Goal: Task Accomplishment & Management: Complete application form

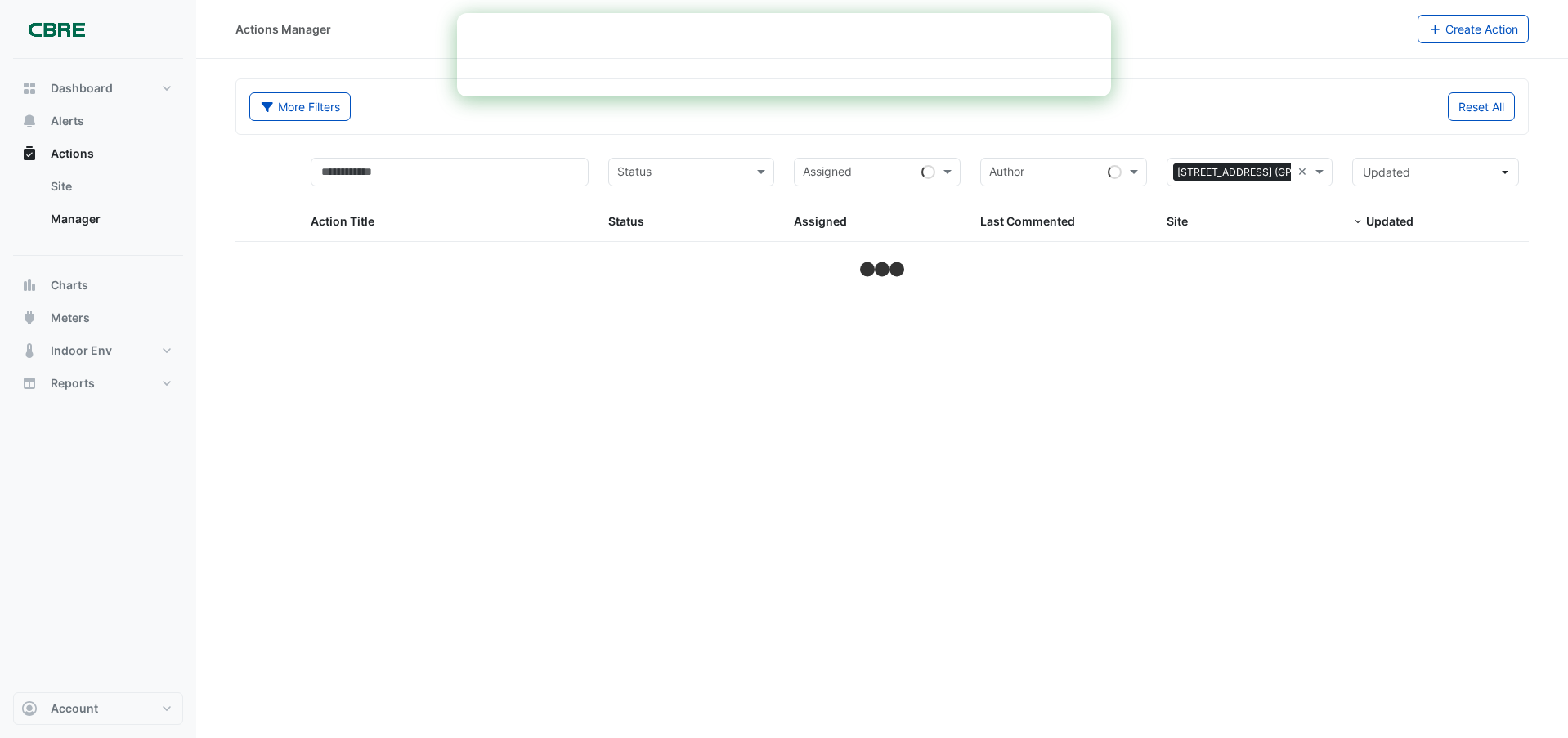
select select "***"
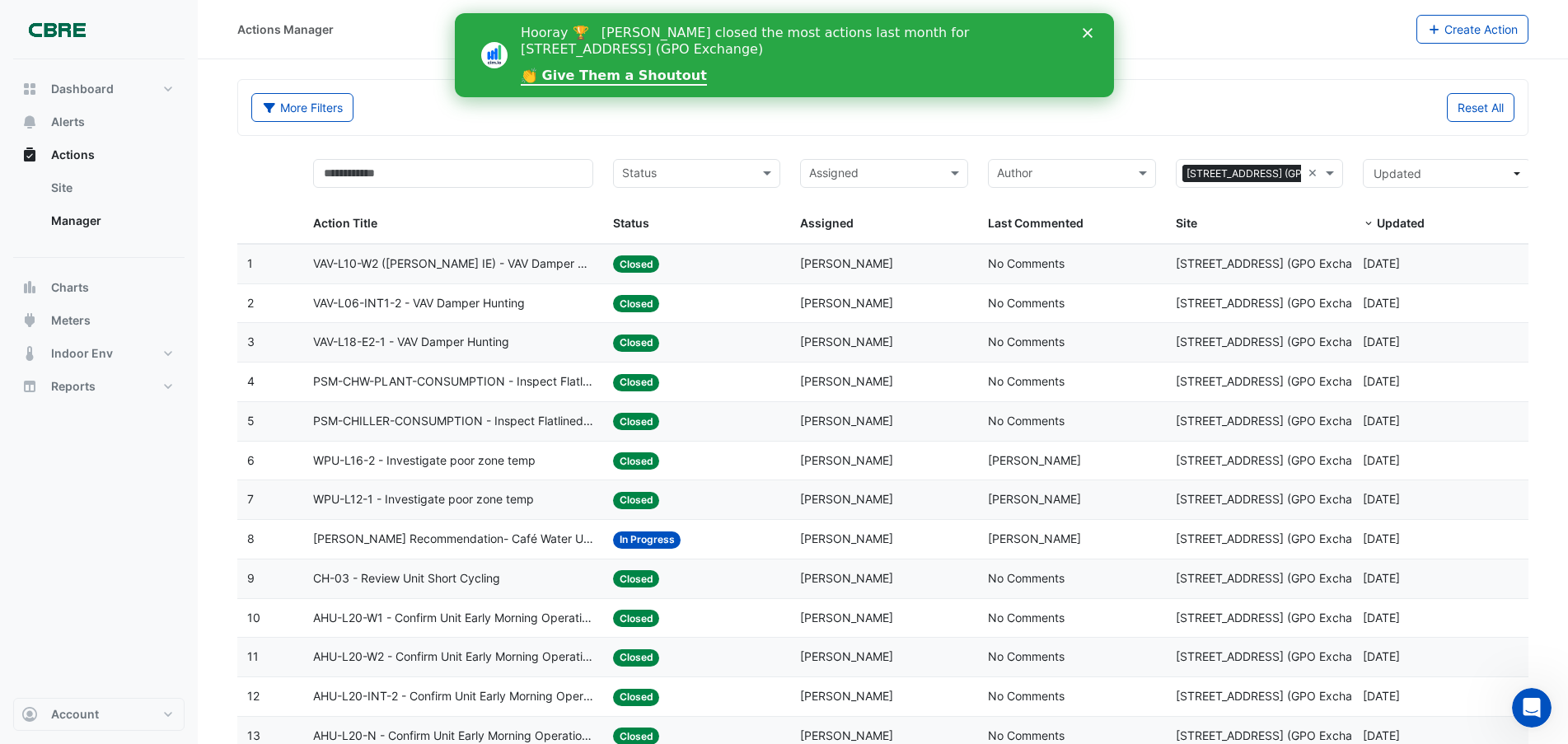
click at [1092, 31] on div "Close" at bounding box center [1090, 32] width 17 height 10
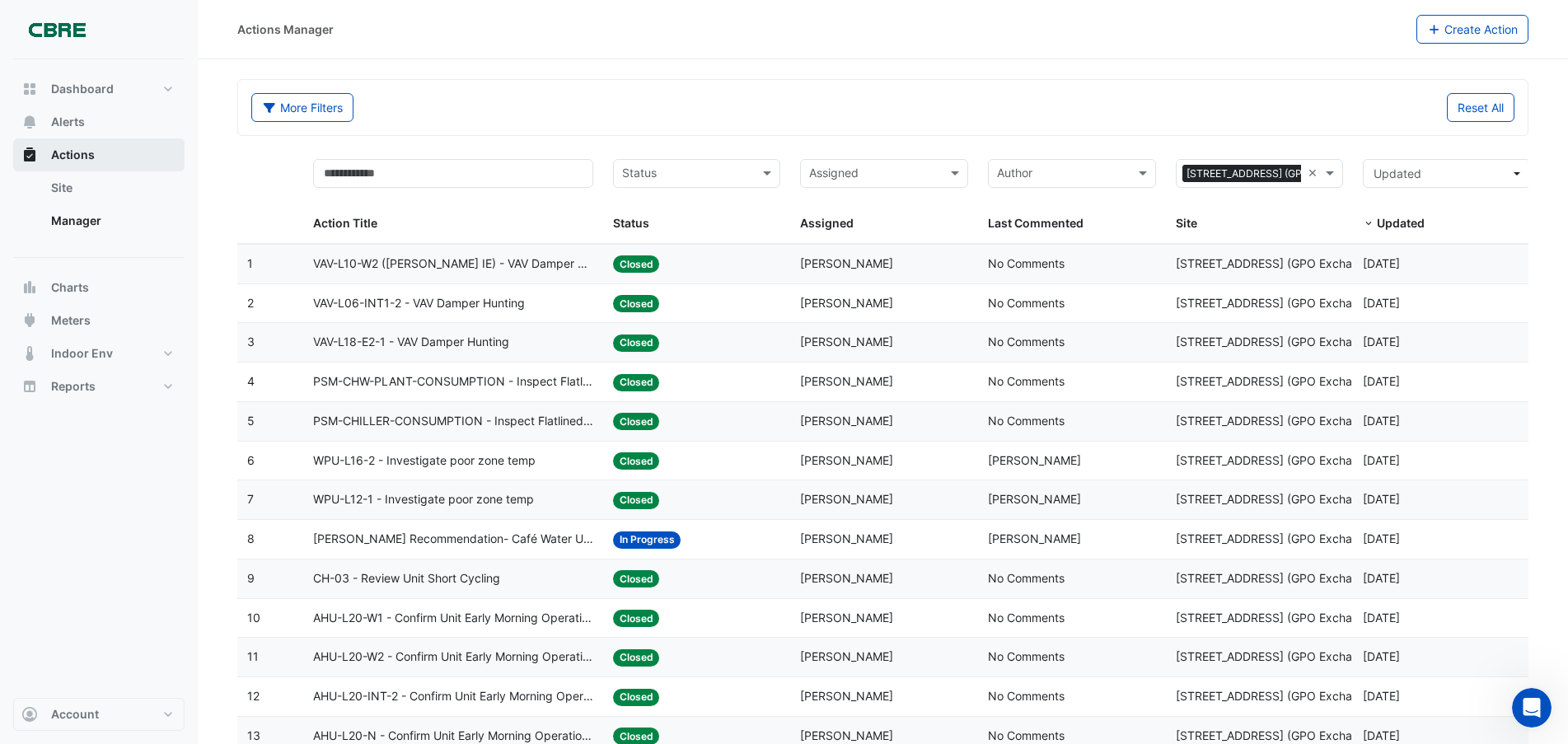
click at [68, 156] on span "Actions" at bounding box center [73, 154] width 44 height 17
click at [72, 119] on span "Alerts" at bounding box center [68, 122] width 34 height 17
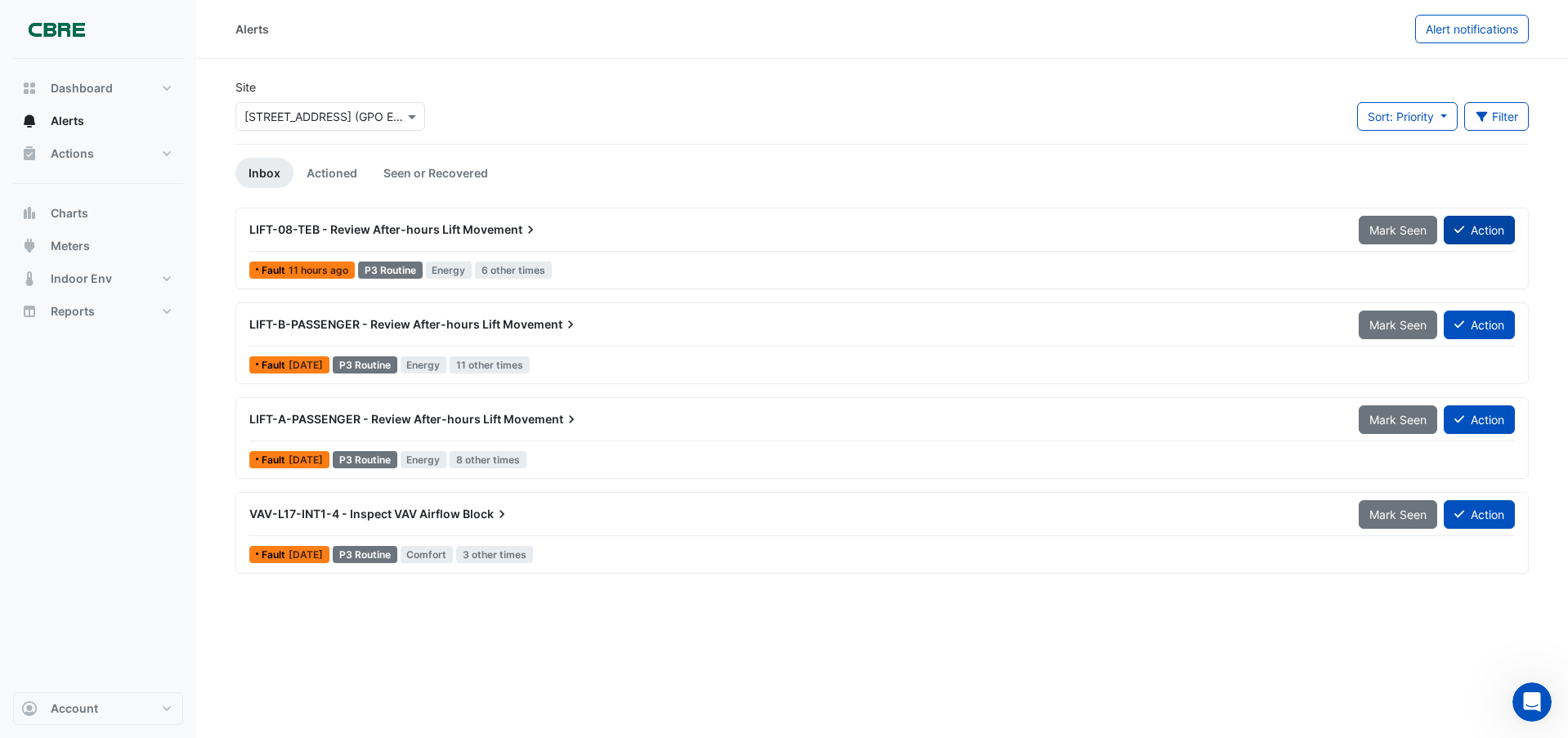
click at [1484, 230] on button "Action" at bounding box center [1479, 230] width 71 height 29
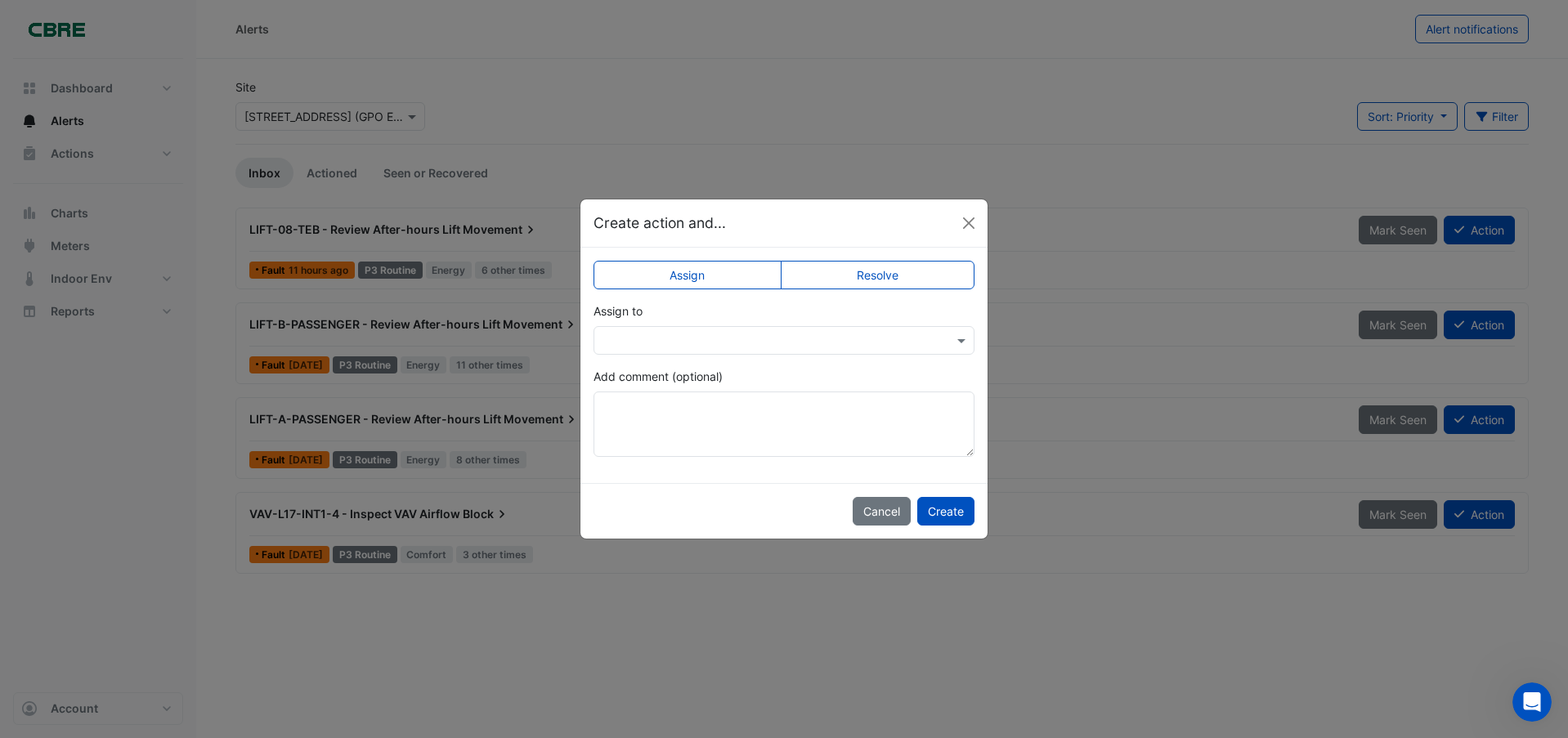
click at [876, 276] on label "Resolve" at bounding box center [878, 275] width 195 height 29
click at [955, 511] on button "Create" at bounding box center [946, 511] width 57 height 29
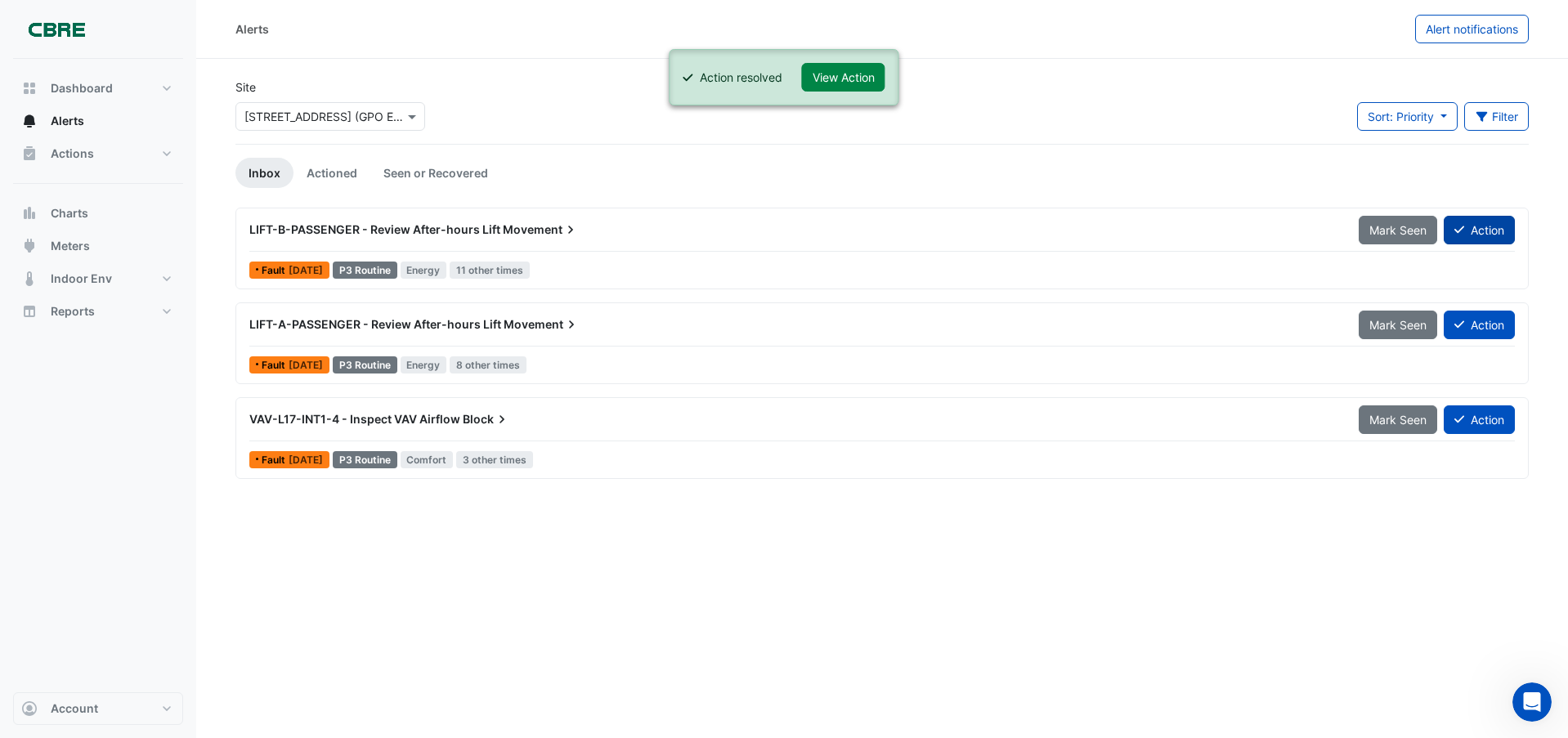
click at [1496, 230] on button "Action" at bounding box center [1479, 230] width 71 height 29
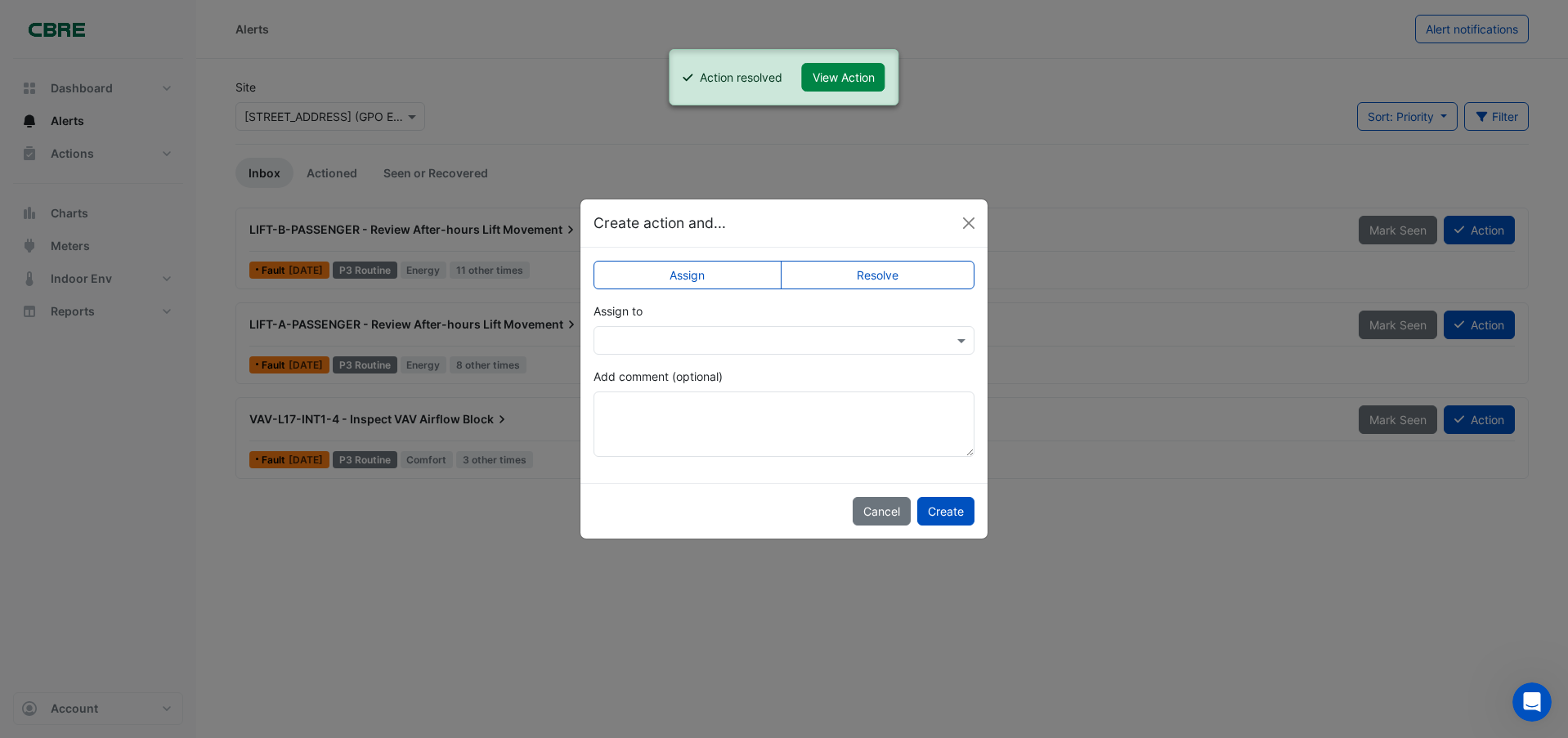
click at [904, 270] on label "Resolve" at bounding box center [878, 275] width 195 height 29
click at [959, 514] on button "Create" at bounding box center [946, 511] width 57 height 29
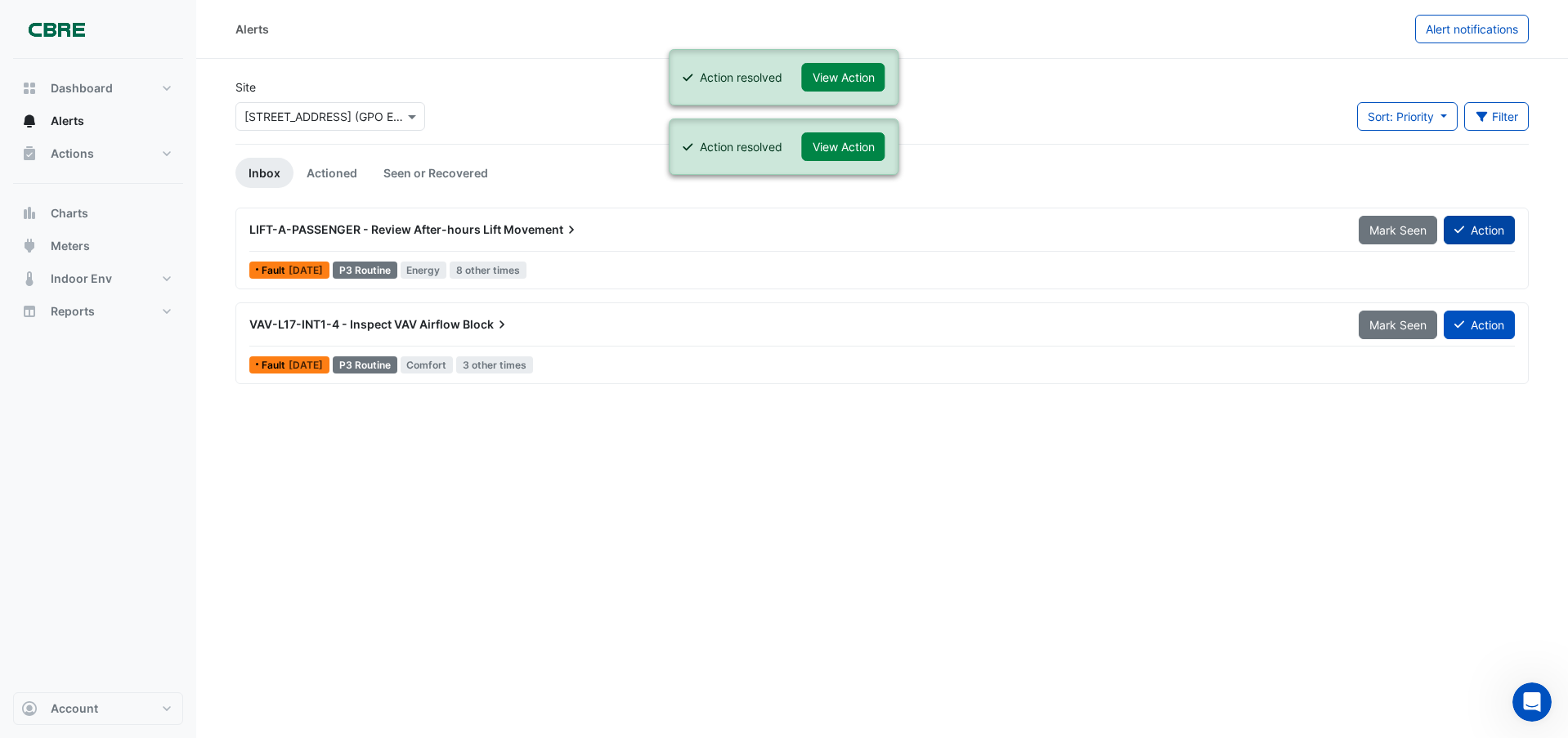
click at [1485, 223] on button "Action" at bounding box center [1479, 230] width 71 height 29
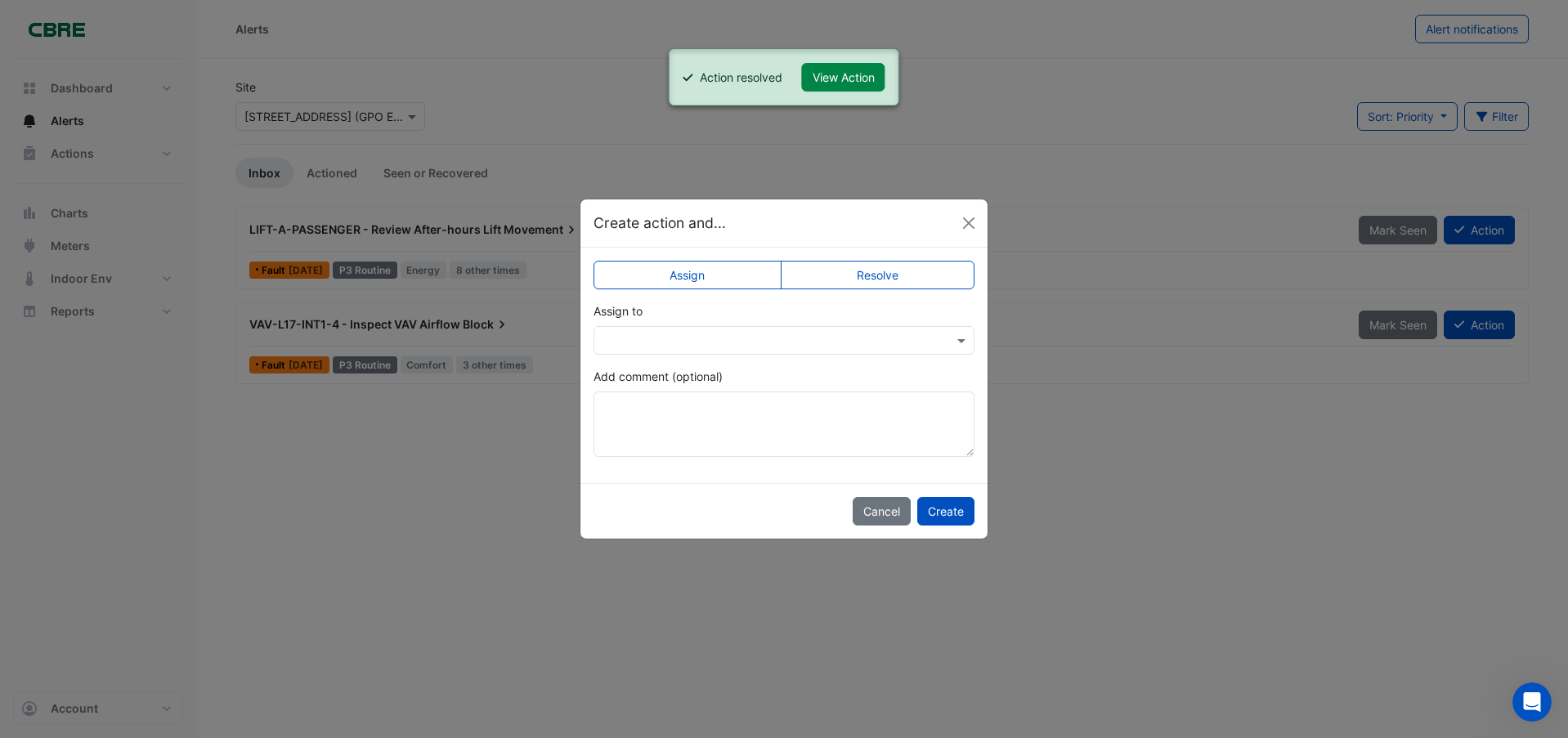
click at [895, 284] on label "Resolve" at bounding box center [878, 275] width 195 height 29
click at [942, 515] on button "Create" at bounding box center [946, 511] width 57 height 29
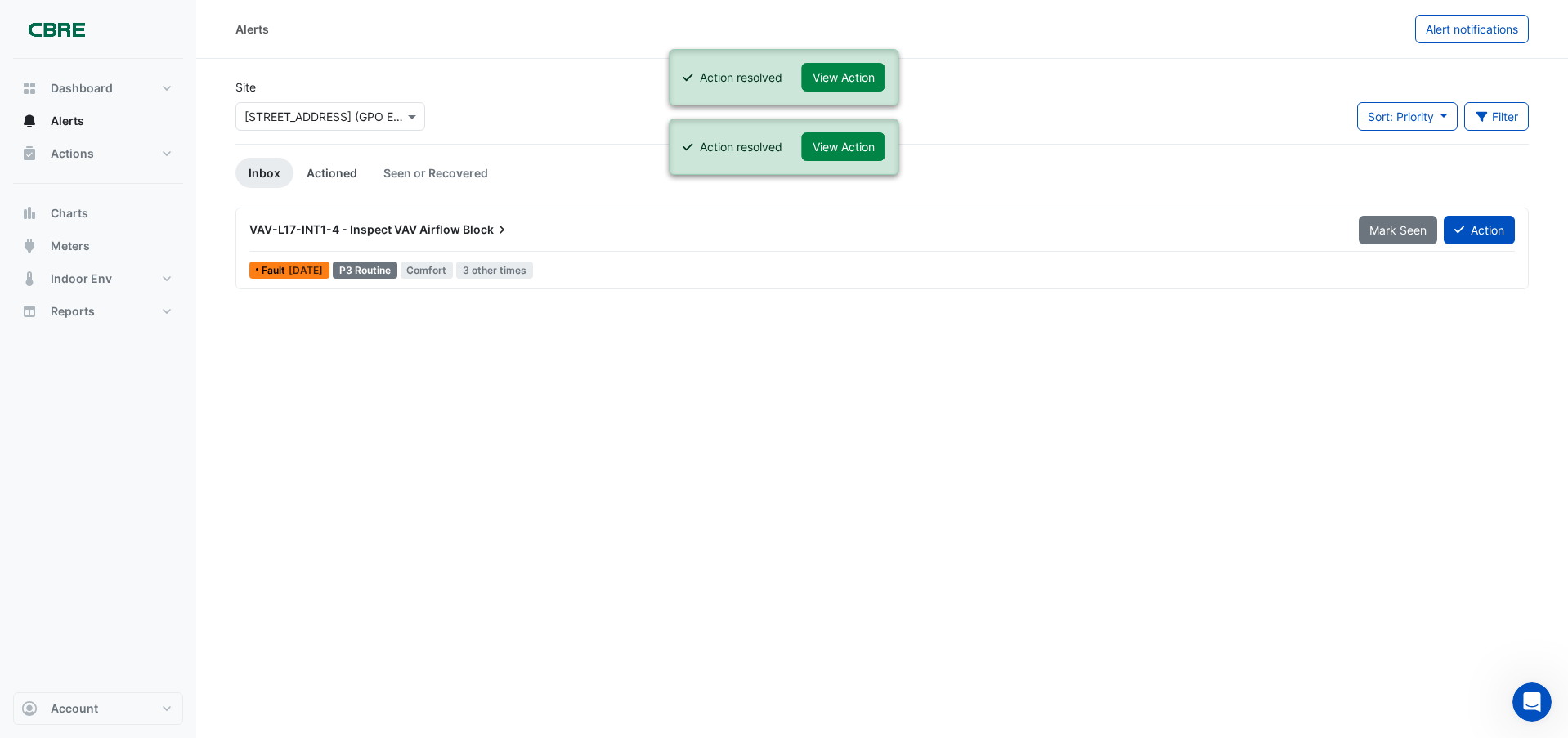
click at [325, 166] on link "Actioned" at bounding box center [332, 172] width 77 height 30
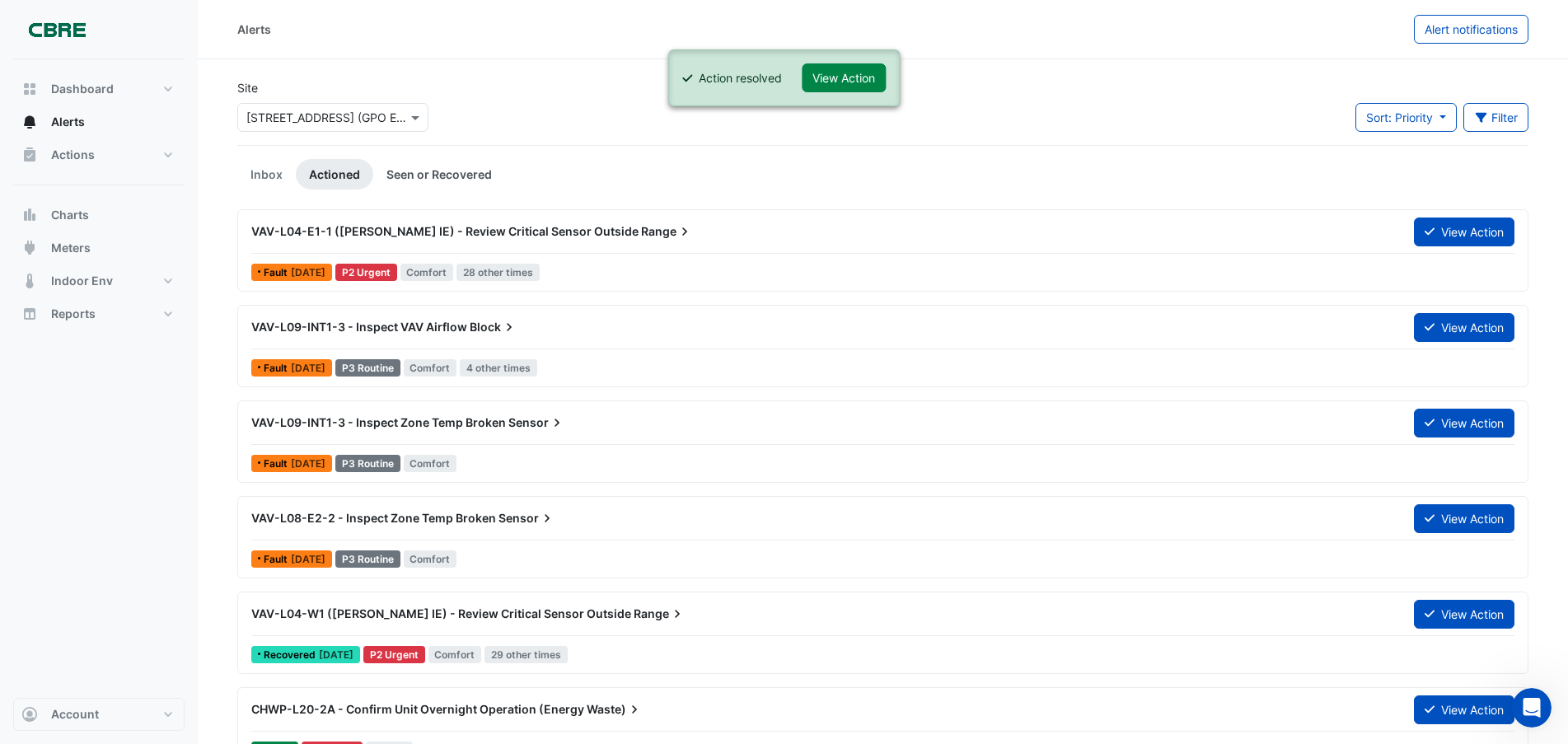
click at [435, 175] on link "Seen or Recovered" at bounding box center [439, 174] width 132 height 31
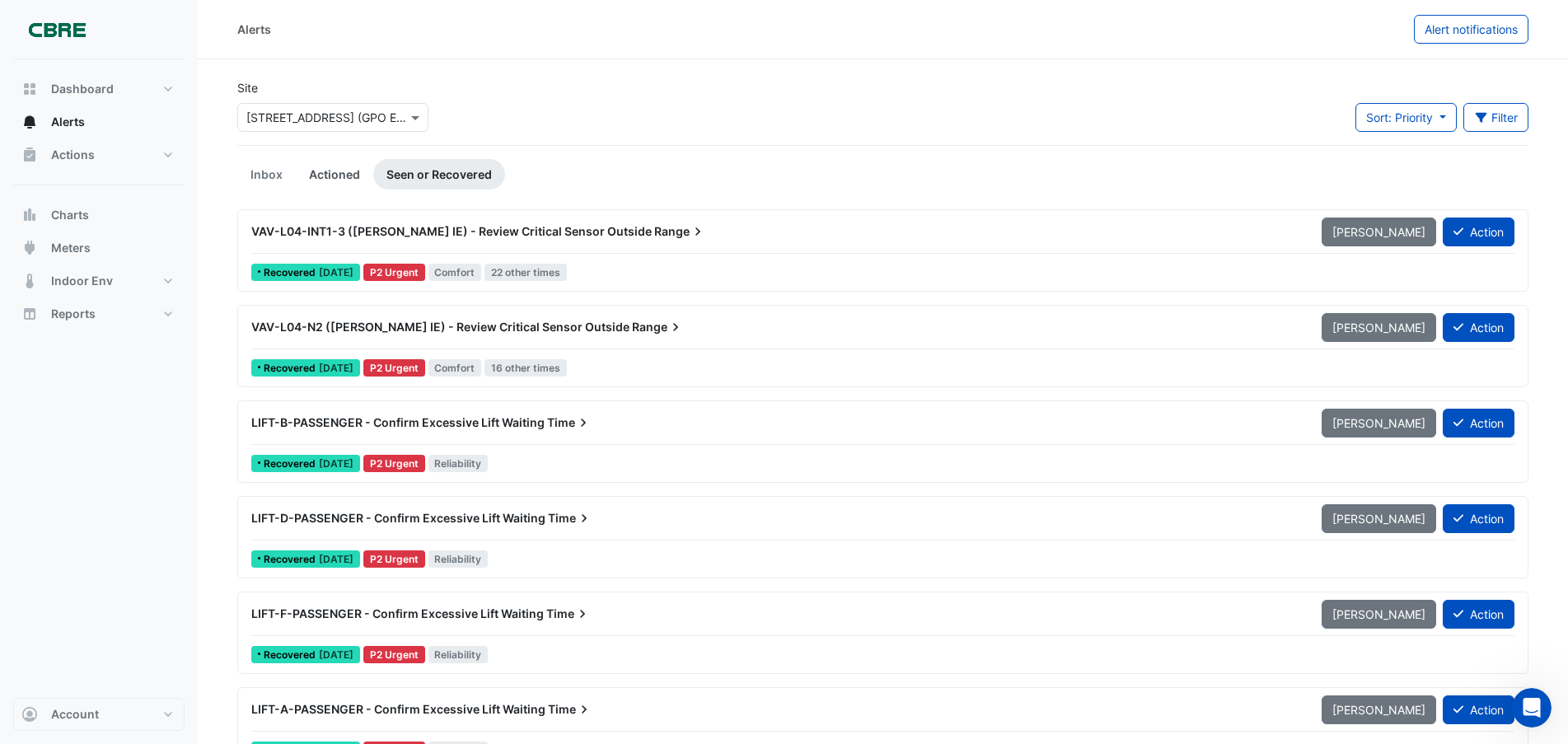
click at [341, 167] on link "Actioned" at bounding box center [334, 174] width 77 height 31
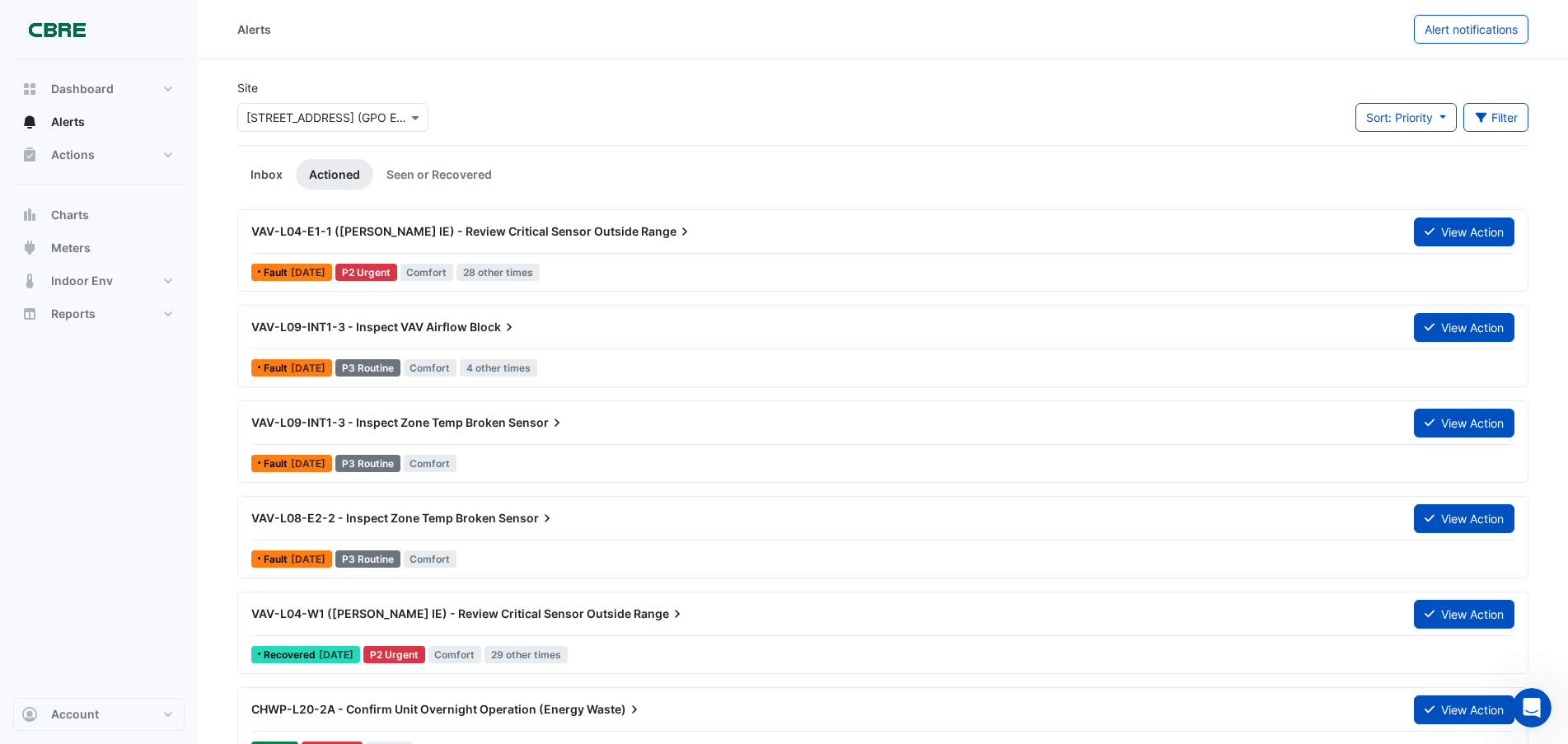
click at [270, 173] on link "Inbox" at bounding box center [267, 174] width 59 height 31
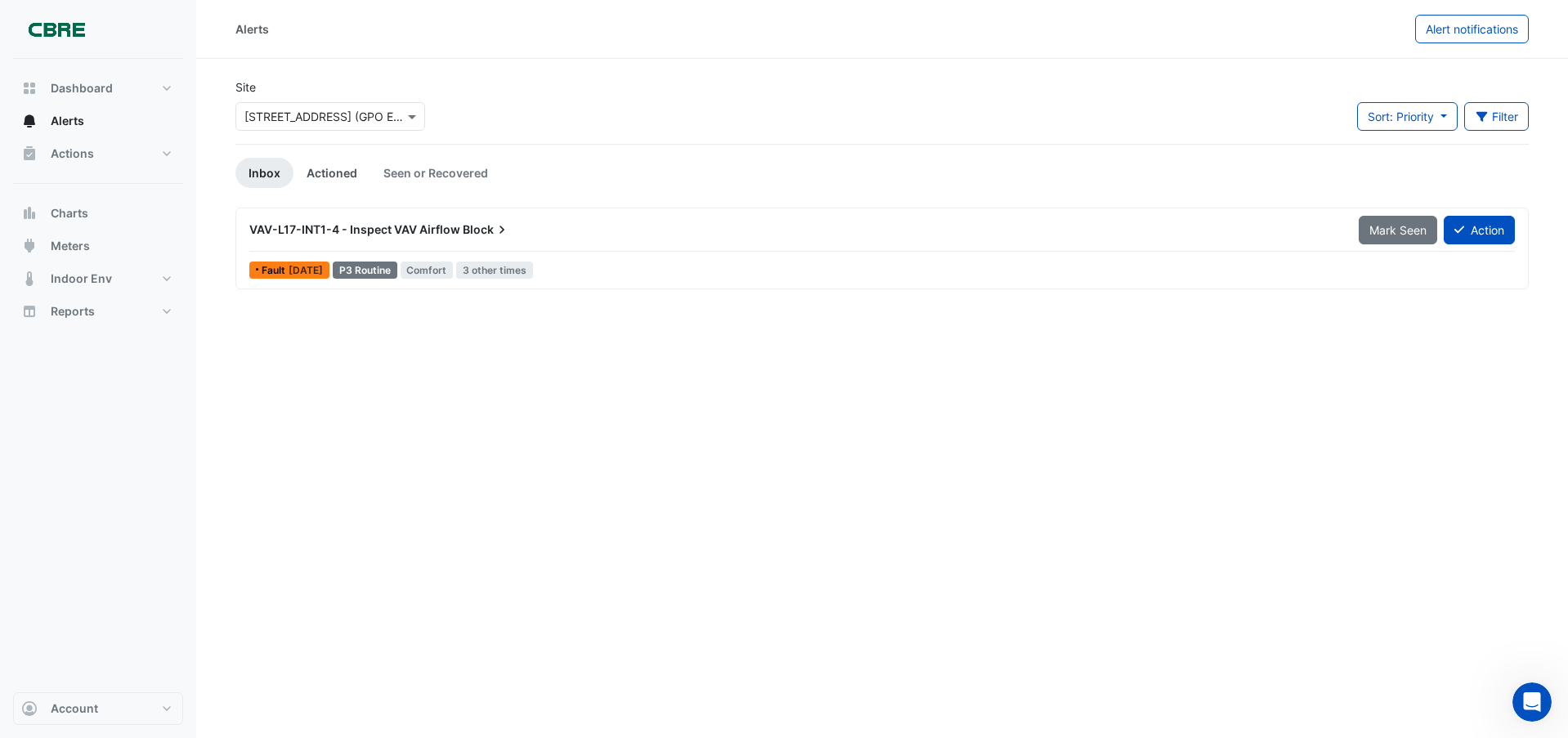
click at [343, 167] on link "Actioned" at bounding box center [332, 172] width 77 height 30
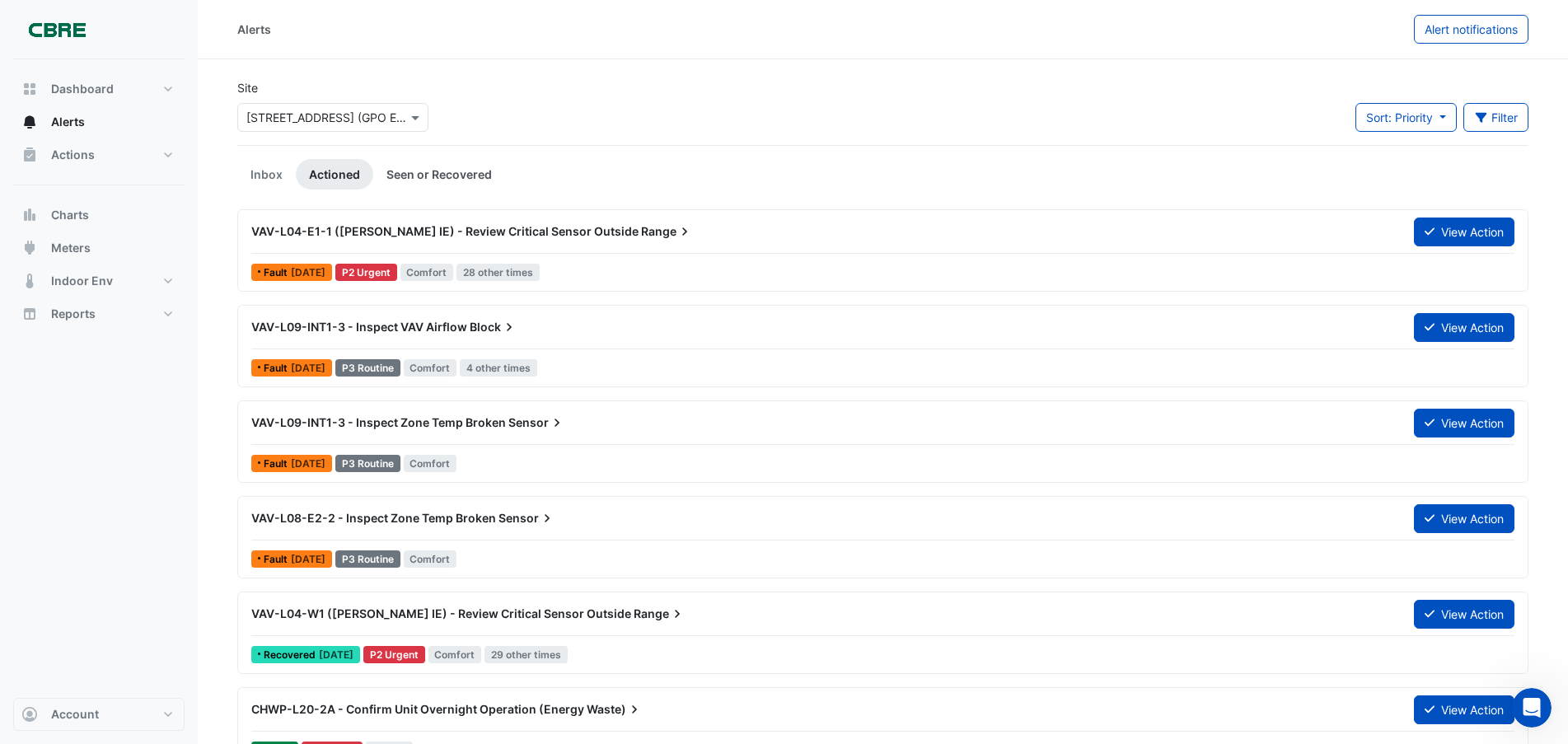
click at [440, 169] on link "Seen or Recovered" at bounding box center [439, 174] width 132 height 31
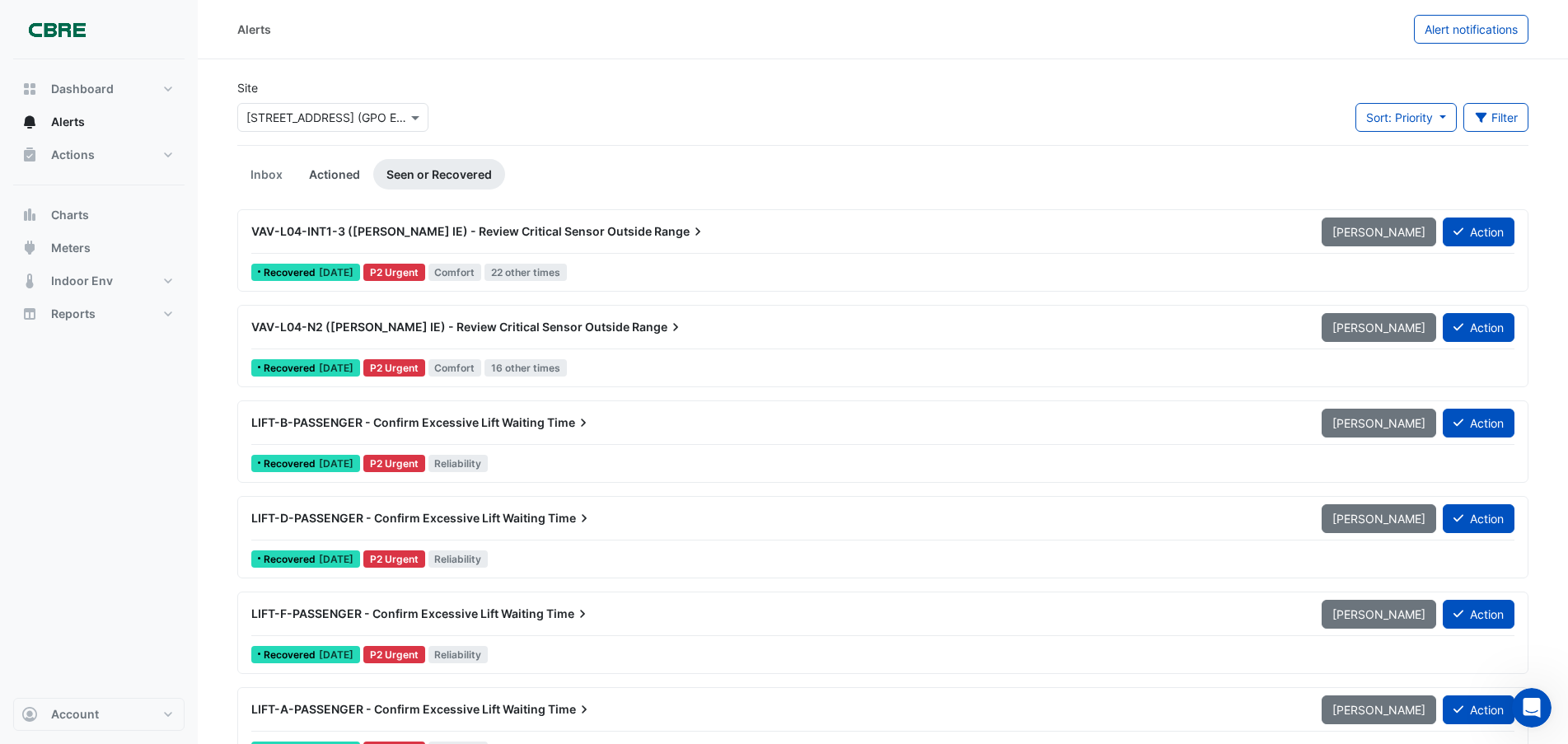
click at [322, 176] on link "Actioned" at bounding box center [334, 174] width 77 height 31
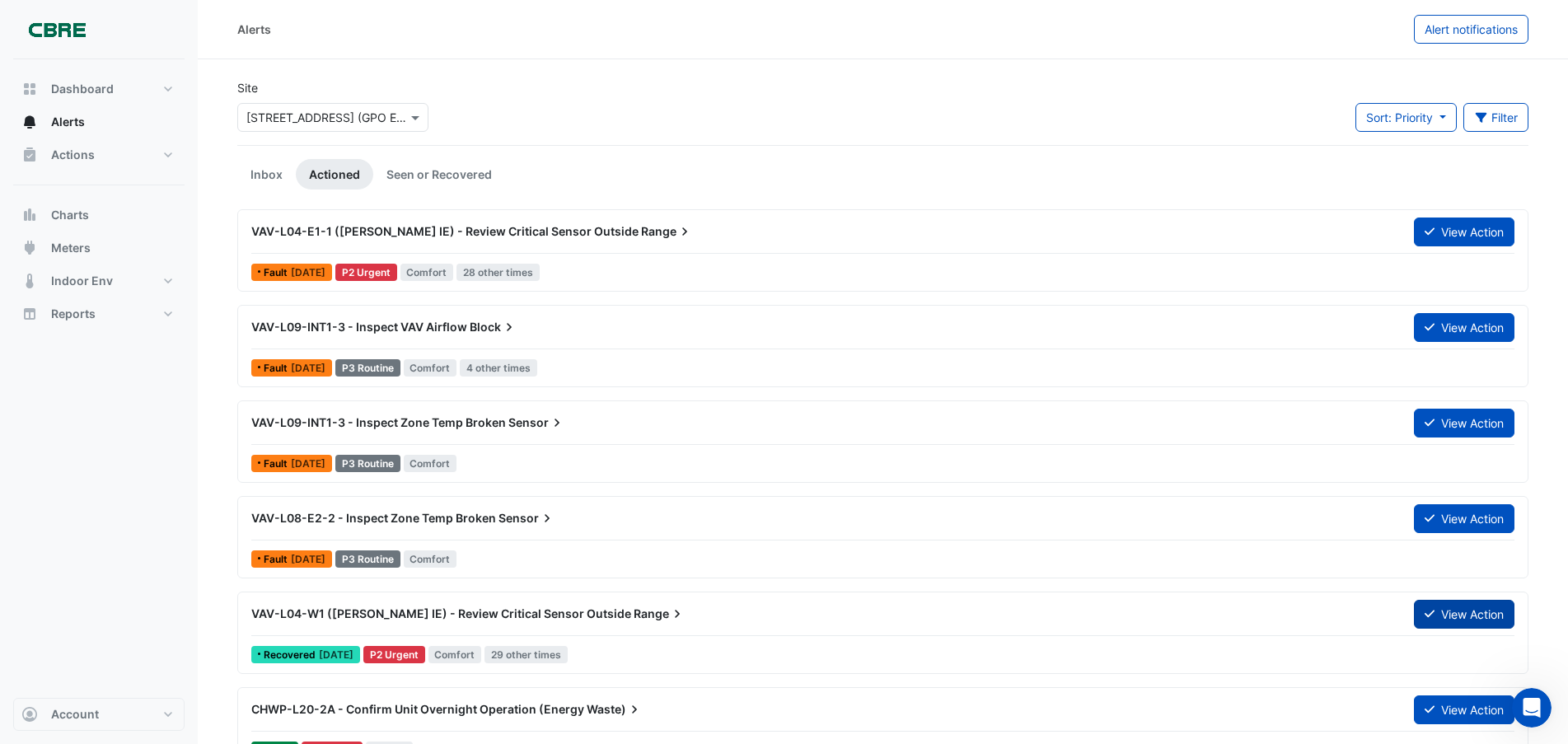
click at [1464, 609] on button "View Action" at bounding box center [1464, 614] width 101 height 29
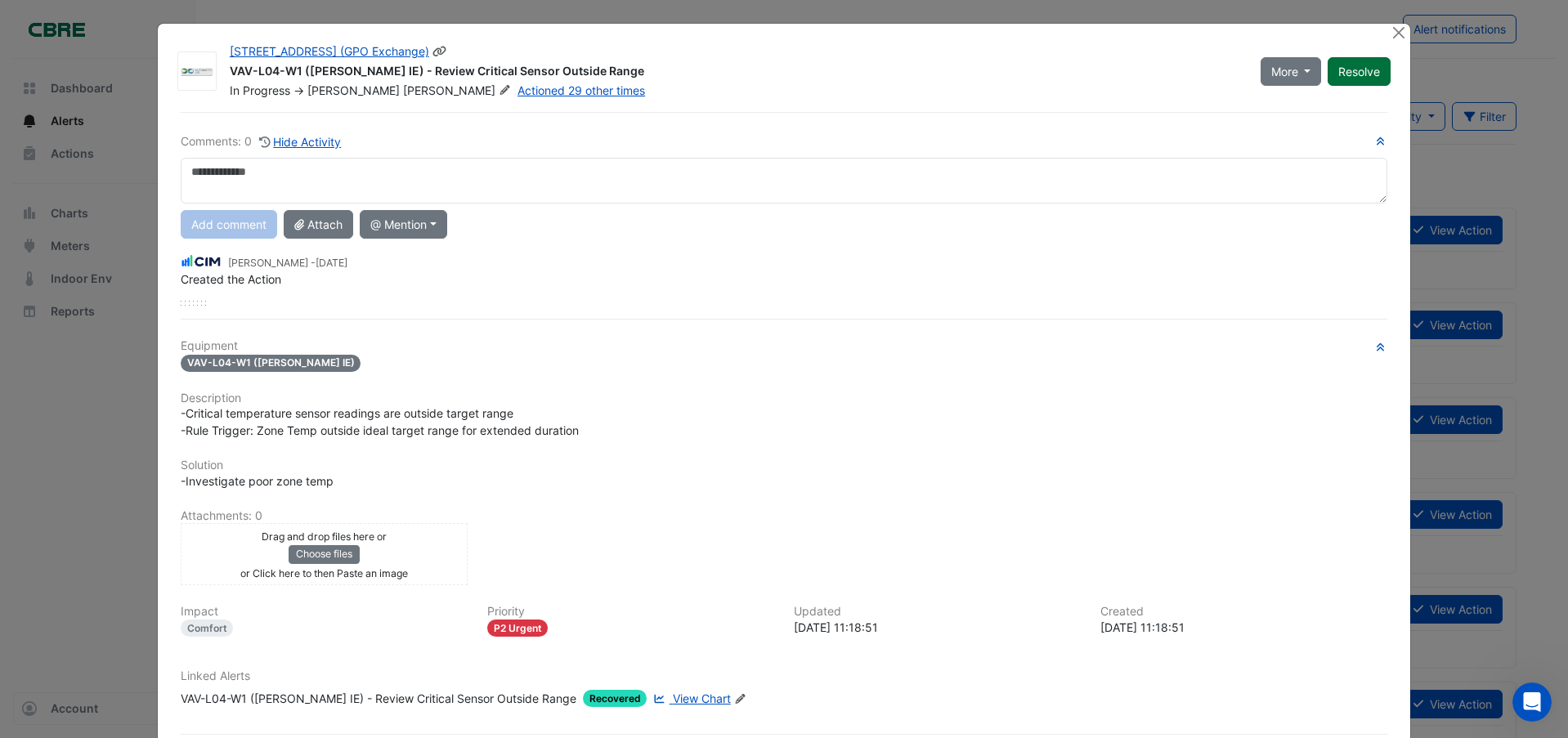
click at [1347, 70] on button "Resolve" at bounding box center [1358, 71] width 63 height 29
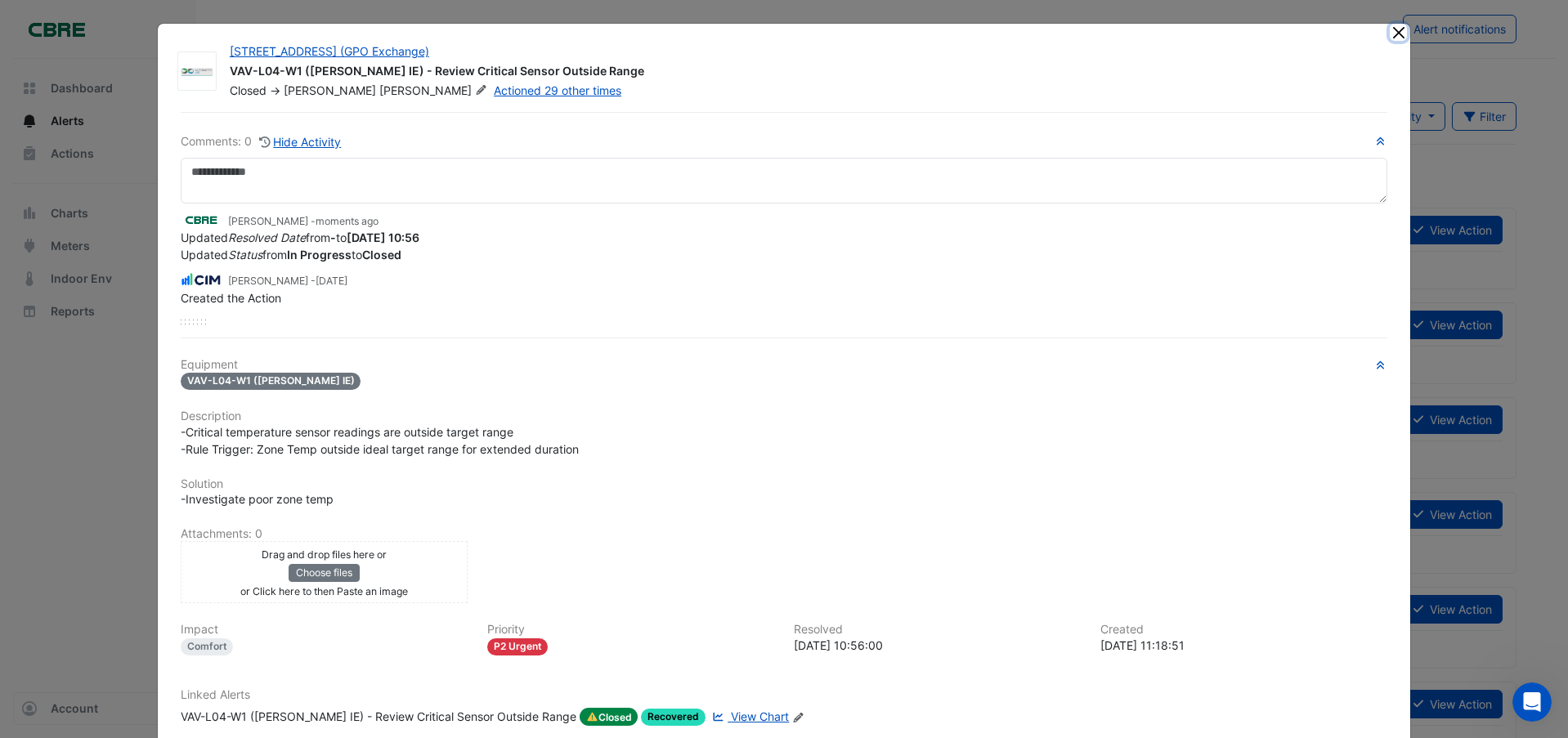
click at [1393, 34] on button "Close" at bounding box center [1398, 32] width 17 height 17
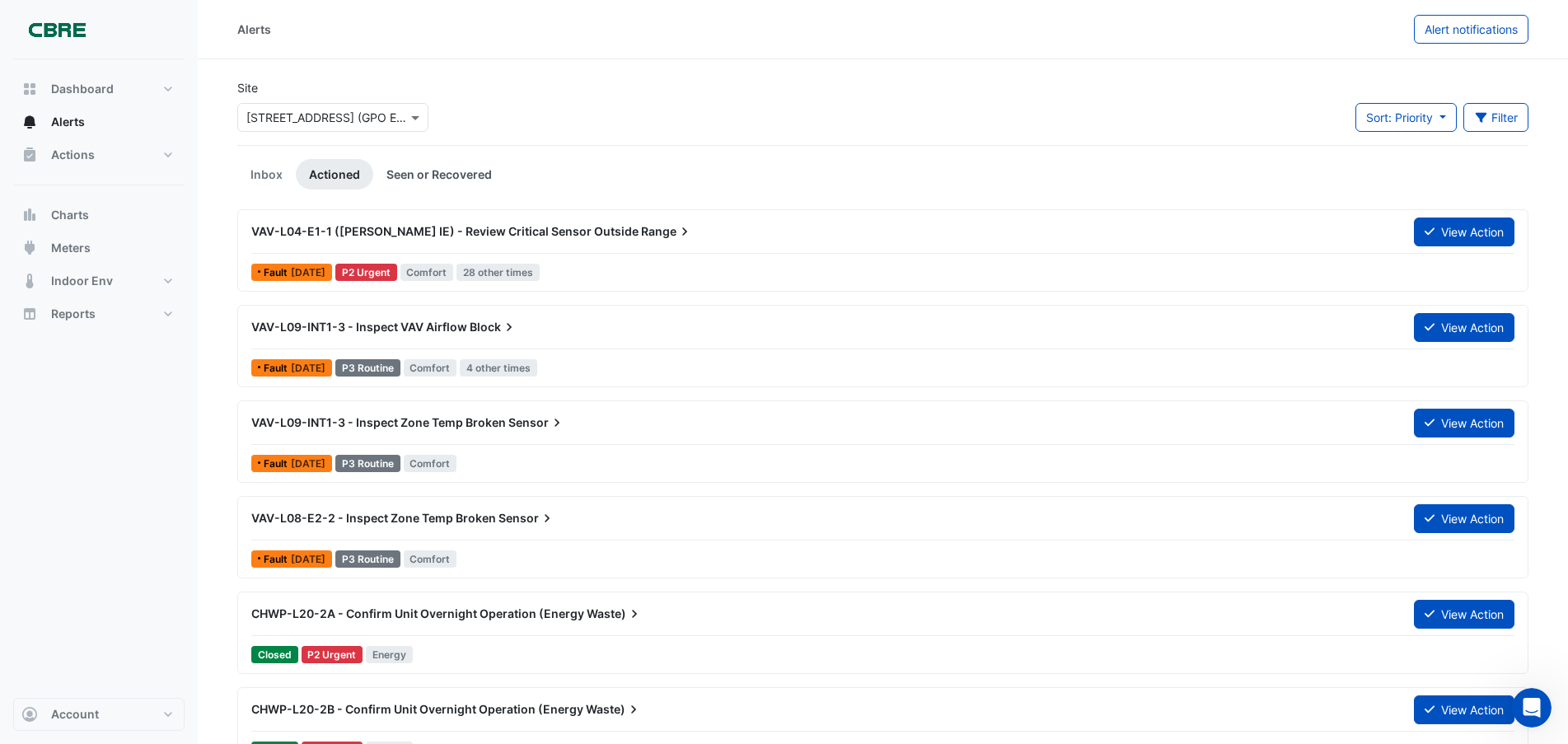
click at [403, 168] on link "Seen or Recovered" at bounding box center [439, 174] width 132 height 31
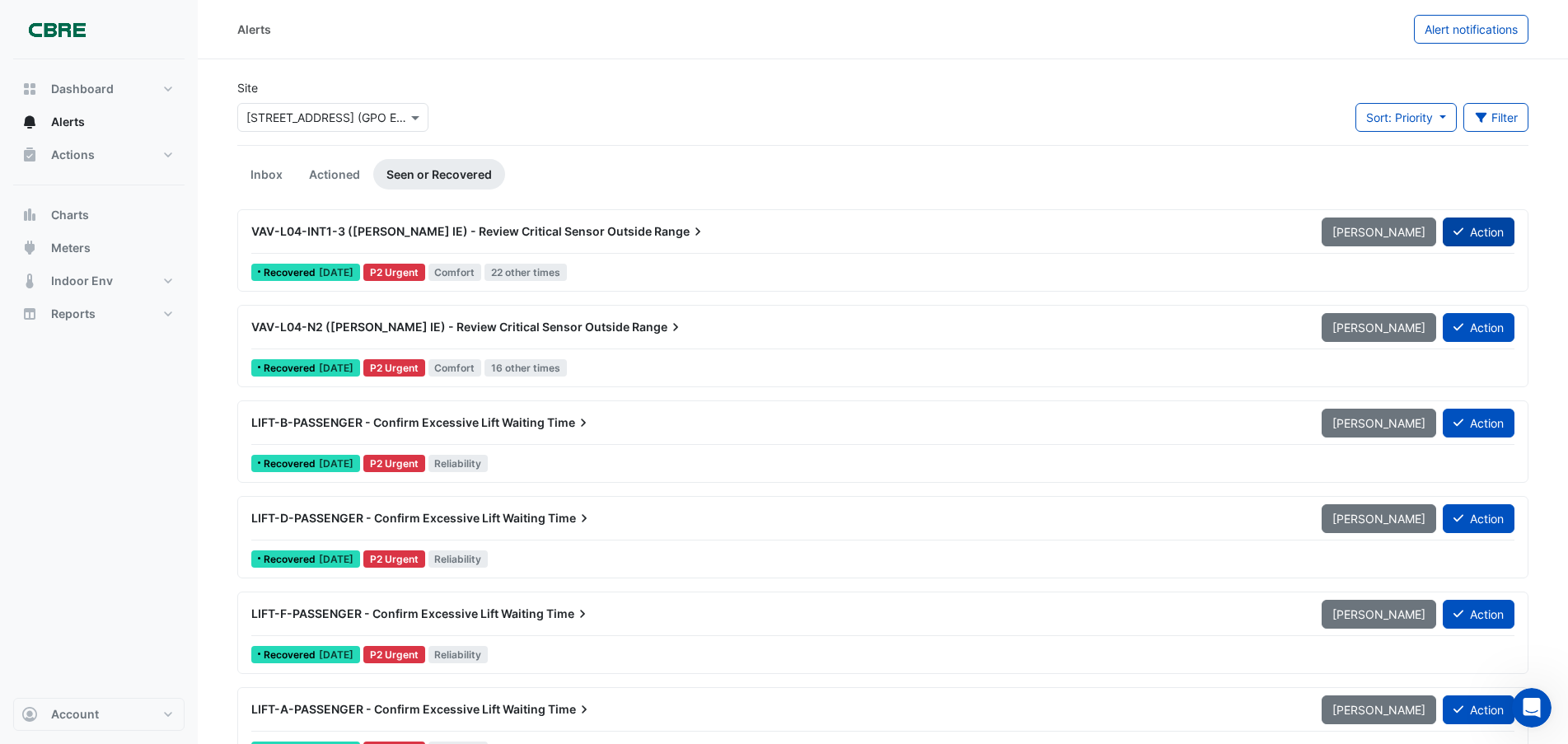
click at [1477, 226] on button "Action" at bounding box center [1479, 232] width 72 height 29
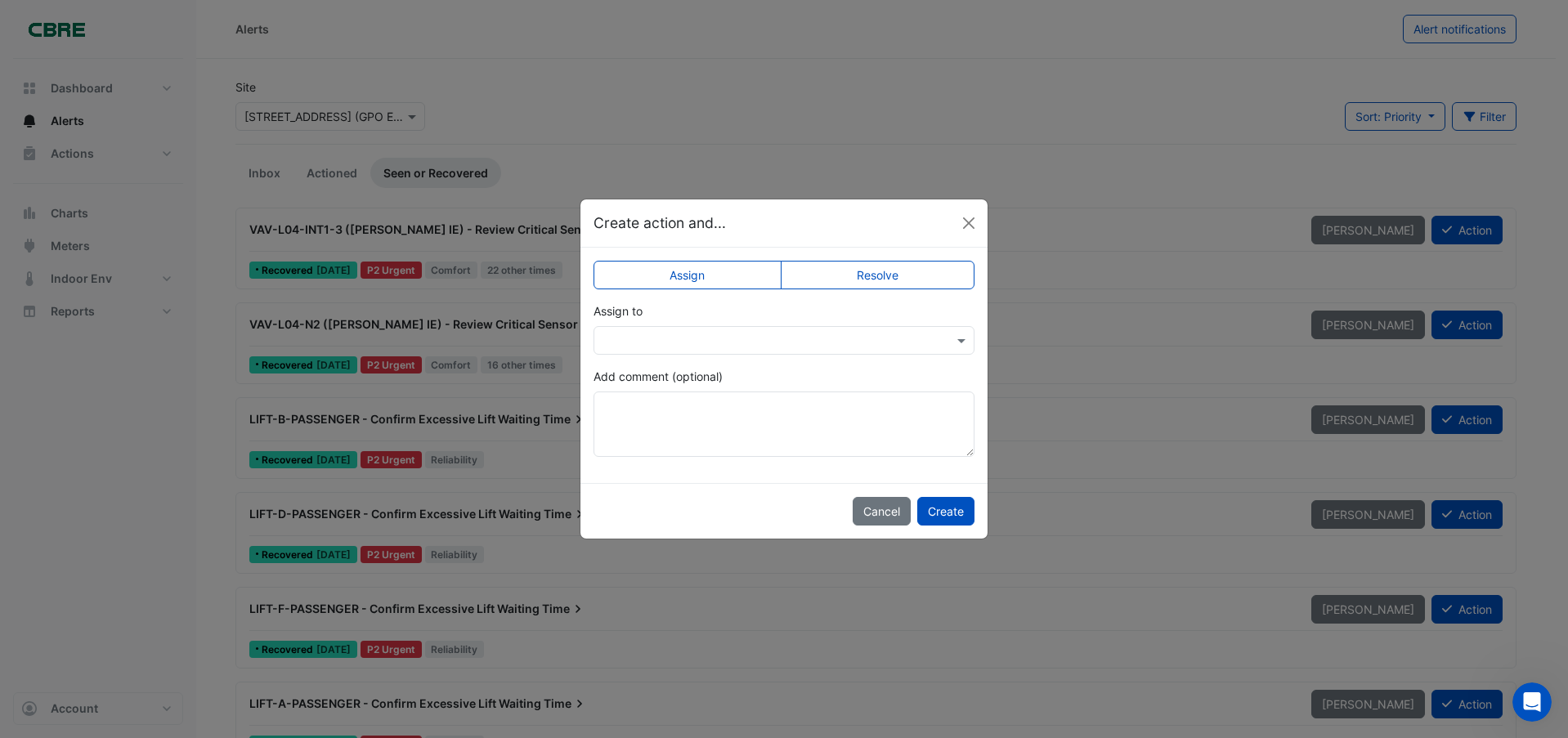
click at [924, 265] on label "Resolve" at bounding box center [878, 275] width 195 height 29
click at [951, 513] on button "Create" at bounding box center [946, 511] width 57 height 29
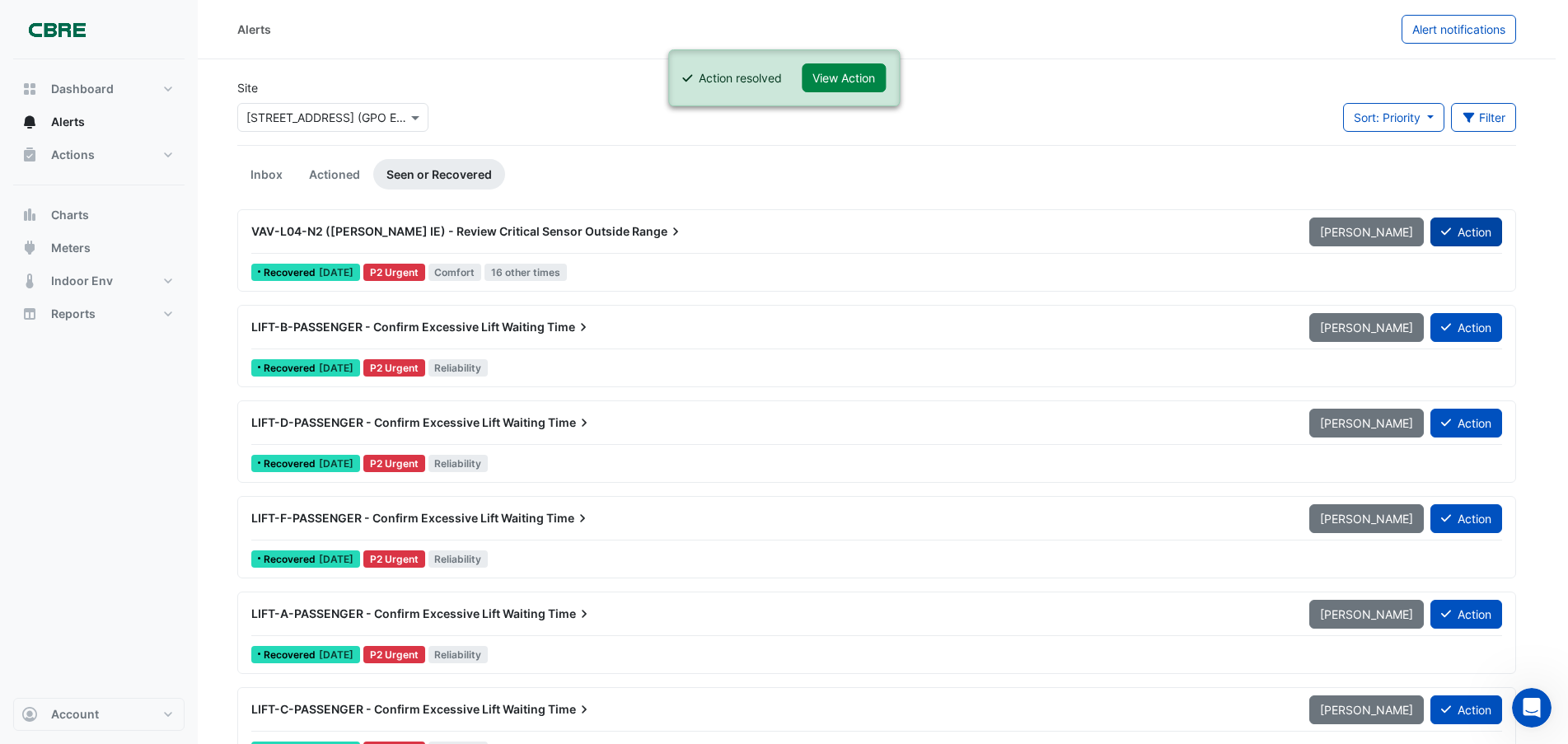
click at [1497, 231] on button "Action" at bounding box center [1467, 232] width 72 height 29
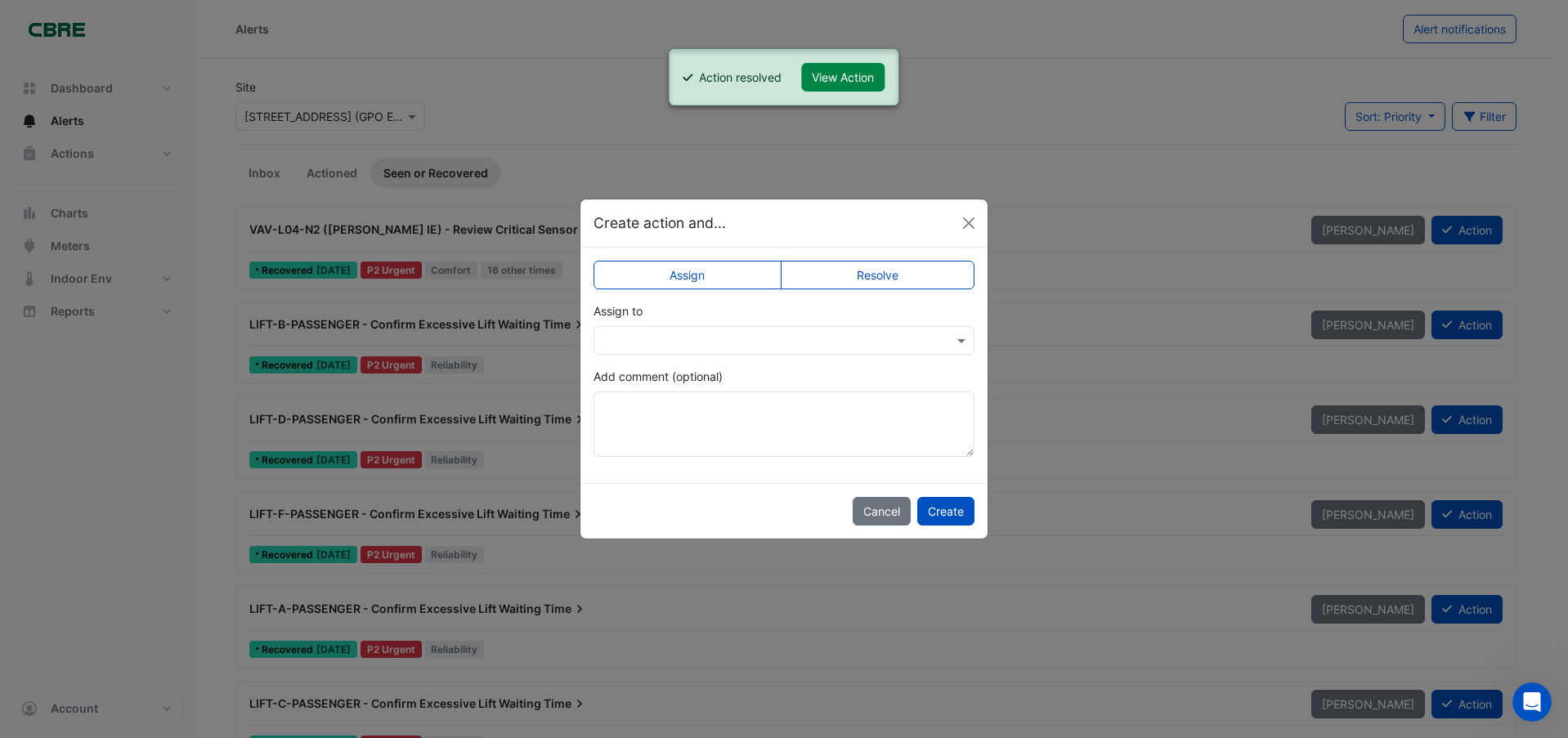
click at [875, 276] on label "Resolve" at bounding box center [878, 275] width 195 height 29
click at [962, 515] on button "Create" at bounding box center [946, 511] width 57 height 29
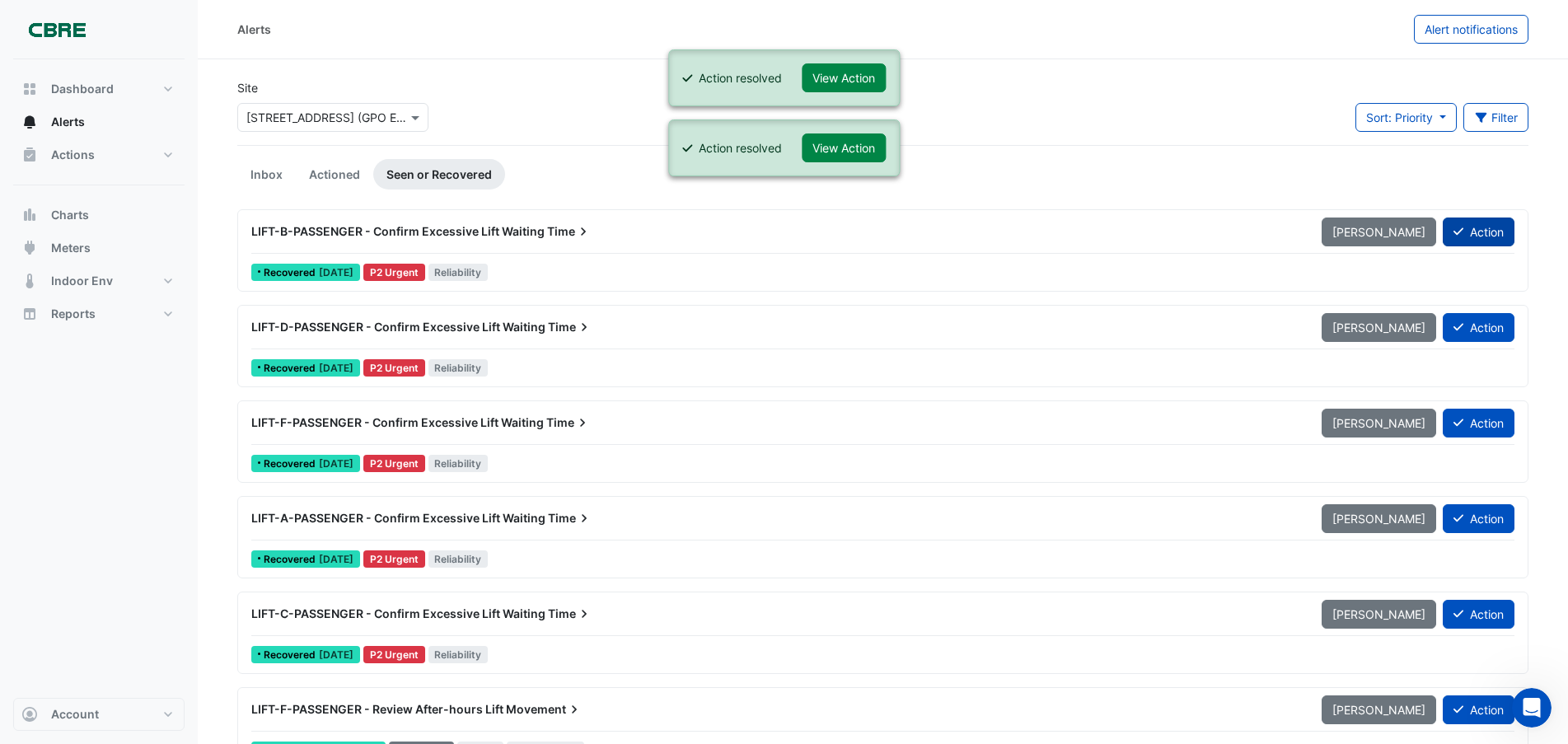
click at [1492, 232] on button "Action" at bounding box center [1479, 232] width 72 height 29
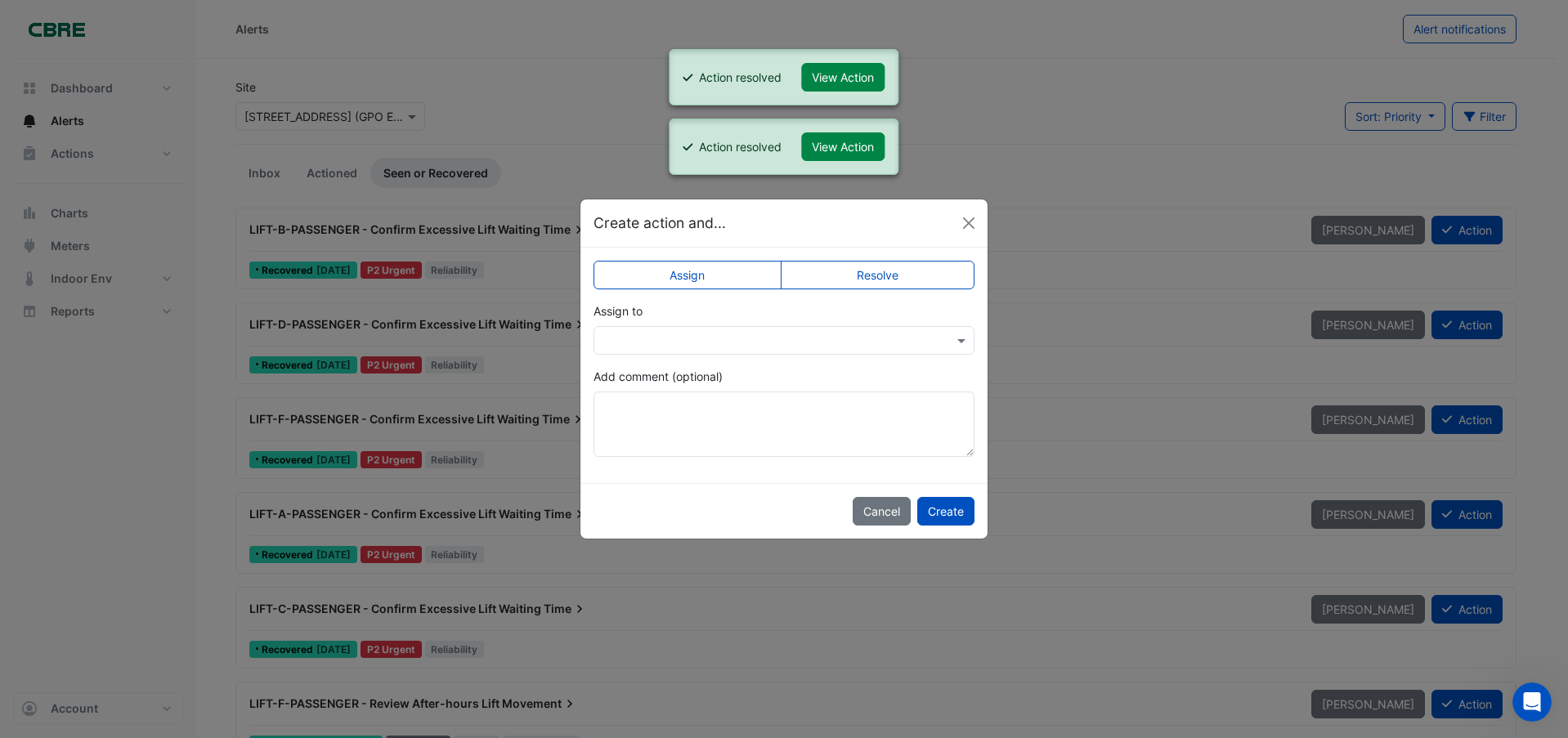
click at [859, 278] on label "Resolve" at bounding box center [878, 275] width 195 height 29
click at [948, 509] on button "Create" at bounding box center [946, 511] width 57 height 29
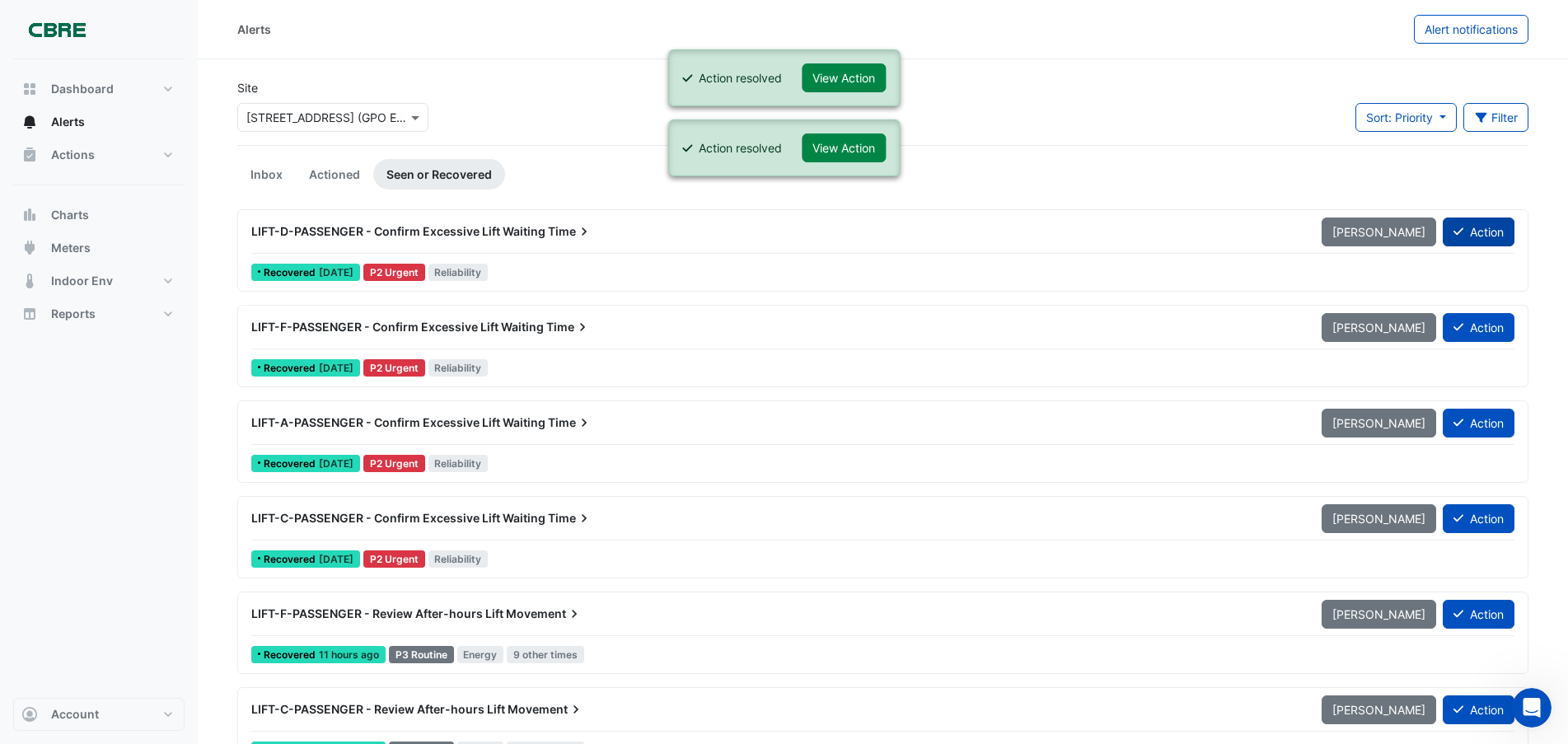
click at [1499, 231] on button "Action" at bounding box center [1479, 232] width 72 height 29
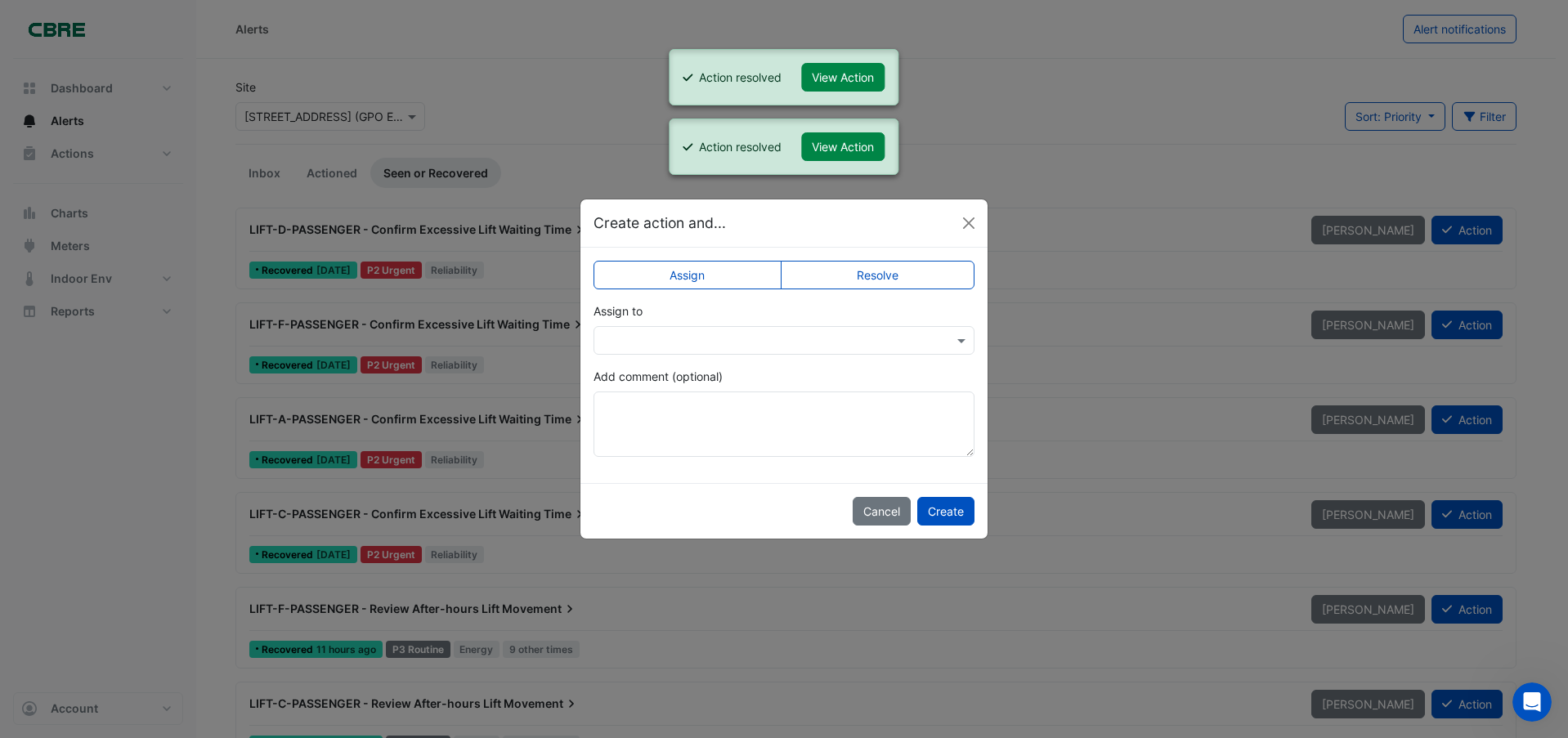
click at [892, 267] on label "Resolve" at bounding box center [878, 275] width 195 height 29
click at [949, 506] on button "Create" at bounding box center [946, 511] width 57 height 29
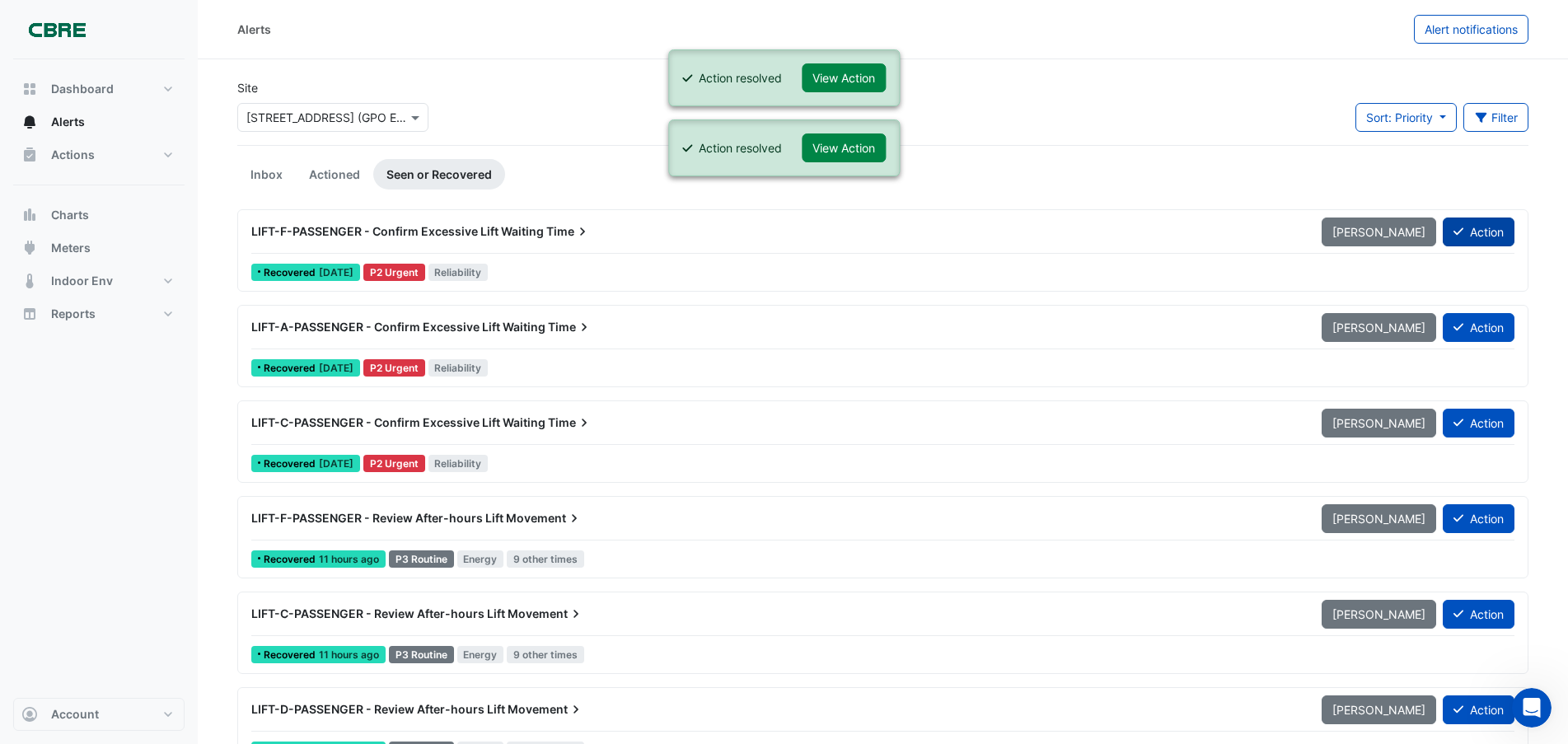
click at [1489, 230] on button "Action" at bounding box center [1479, 232] width 72 height 29
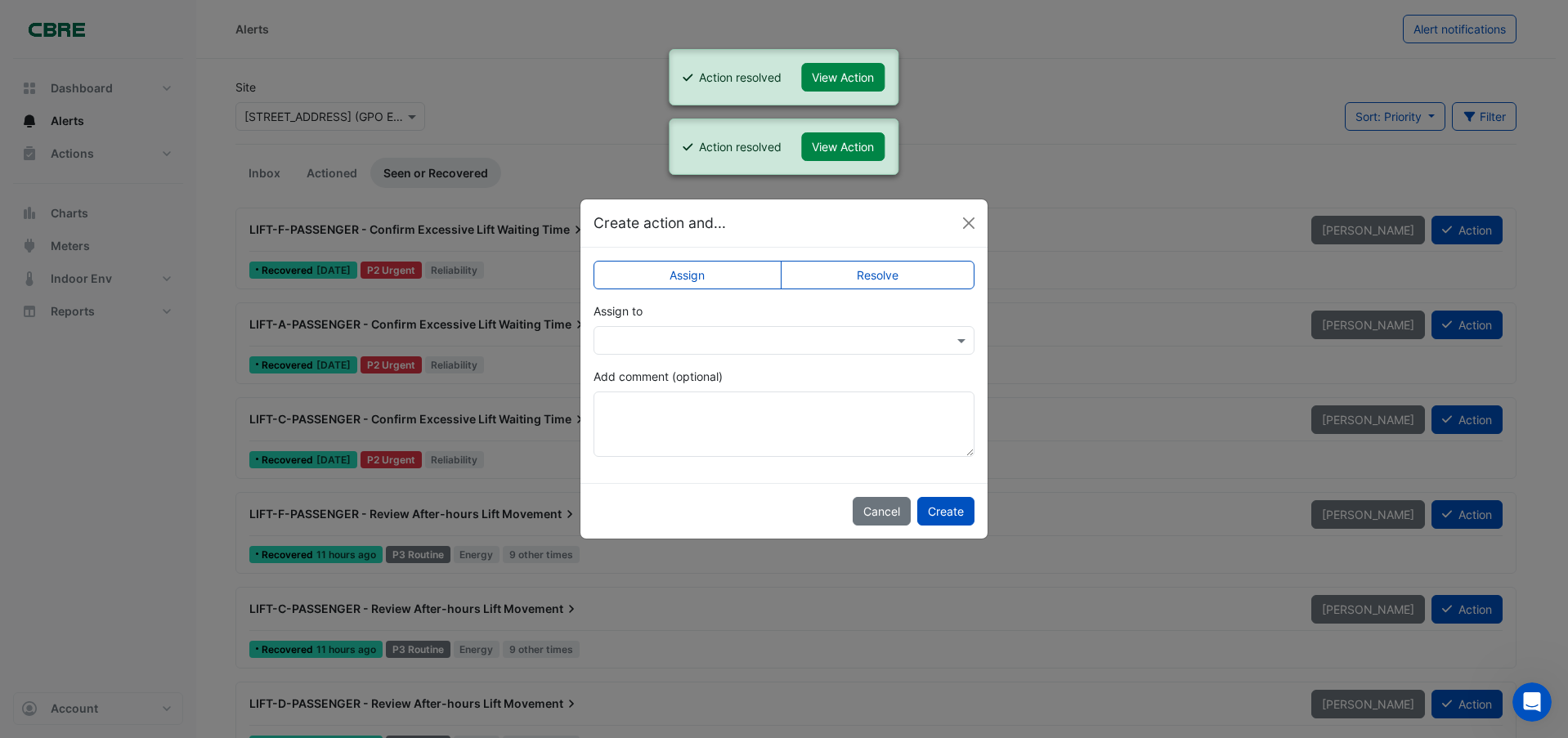
click at [896, 275] on label "Resolve" at bounding box center [878, 275] width 195 height 29
drag, startPoint x: 935, startPoint y: 515, endPoint x: 1096, endPoint y: 461, distance: 169.8
click at [935, 512] on button "Create" at bounding box center [946, 511] width 57 height 29
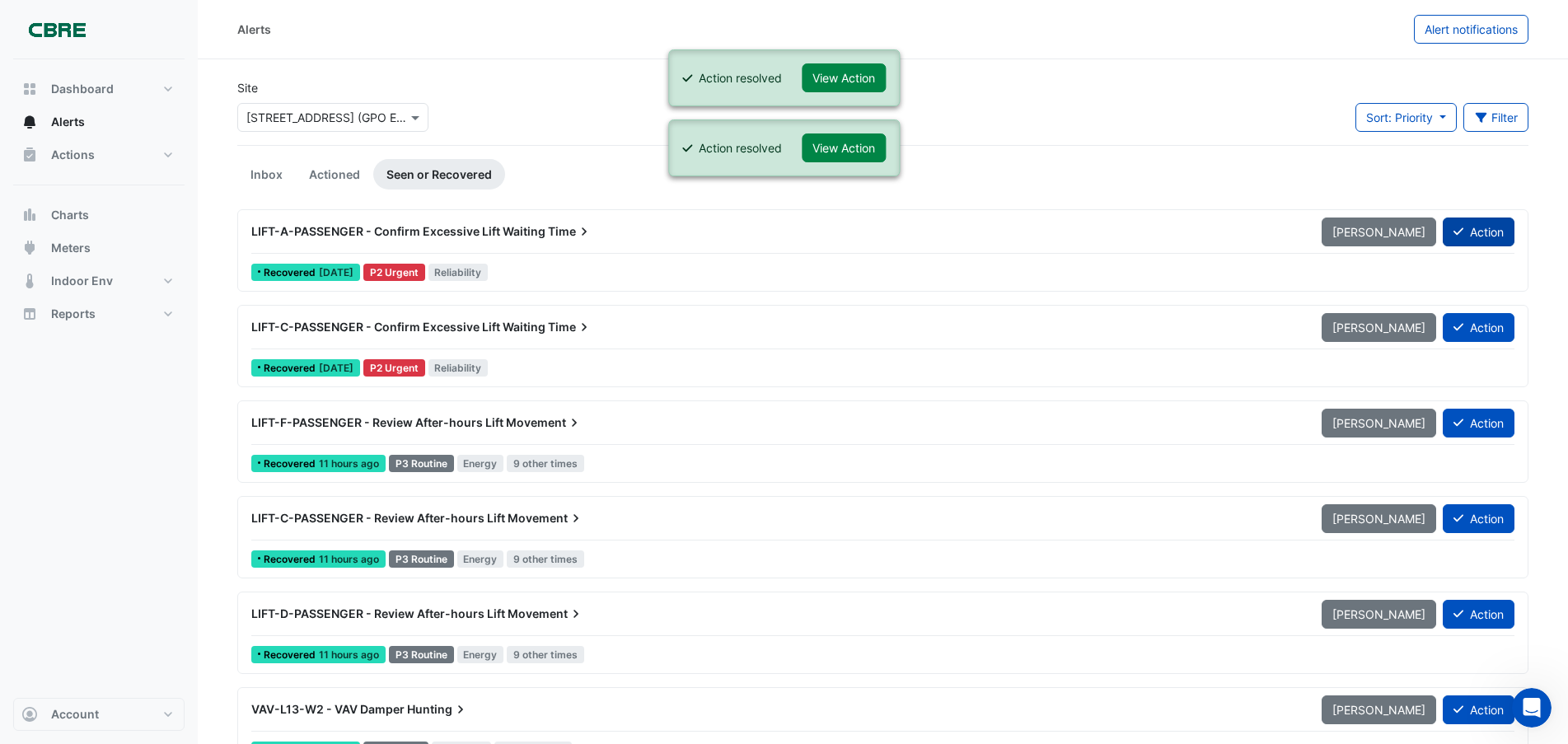
click at [1492, 231] on button "Action" at bounding box center [1479, 232] width 72 height 29
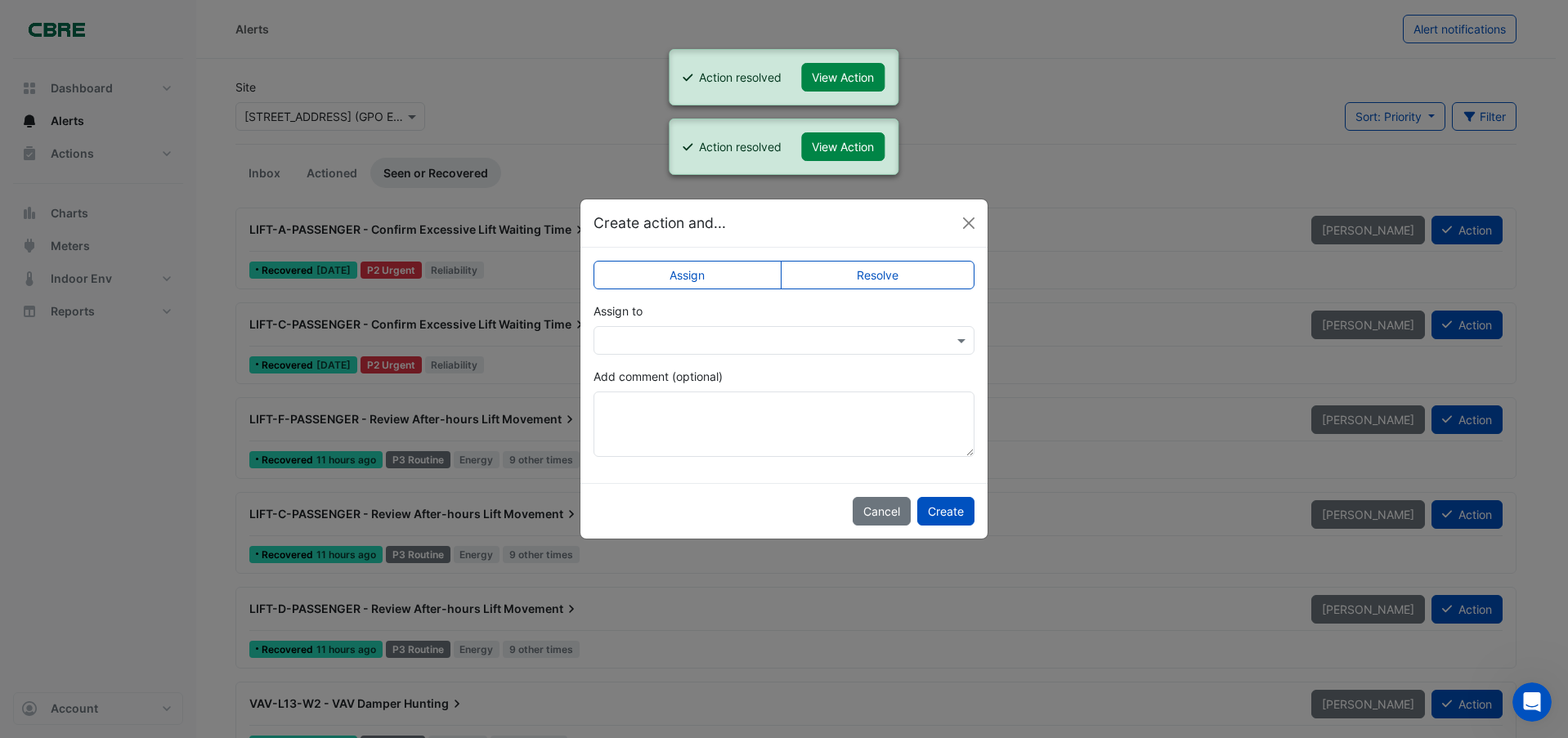
click at [879, 276] on label "Resolve" at bounding box center [878, 275] width 195 height 29
click at [954, 508] on button "Create" at bounding box center [946, 511] width 57 height 29
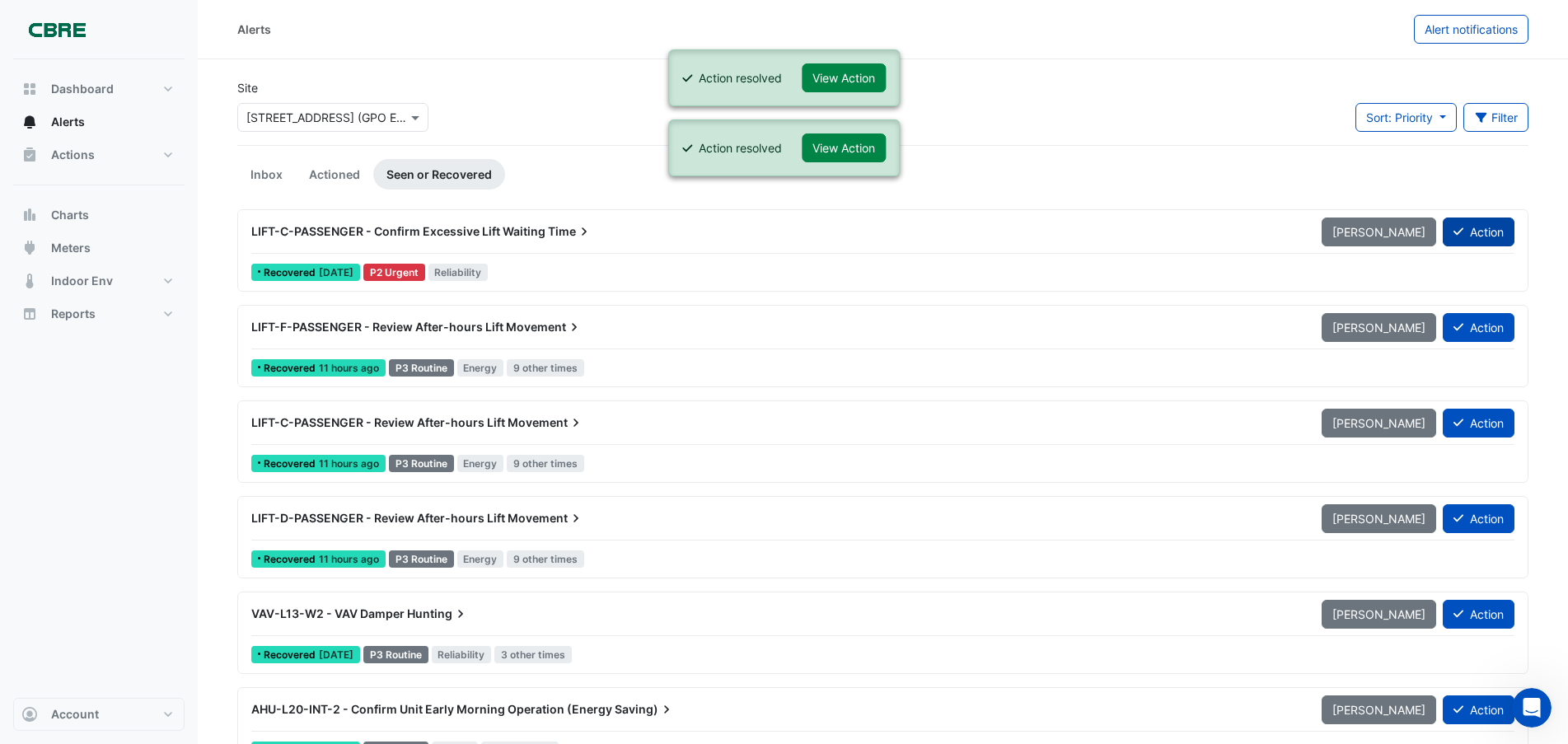
click at [1499, 233] on button "Action" at bounding box center [1479, 232] width 72 height 29
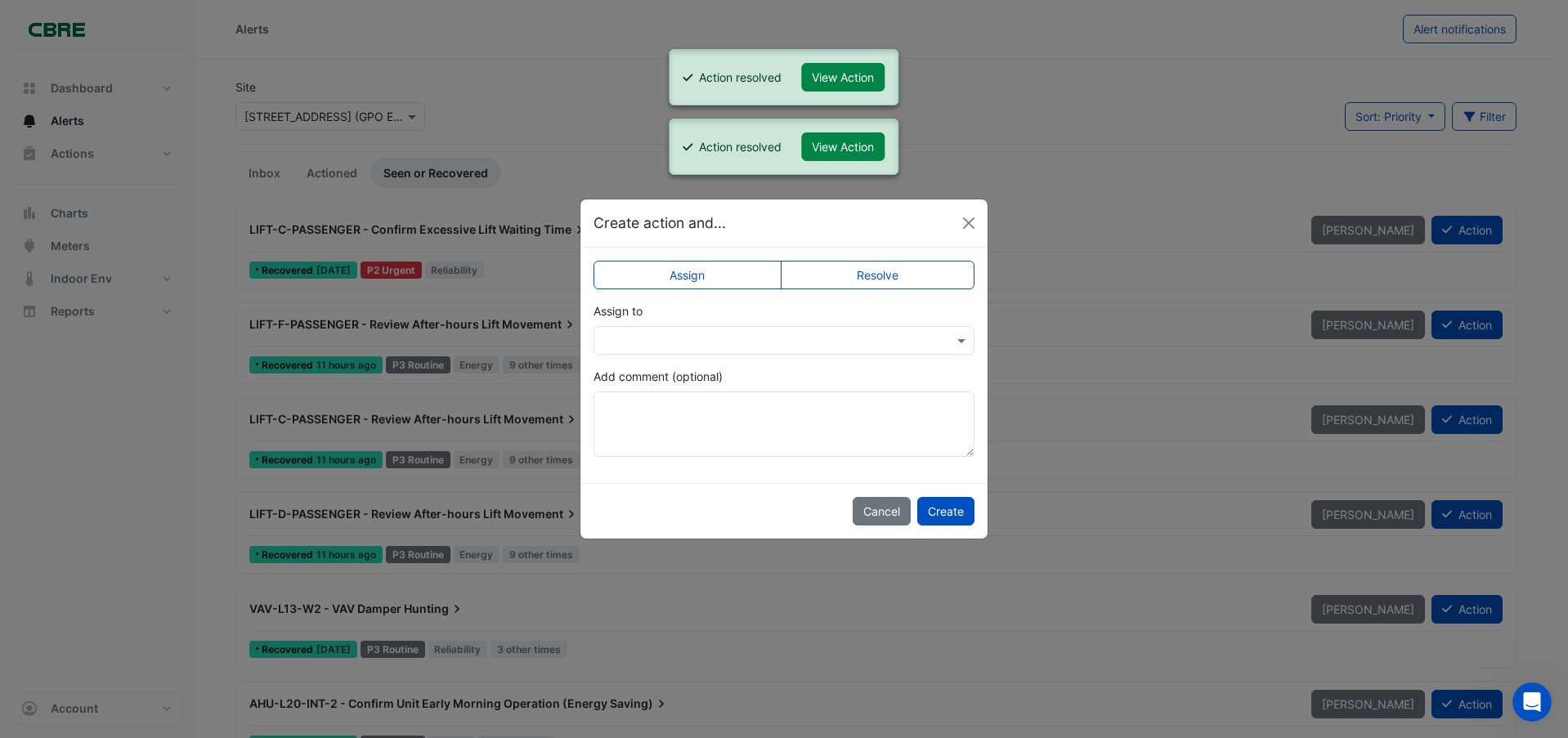
click at [854, 277] on label "Resolve" at bounding box center [878, 275] width 195 height 29
click at [948, 516] on button "Create" at bounding box center [946, 511] width 57 height 29
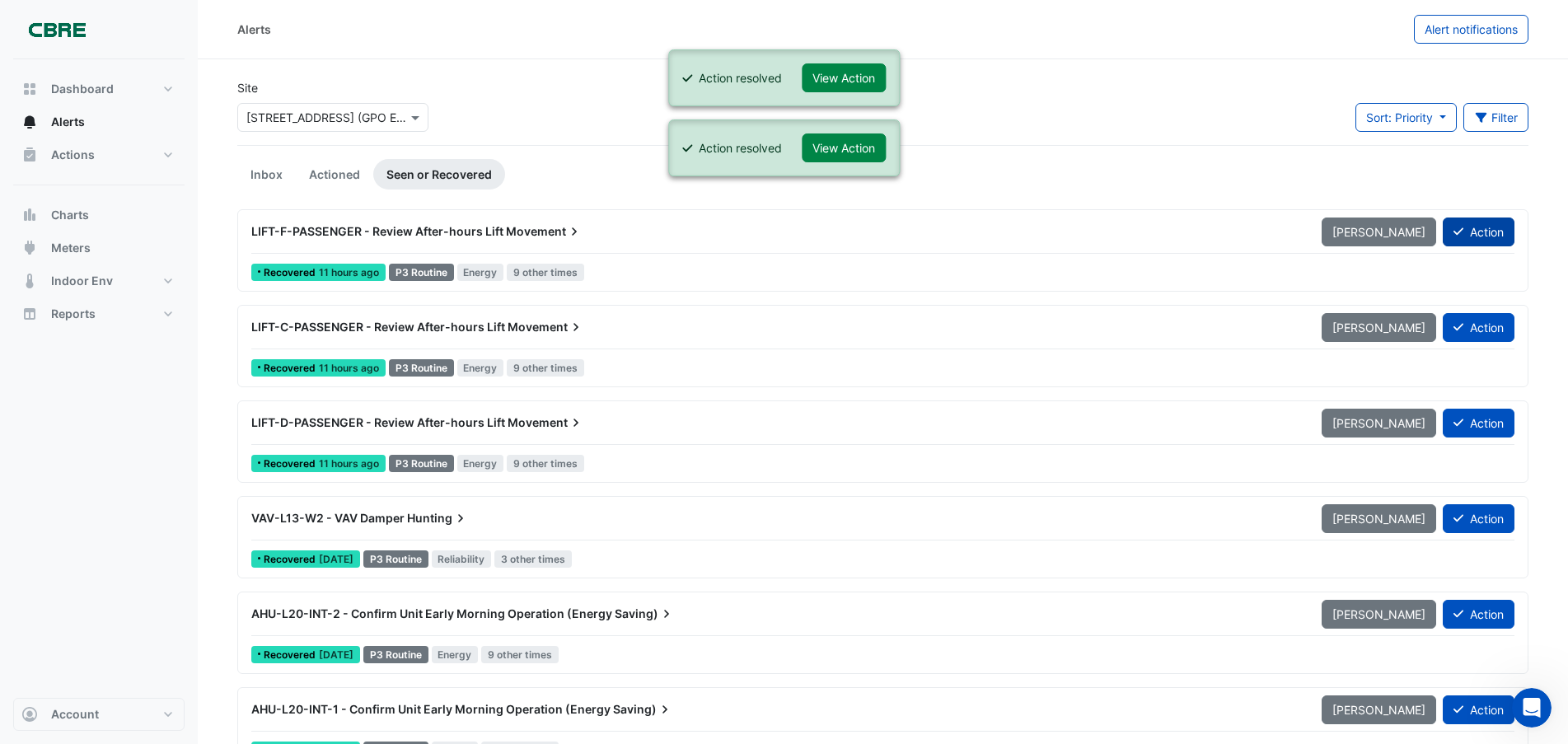
click at [1469, 225] on button "Action" at bounding box center [1479, 232] width 72 height 29
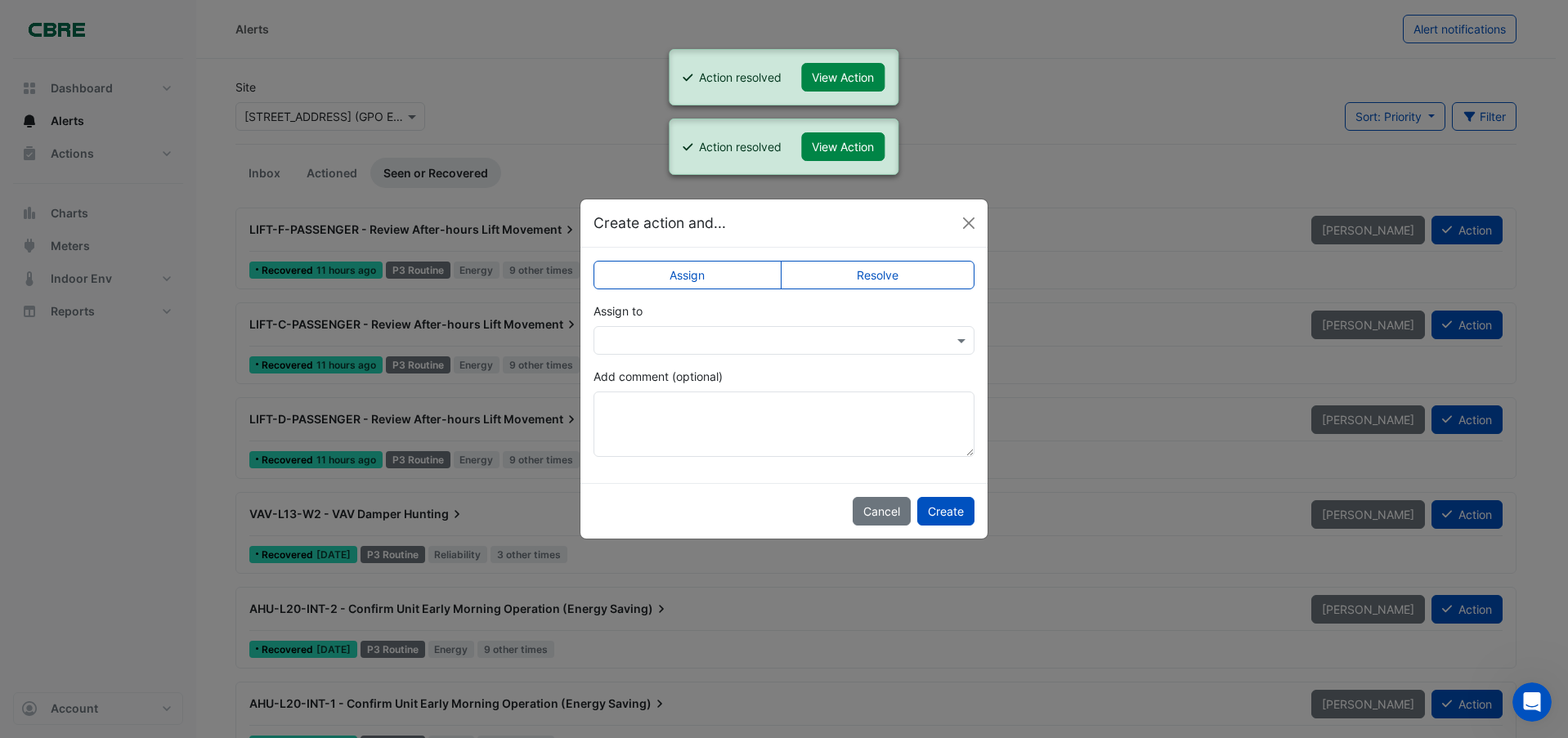
click at [908, 274] on label "Resolve" at bounding box center [878, 275] width 195 height 29
click at [952, 508] on button "Create" at bounding box center [946, 511] width 57 height 29
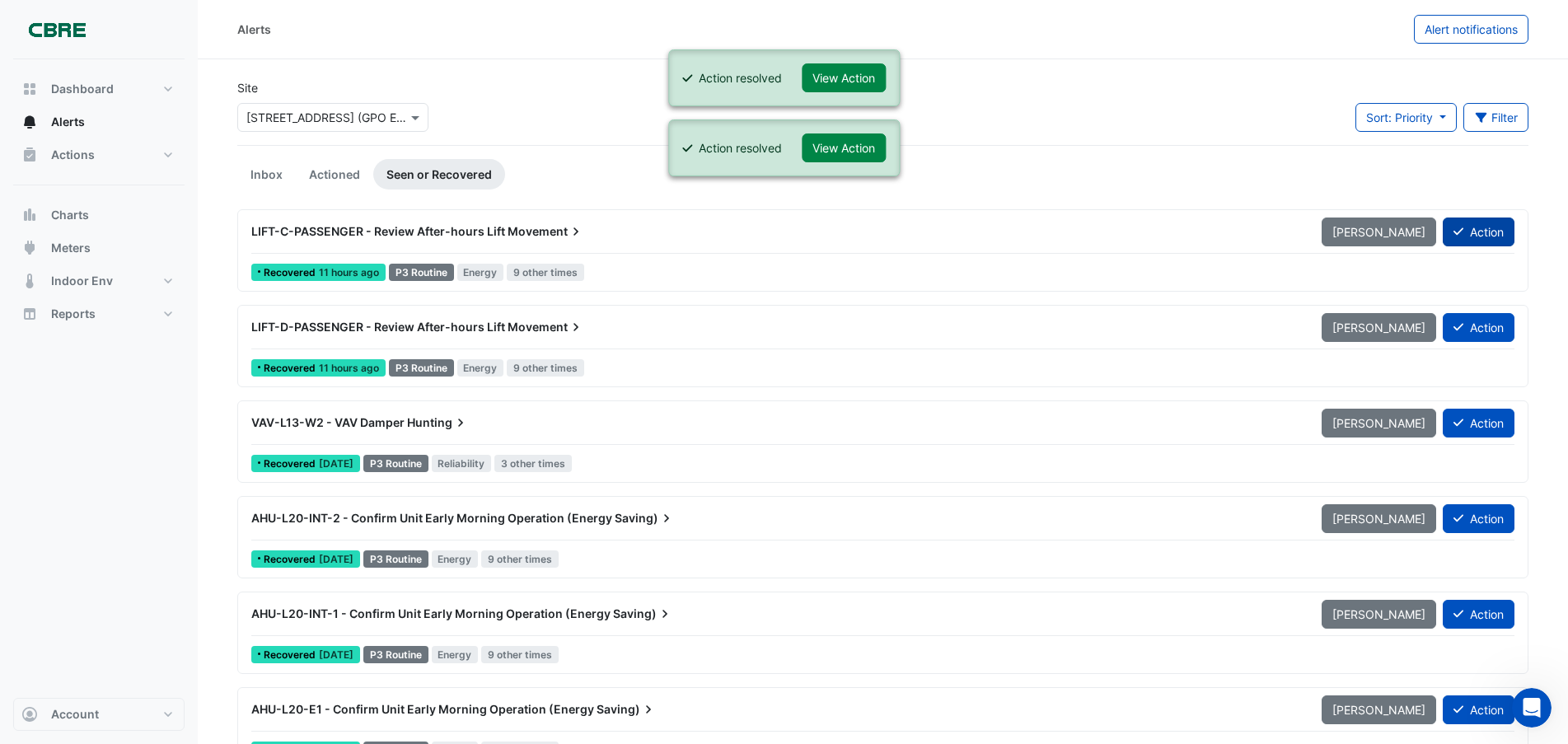
click at [1477, 232] on button "Action" at bounding box center [1479, 232] width 72 height 29
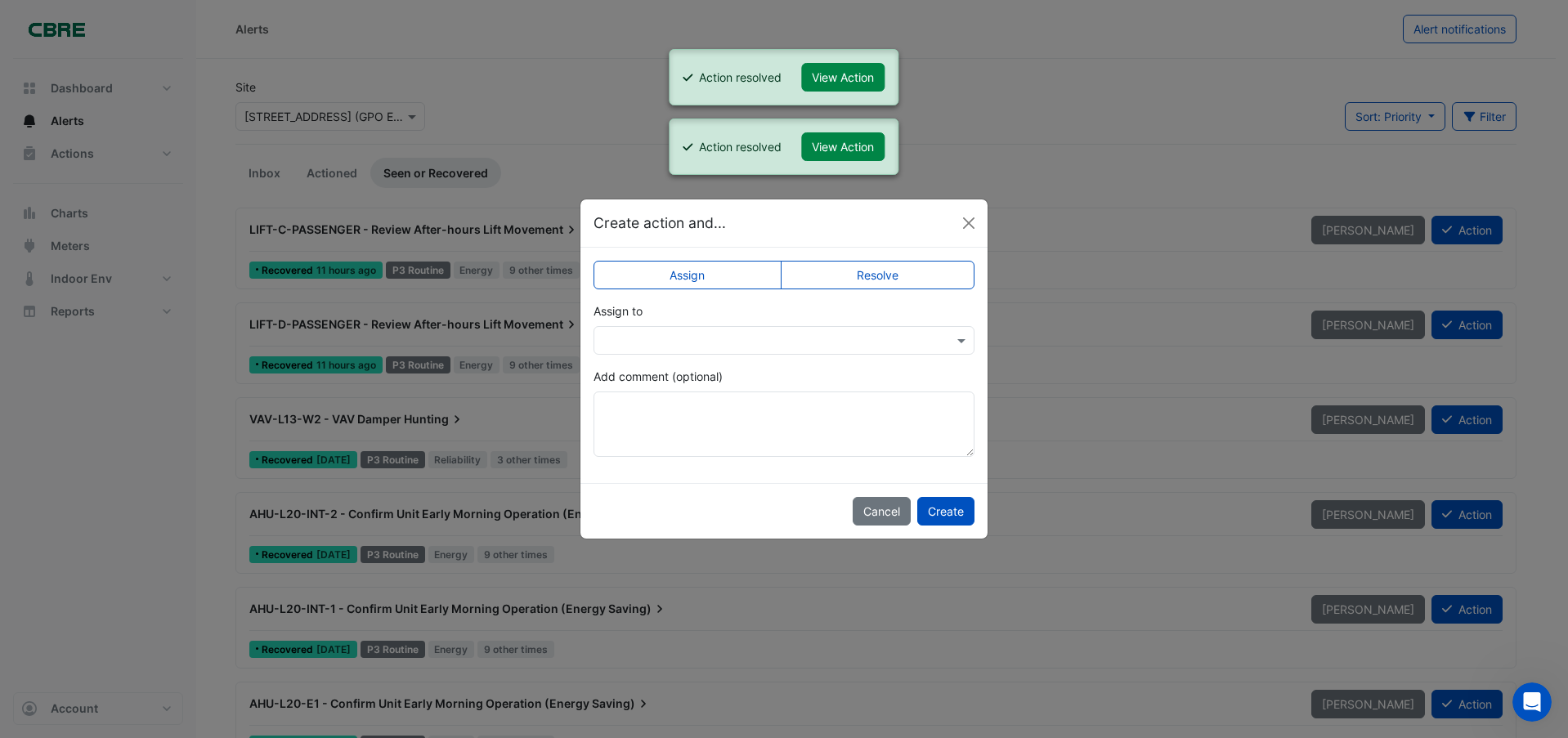
click at [891, 272] on label "Resolve" at bounding box center [878, 275] width 195 height 29
click at [960, 506] on button "Create" at bounding box center [946, 511] width 57 height 29
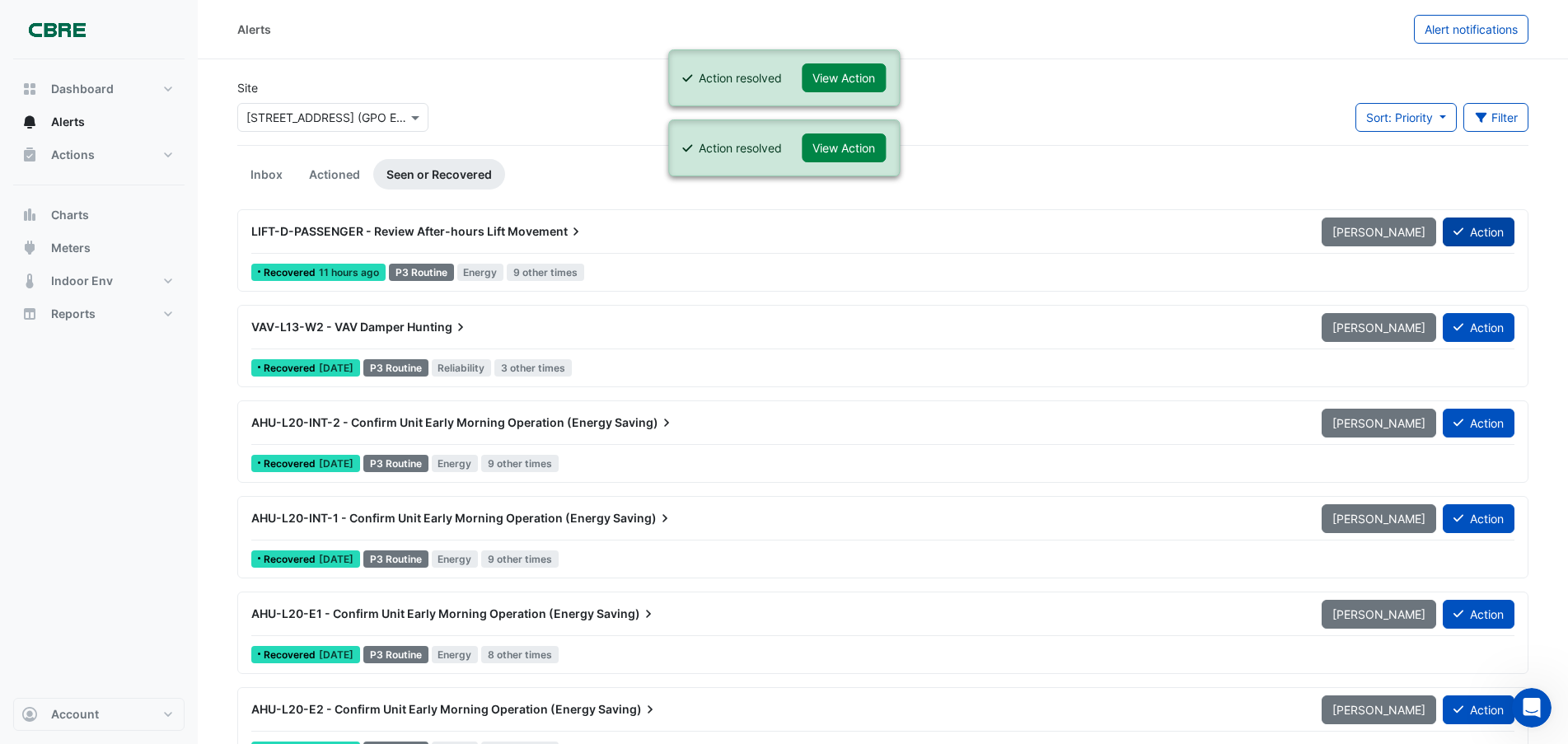
click at [1471, 234] on button "Action" at bounding box center [1479, 232] width 72 height 29
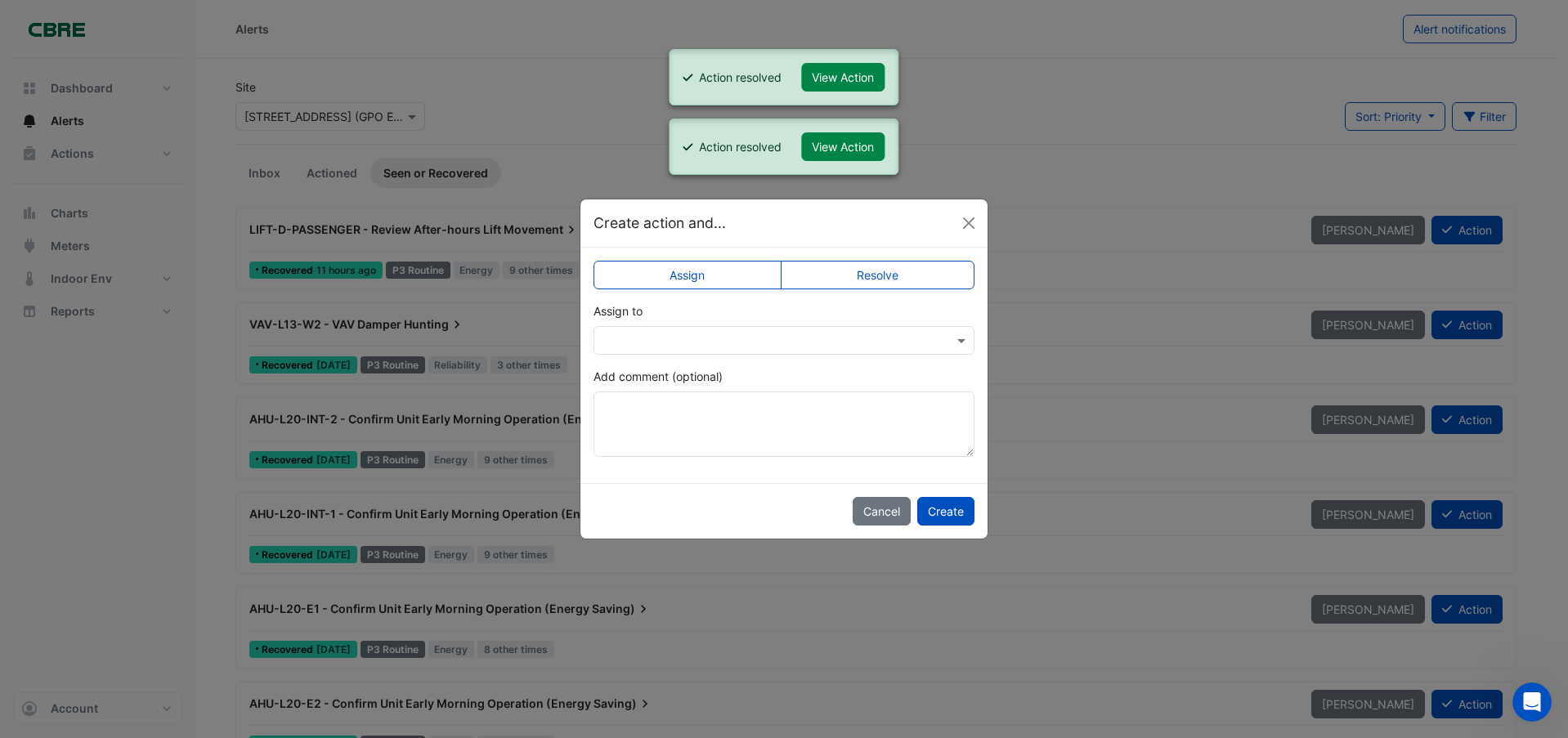
click at [834, 272] on label "Resolve" at bounding box center [878, 275] width 195 height 29
click at [955, 506] on button "Create" at bounding box center [946, 511] width 57 height 29
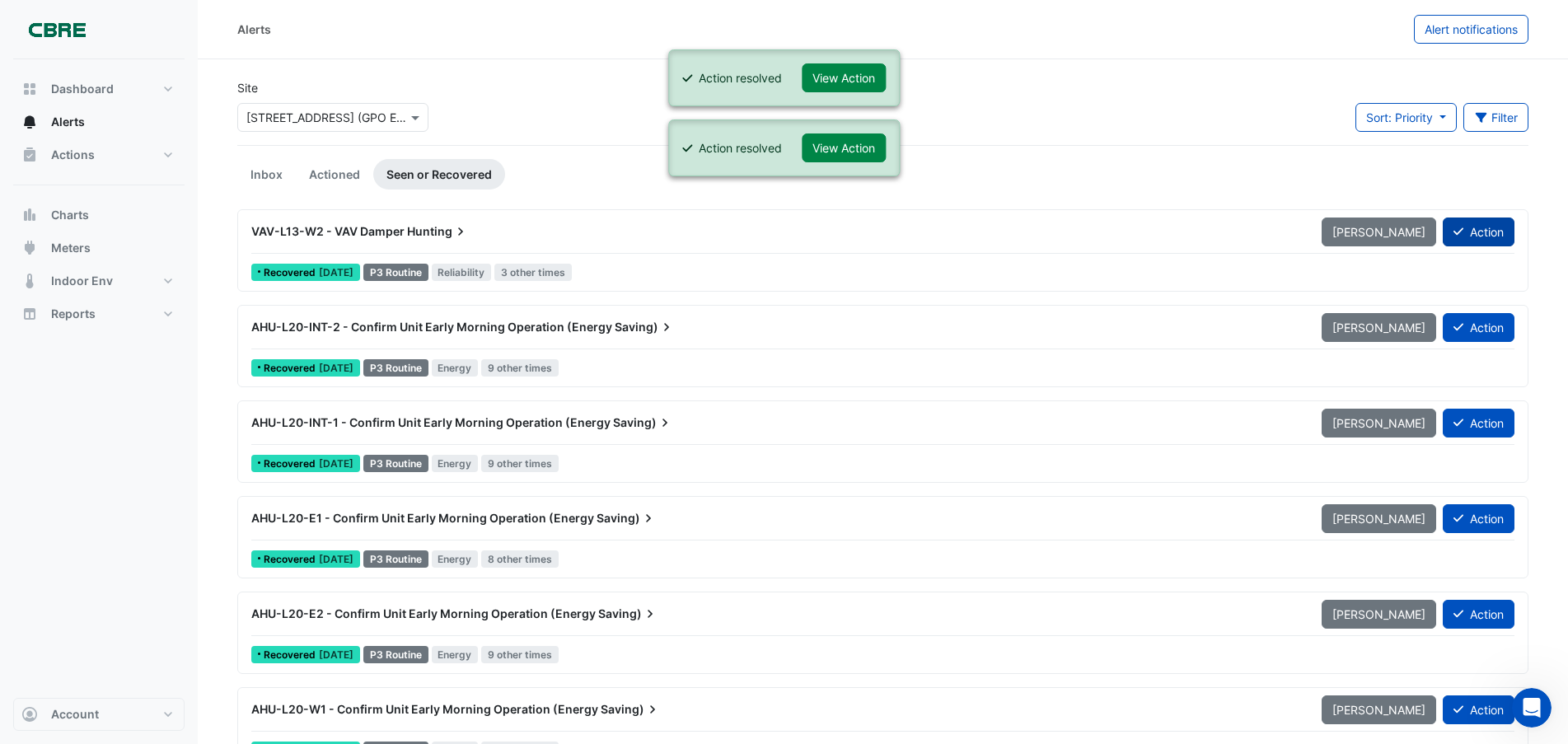
click at [1503, 240] on button "Action" at bounding box center [1479, 232] width 72 height 29
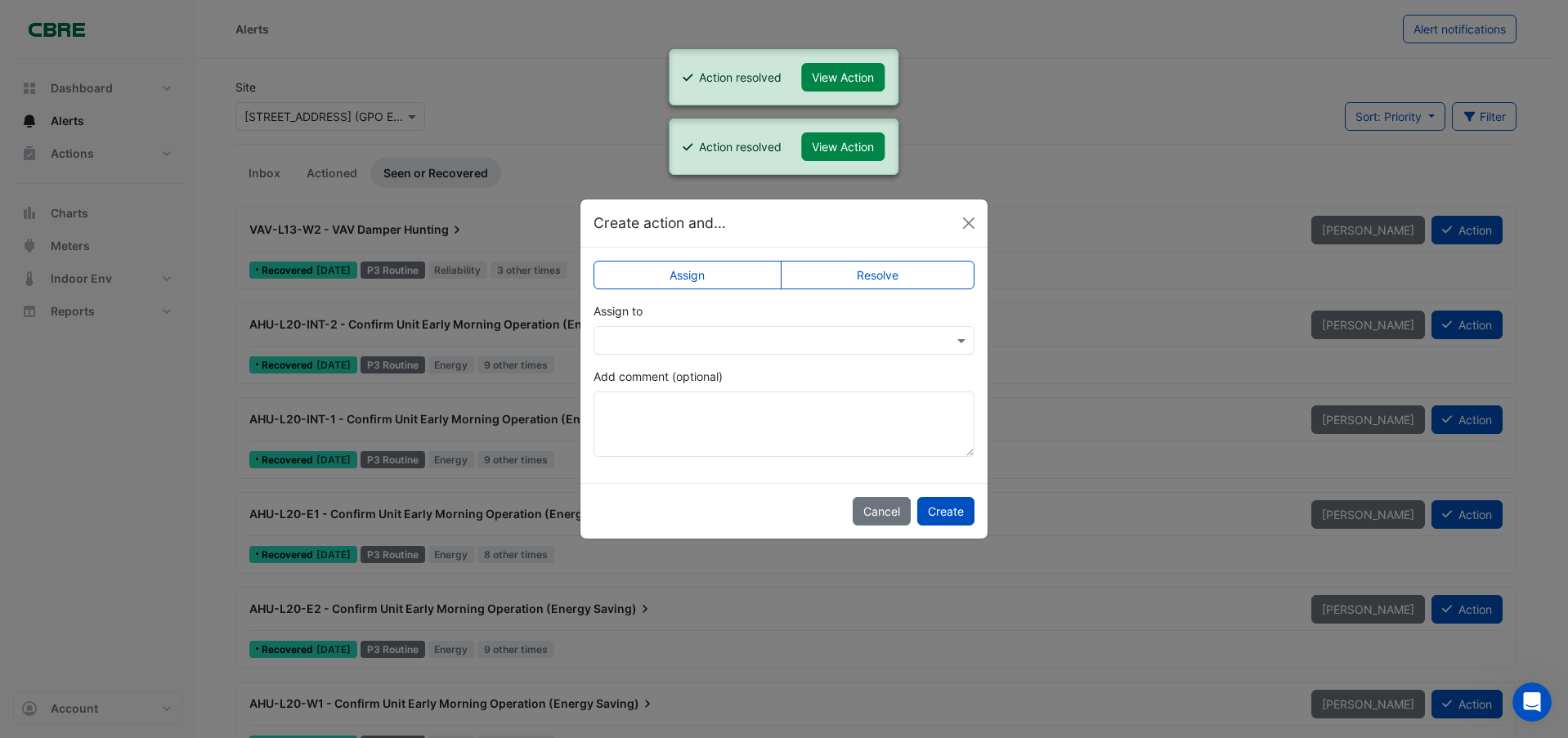
click at [914, 272] on label "Resolve" at bounding box center [878, 275] width 195 height 29
drag, startPoint x: 955, startPoint y: 511, endPoint x: 1043, endPoint y: 478, distance: 94.0
click at [955, 509] on button "Create" at bounding box center [946, 511] width 57 height 29
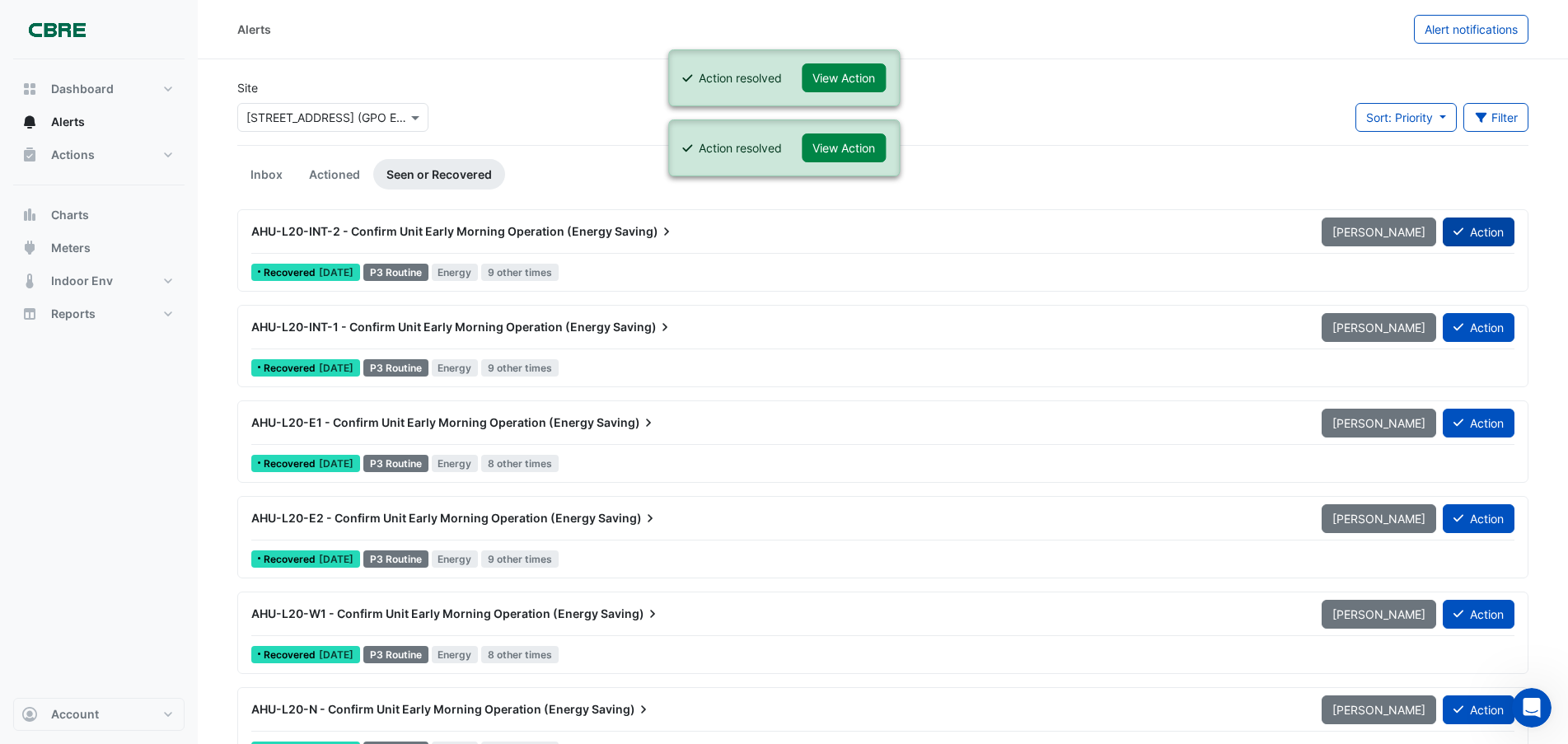
click at [1475, 234] on button "Action" at bounding box center [1479, 232] width 72 height 29
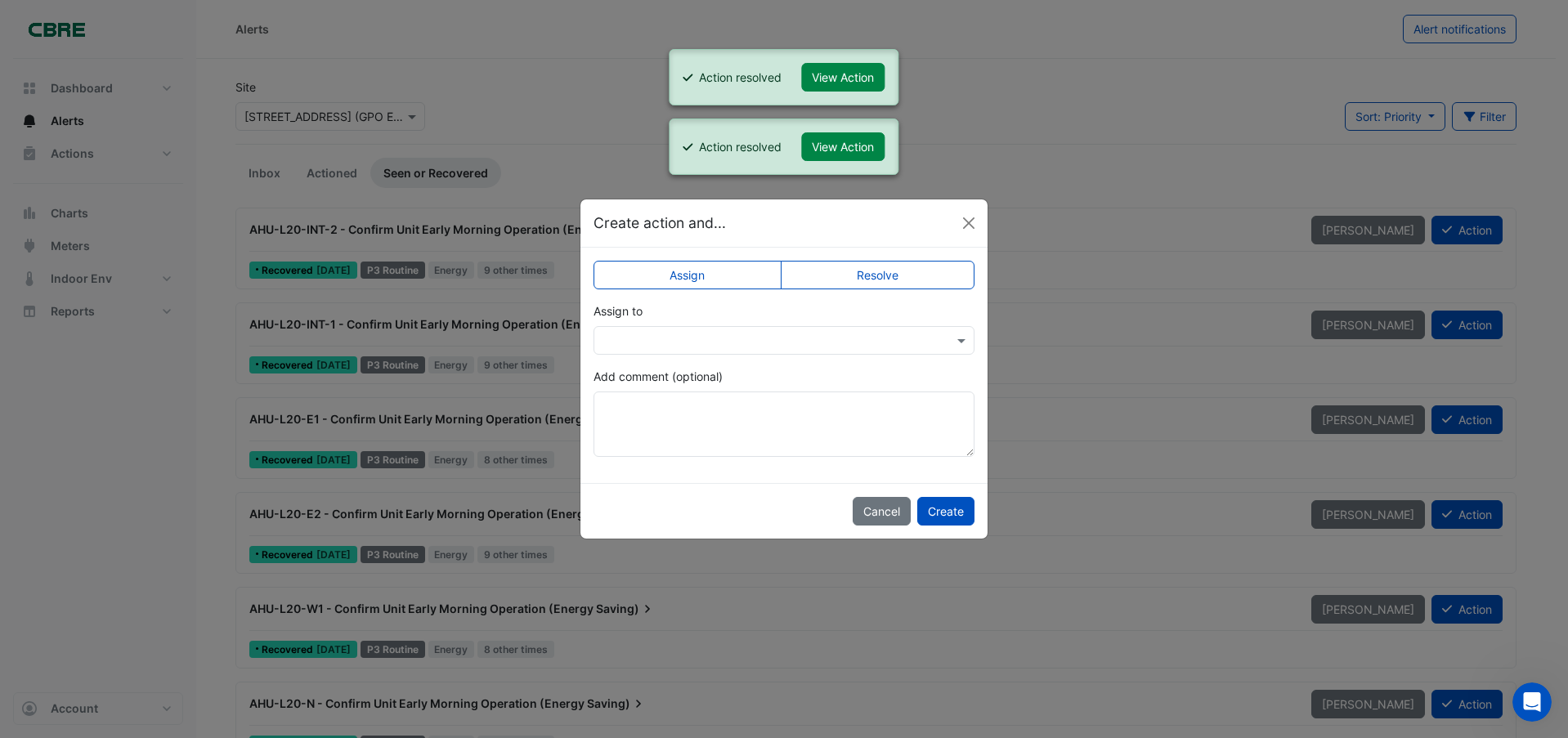
click at [908, 275] on label "Resolve" at bounding box center [878, 275] width 195 height 29
click at [941, 519] on button "Create" at bounding box center [946, 511] width 57 height 29
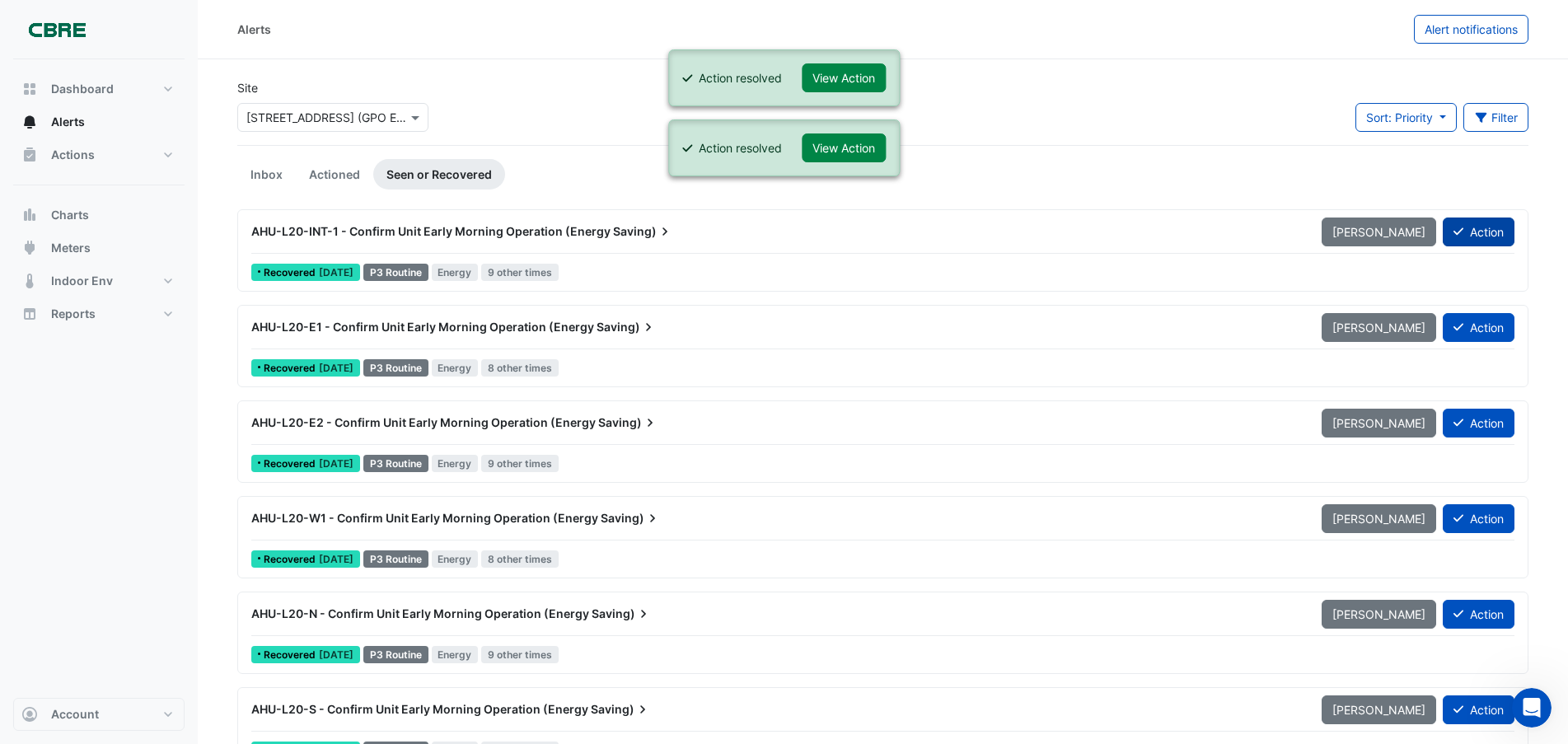
click at [1493, 240] on button "Action" at bounding box center [1479, 232] width 72 height 29
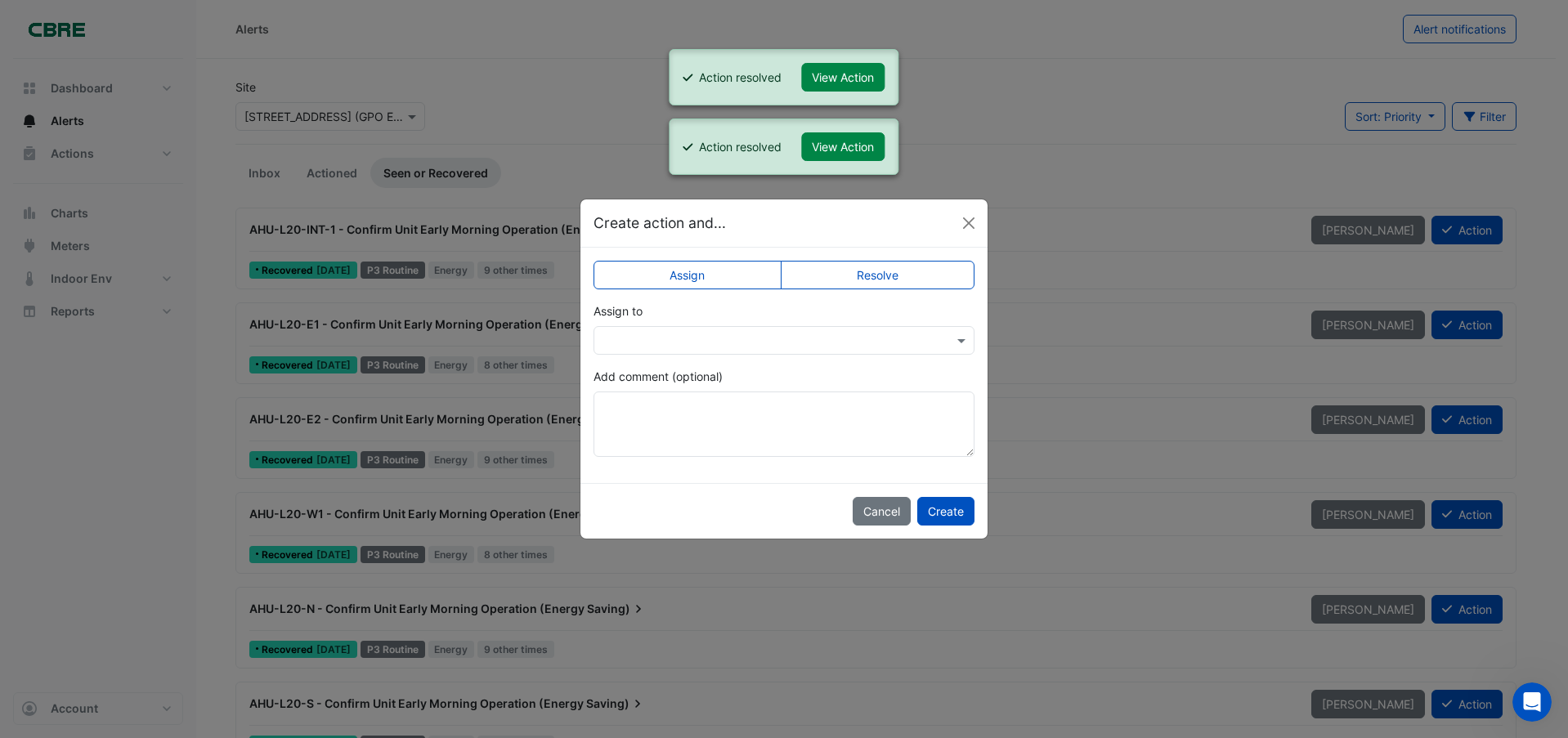
click at [932, 278] on label "Resolve" at bounding box center [878, 275] width 195 height 29
click at [951, 512] on button "Create" at bounding box center [946, 511] width 57 height 29
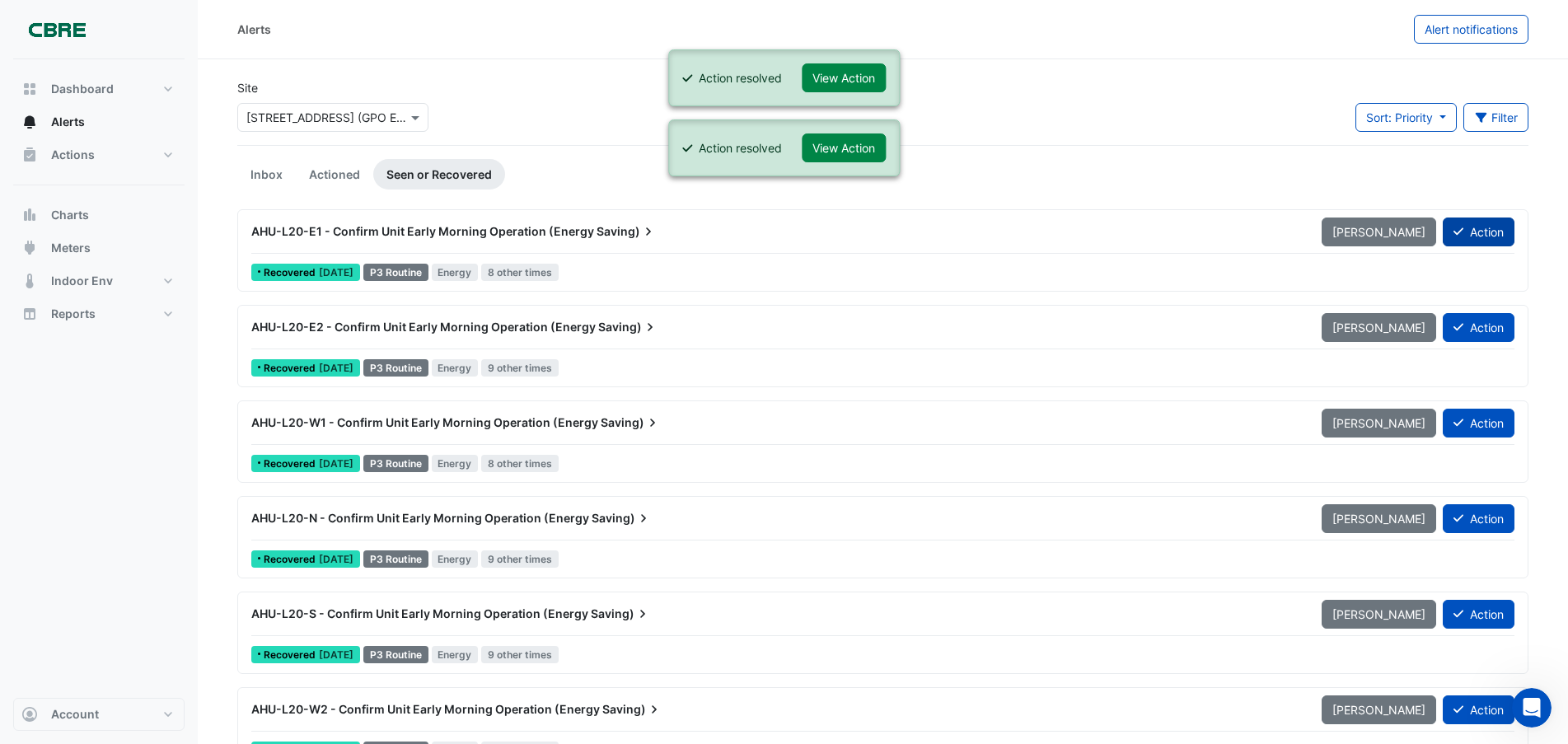
click at [1476, 238] on button "Action" at bounding box center [1479, 232] width 72 height 29
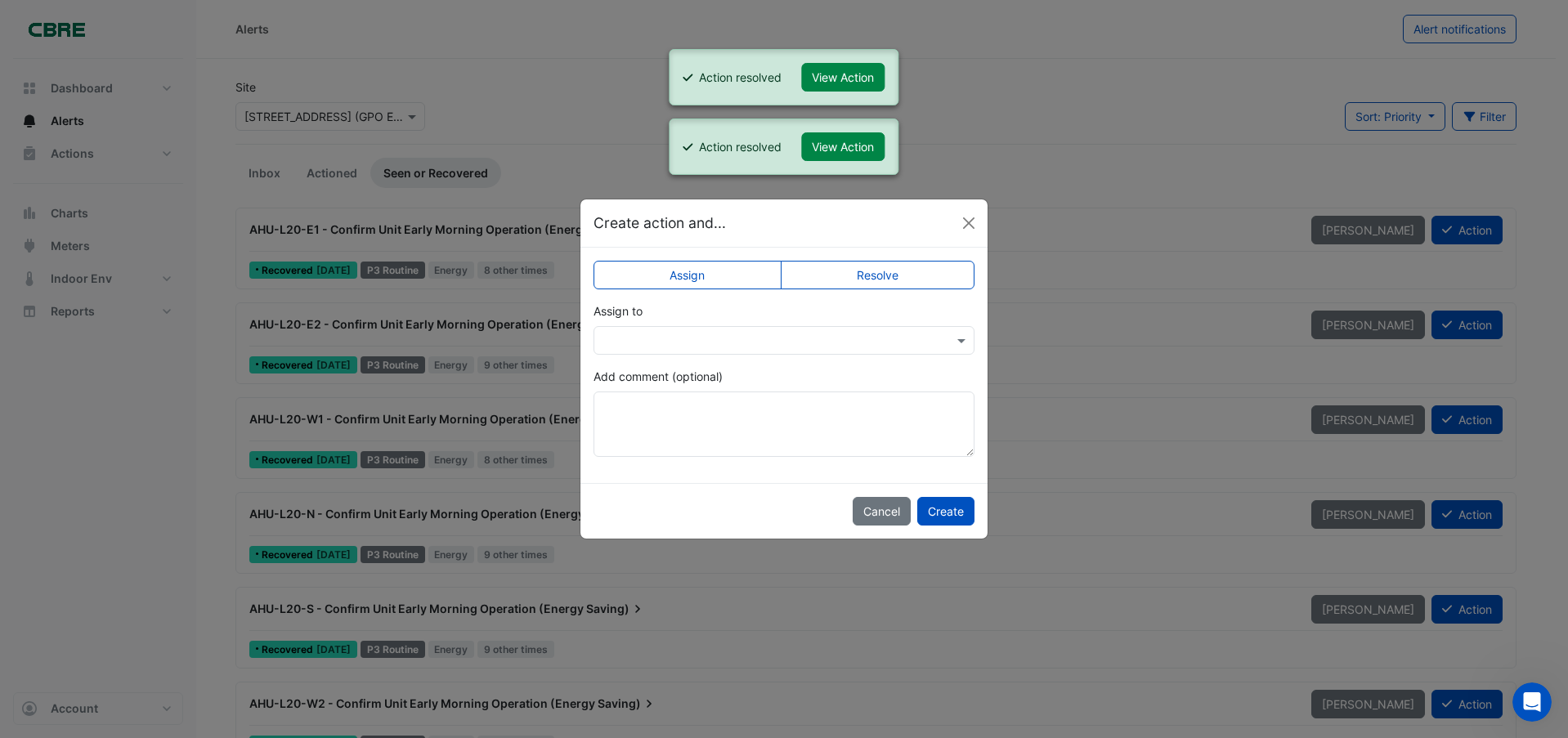
click at [935, 276] on label "Resolve" at bounding box center [878, 275] width 195 height 29
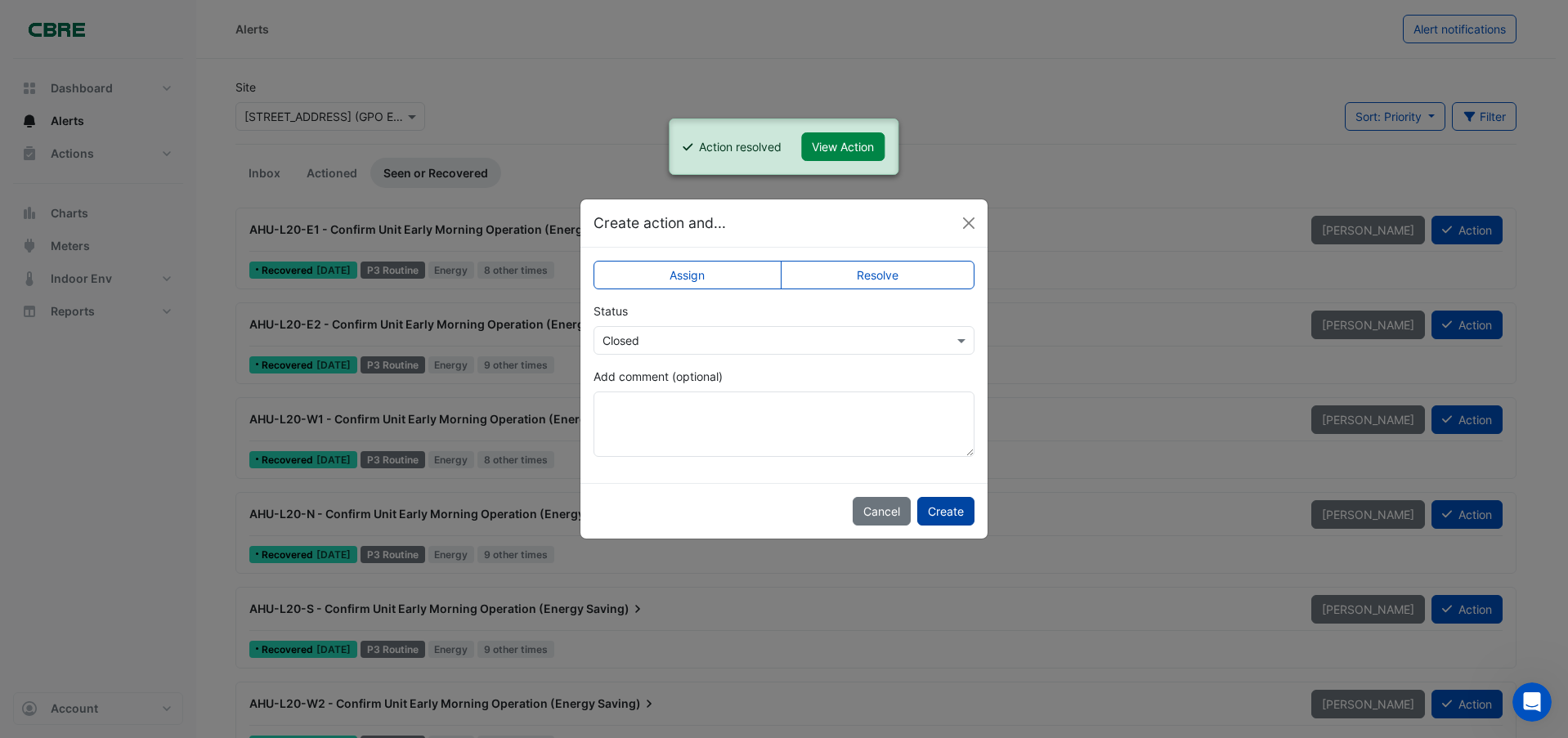
click at [948, 509] on button "Create" at bounding box center [946, 511] width 57 height 29
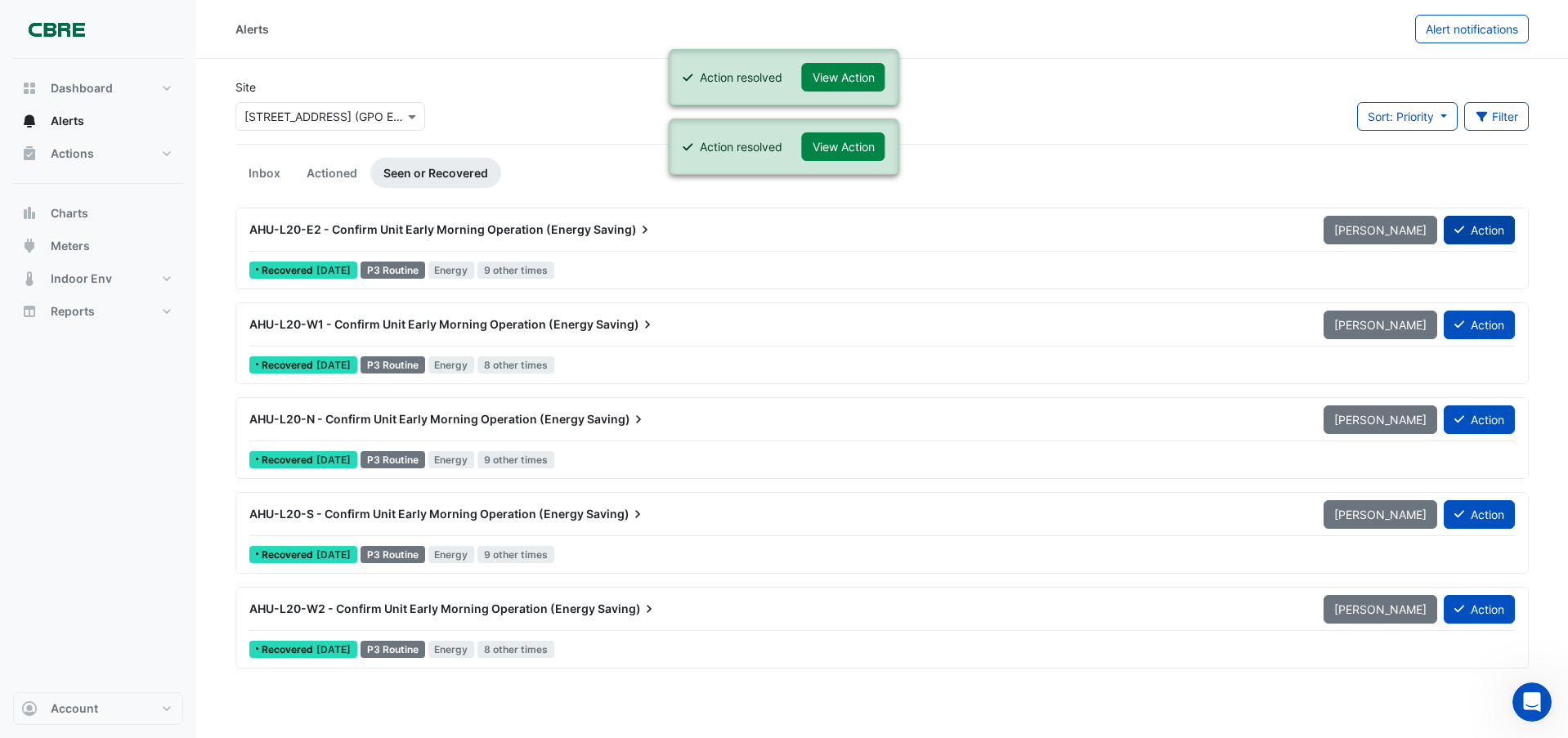
click at [1491, 225] on button "Action" at bounding box center [1479, 230] width 71 height 29
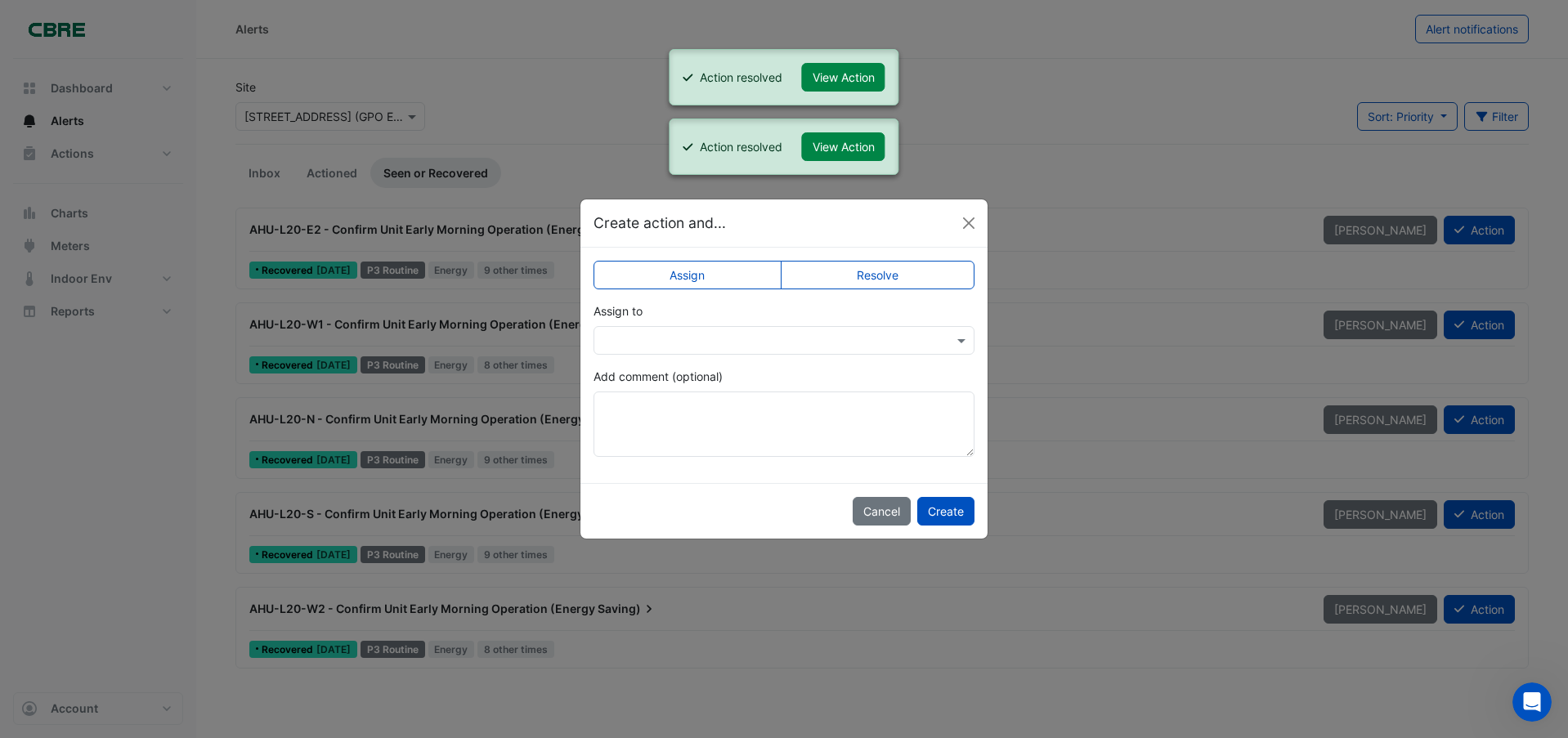
click at [897, 270] on label "Resolve" at bounding box center [878, 275] width 195 height 29
click at [949, 513] on button "Create" at bounding box center [946, 511] width 57 height 29
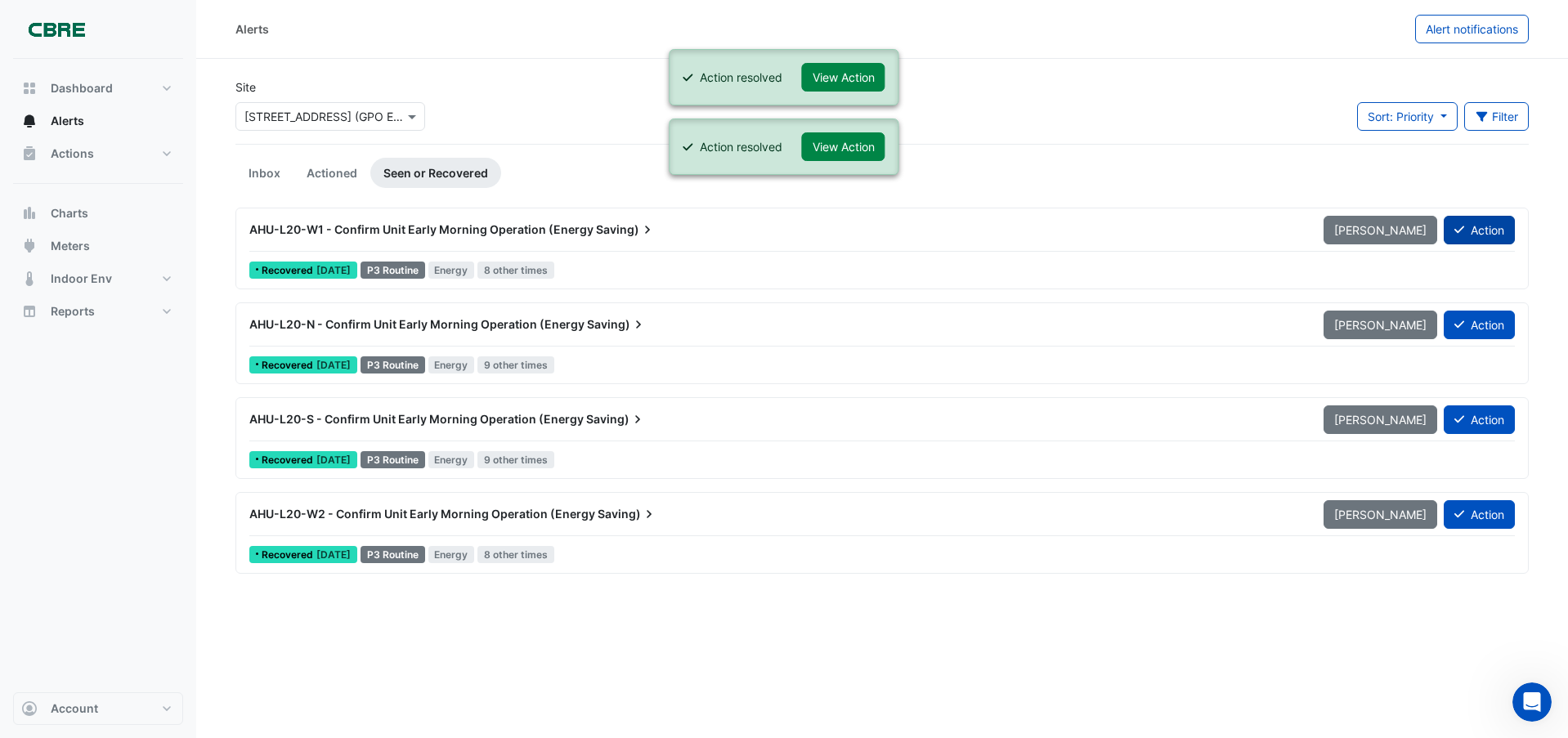
click at [1488, 218] on button "Action" at bounding box center [1479, 230] width 71 height 29
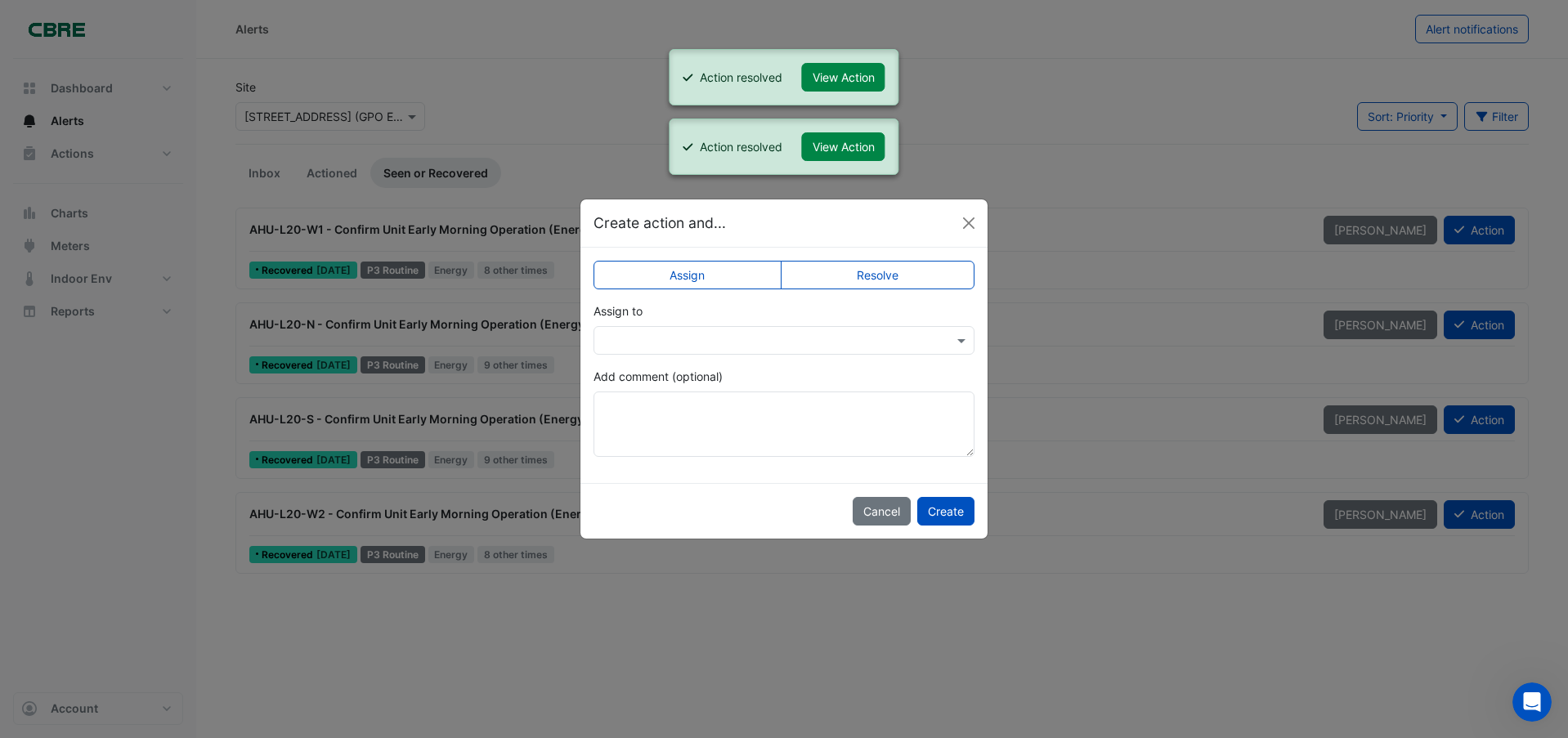
click at [903, 276] on label "Resolve" at bounding box center [878, 275] width 195 height 29
drag, startPoint x: 951, startPoint y: 507, endPoint x: 972, endPoint y: 501, distance: 21.8
click at [952, 507] on button "Create" at bounding box center [946, 511] width 57 height 29
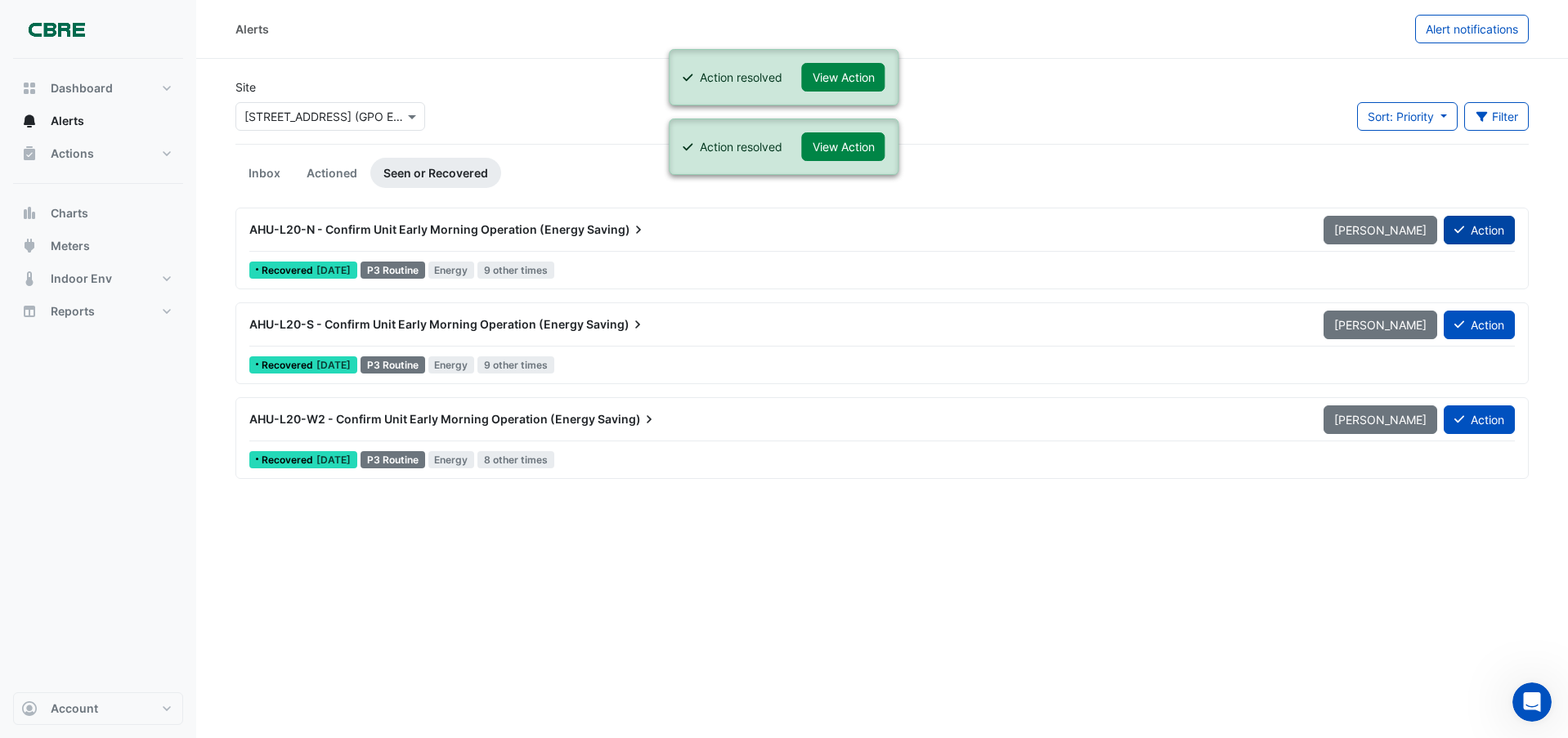
click at [1498, 225] on button "Action" at bounding box center [1479, 230] width 71 height 29
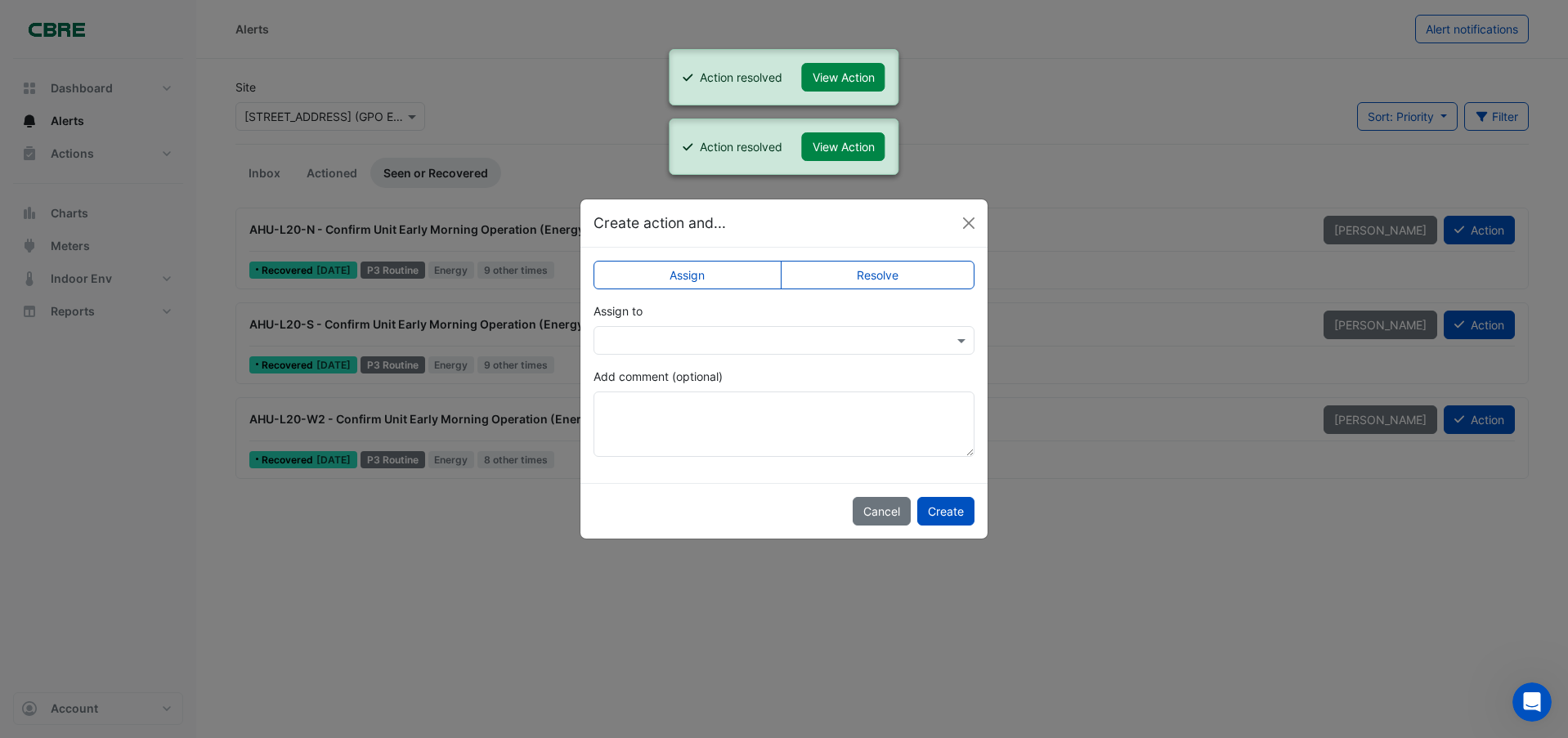
click at [908, 275] on label "Resolve" at bounding box center [878, 275] width 195 height 29
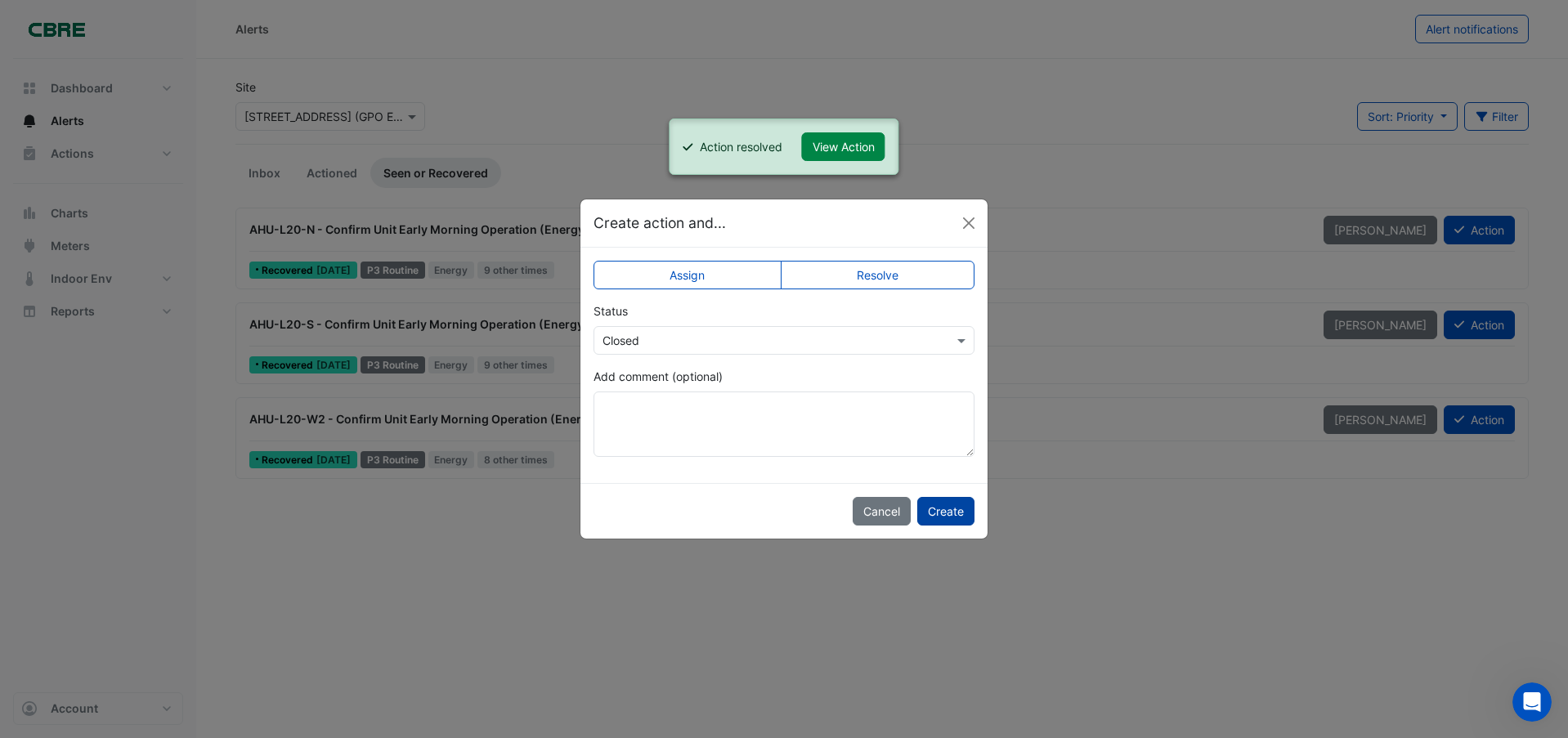
click at [955, 508] on button "Create" at bounding box center [946, 511] width 57 height 29
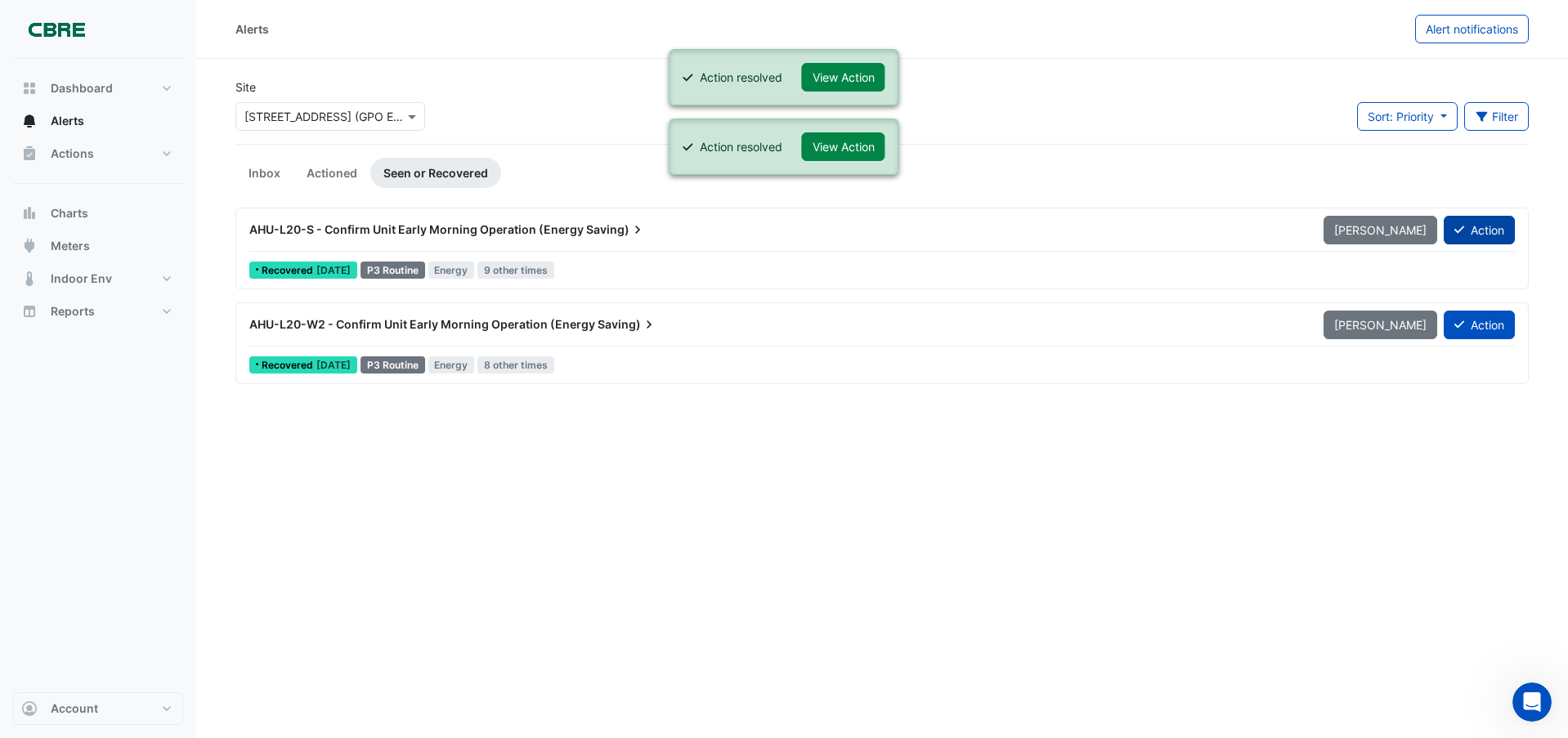
click at [1480, 222] on button "Action" at bounding box center [1479, 230] width 71 height 29
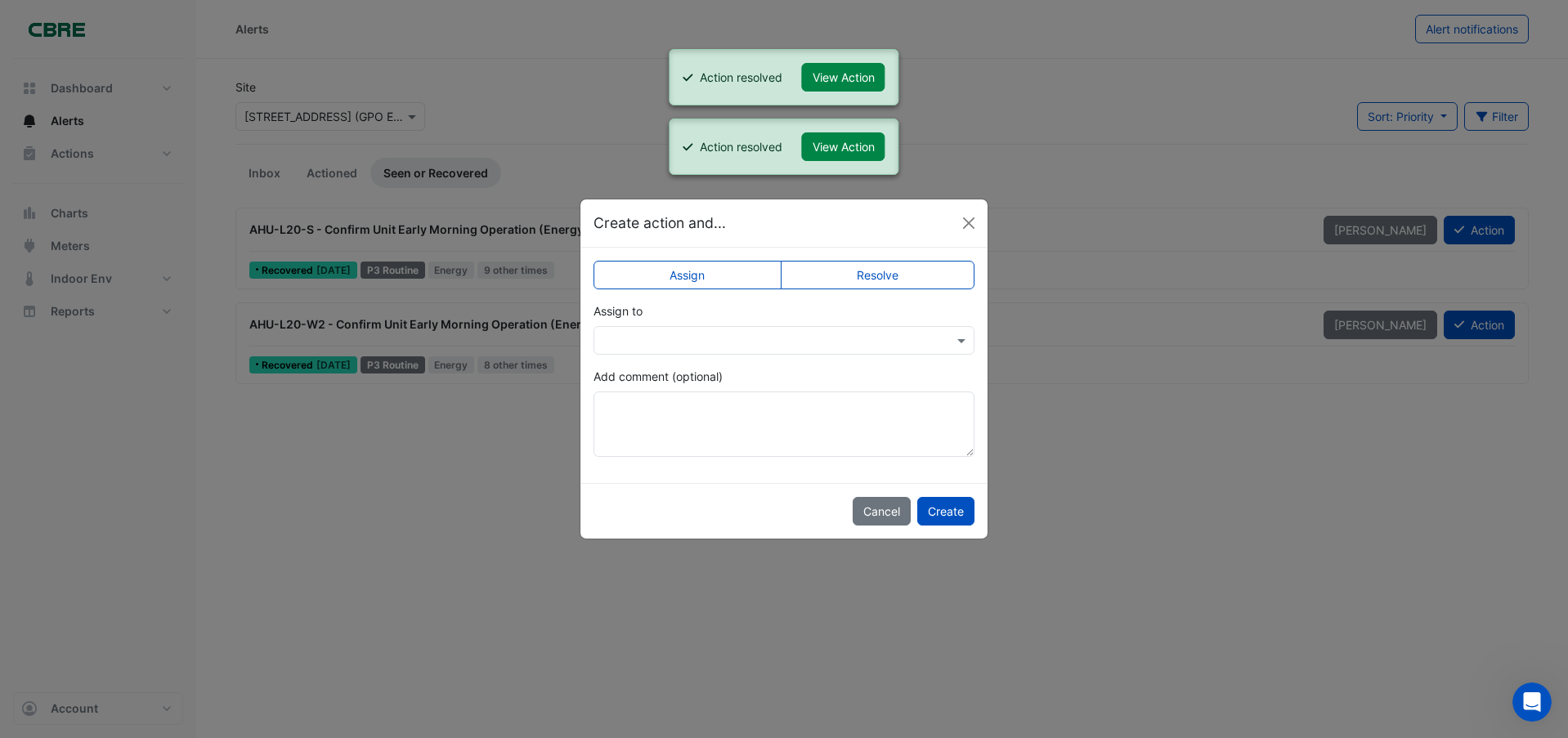
click at [941, 278] on label "Resolve" at bounding box center [878, 275] width 195 height 29
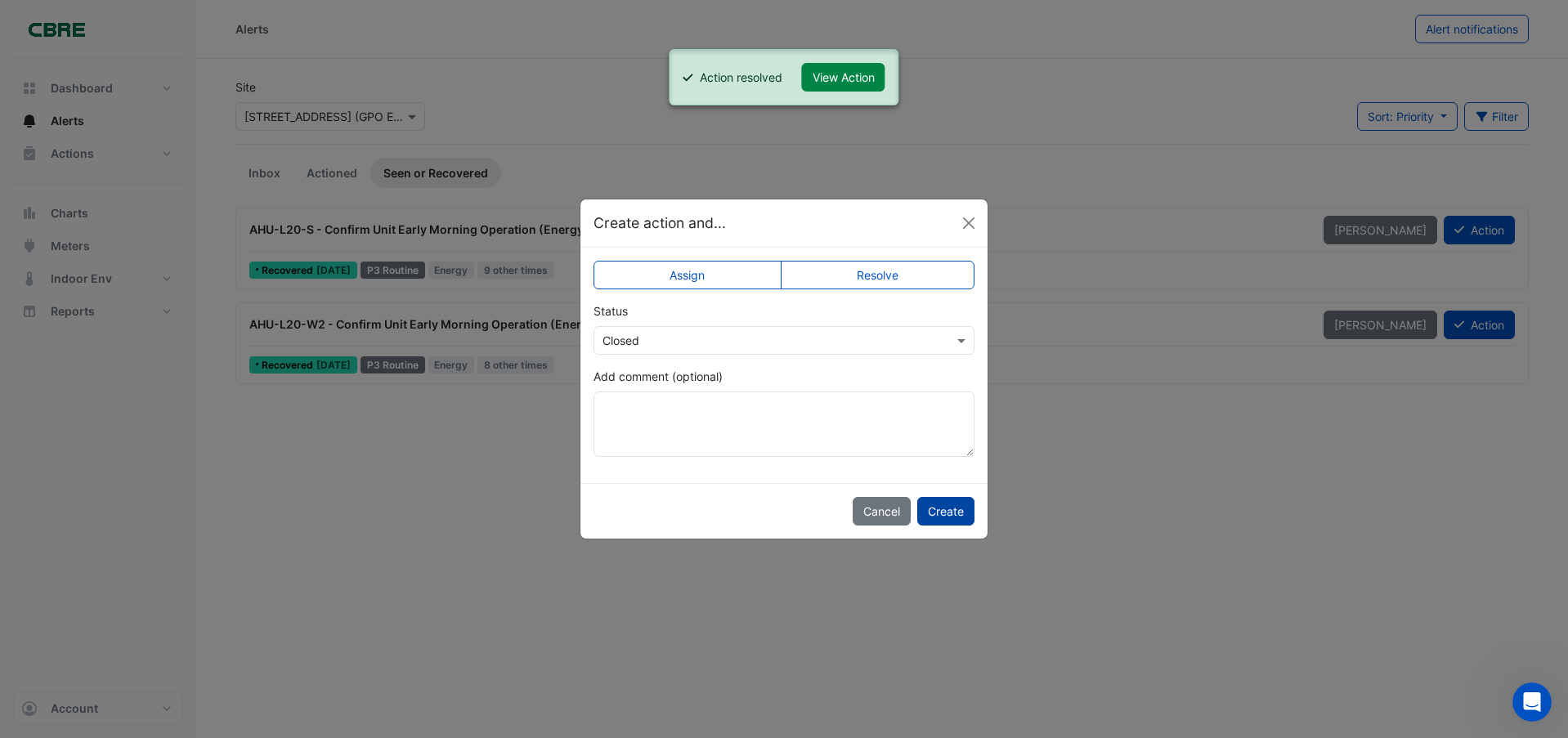
click at [947, 509] on button "Create" at bounding box center [946, 511] width 57 height 29
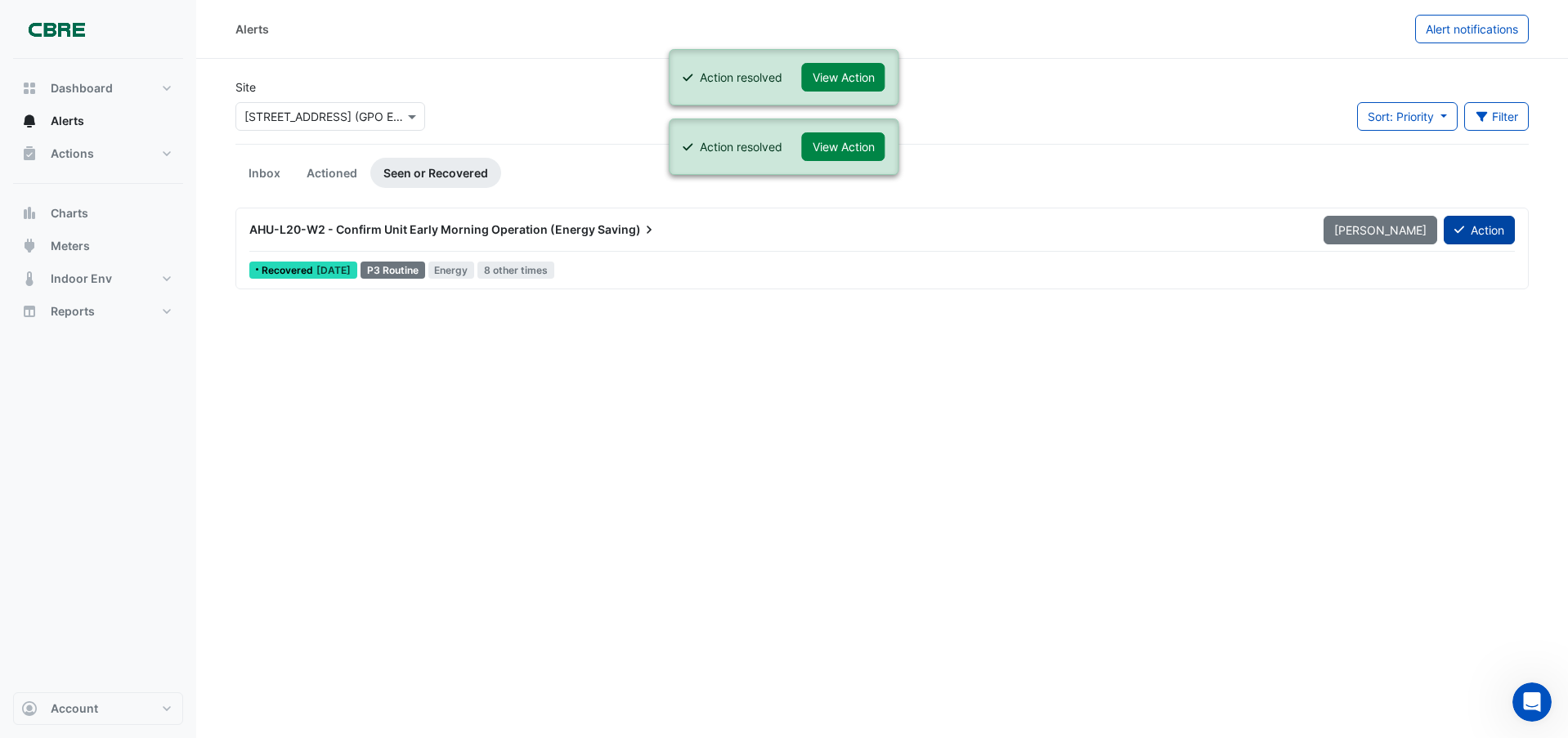
click at [1478, 225] on button "Action" at bounding box center [1479, 230] width 71 height 29
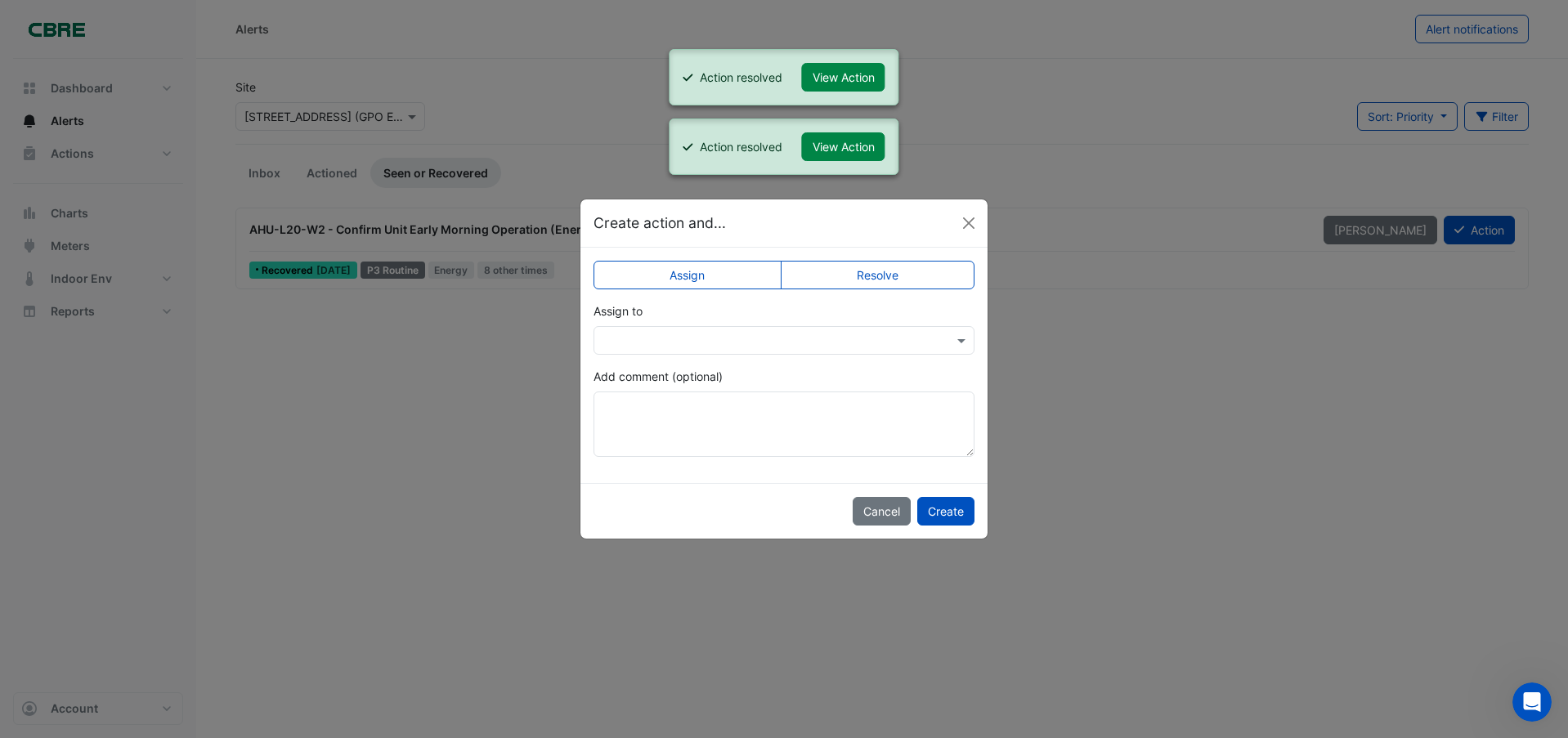
click at [868, 270] on label "Resolve" at bounding box center [878, 275] width 195 height 29
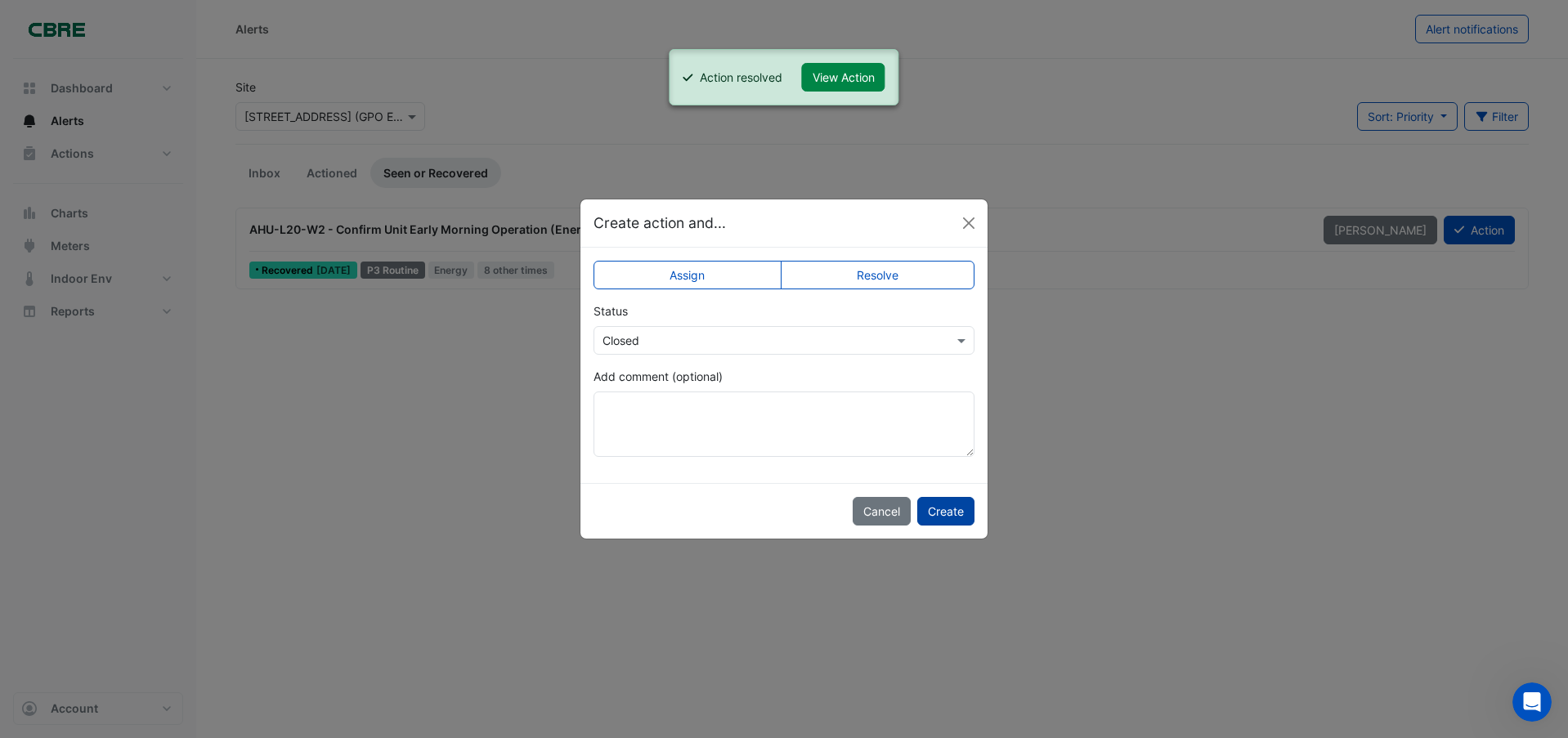
click at [960, 514] on button "Create" at bounding box center [946, 511] width 57 height 29
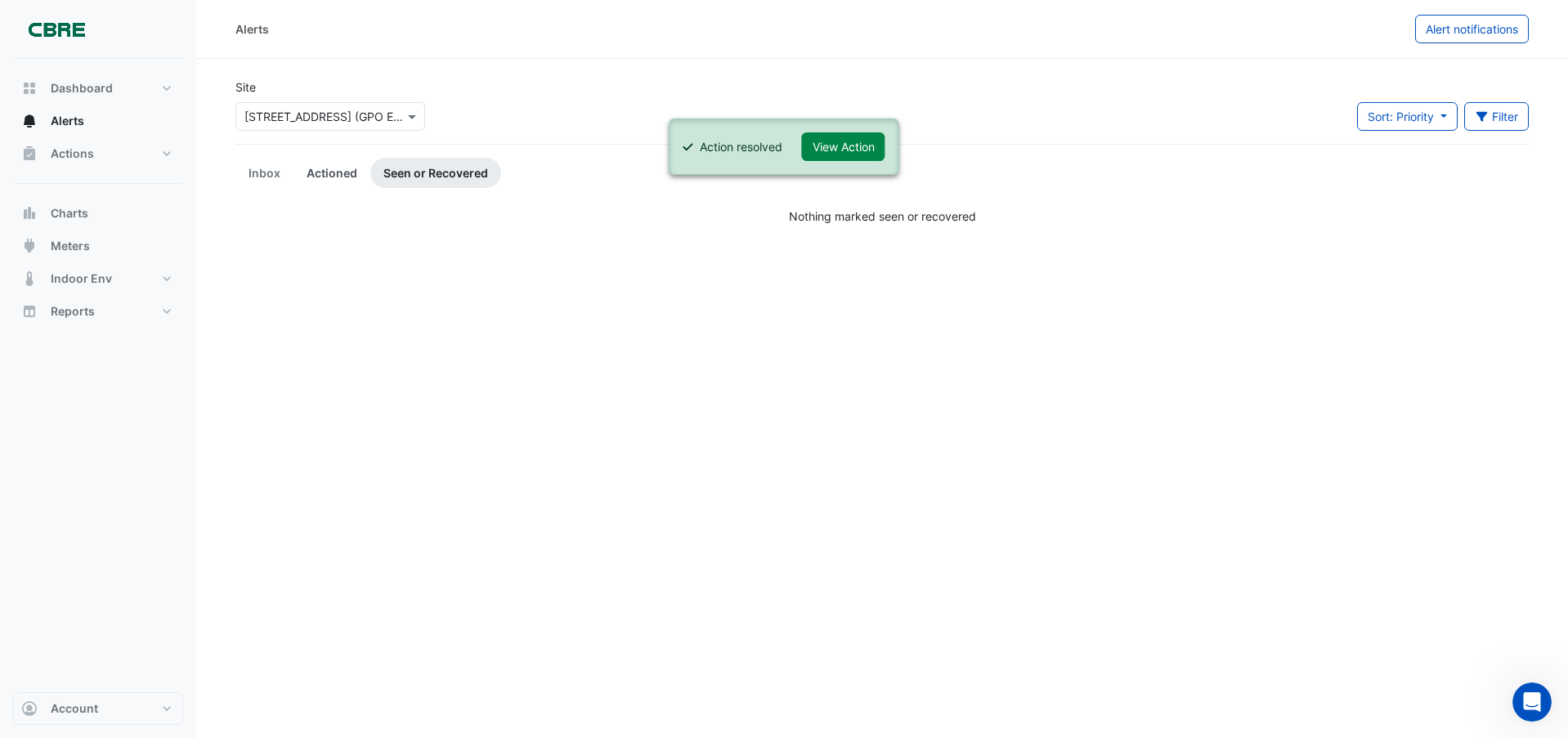
click at [338, 177] on link "Actioned" at bounding box center [332, 172] width 77 height 30
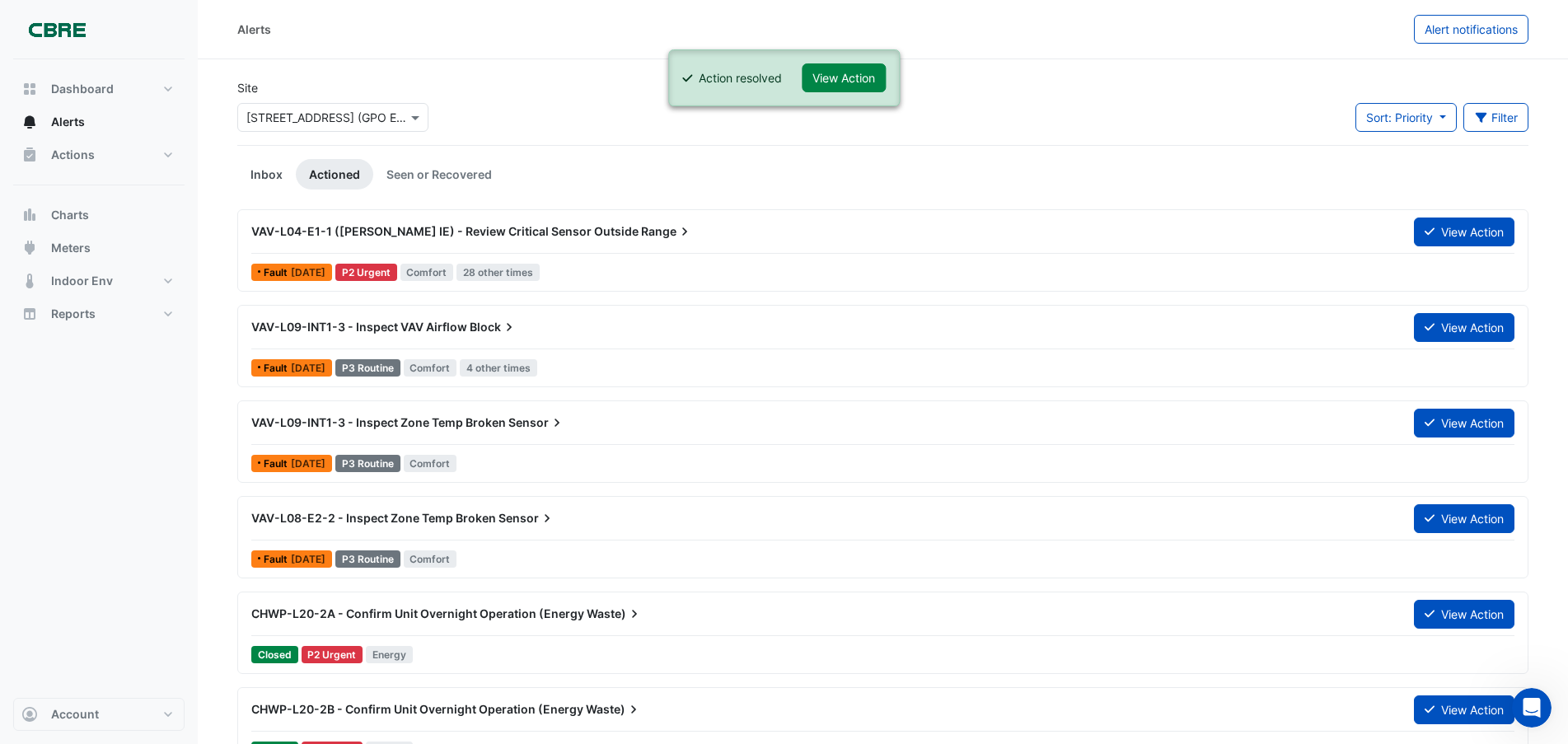
click at [274, 170] on link "Inbox" at bounding box center [267, 174] width 59 height 31
